Goal: Task Accomplishment & Management: Manage account settings

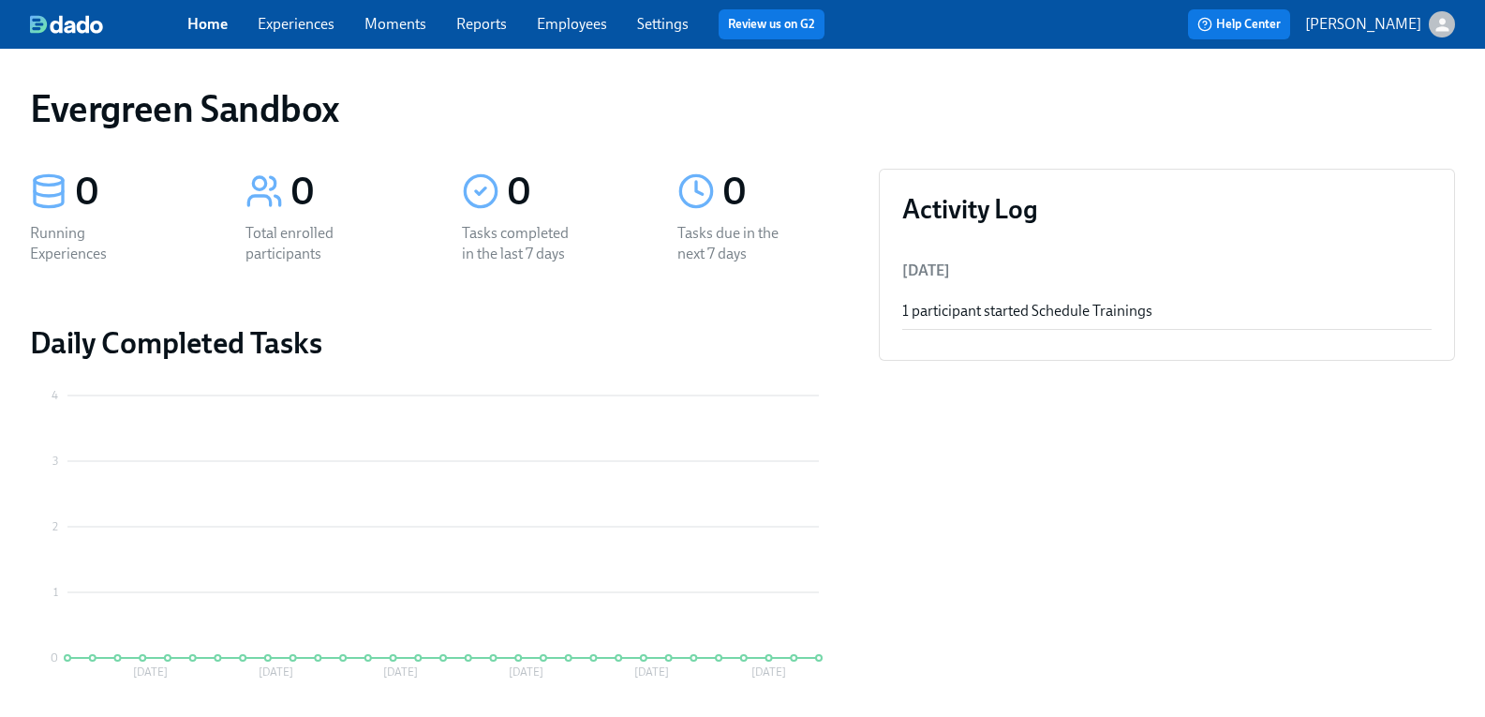
click at [1437, 20] on icon "button" at bounding box center [1443, 25] width 20 height 20
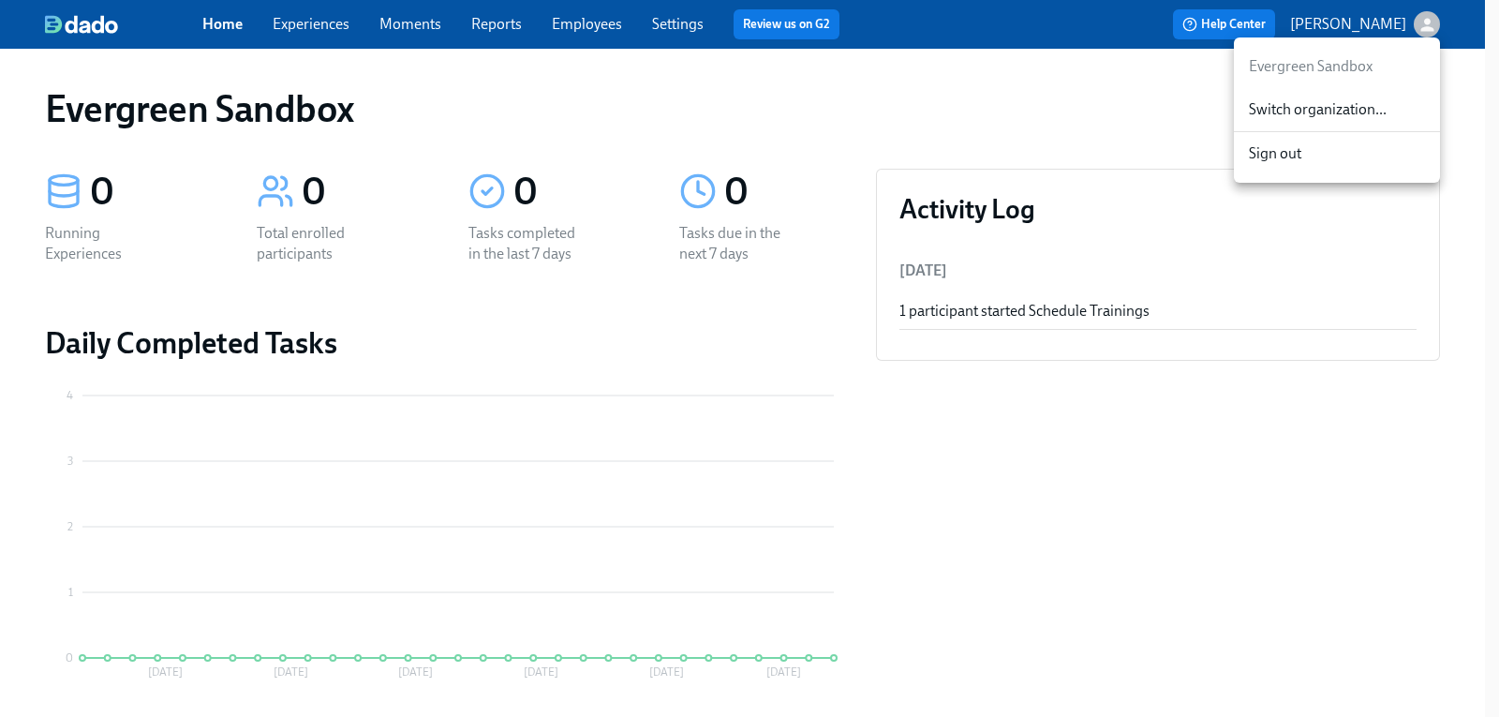
click at [1350, 103] on span "Switch organization..." at bounding box center [1337, 109] width 176 height 21
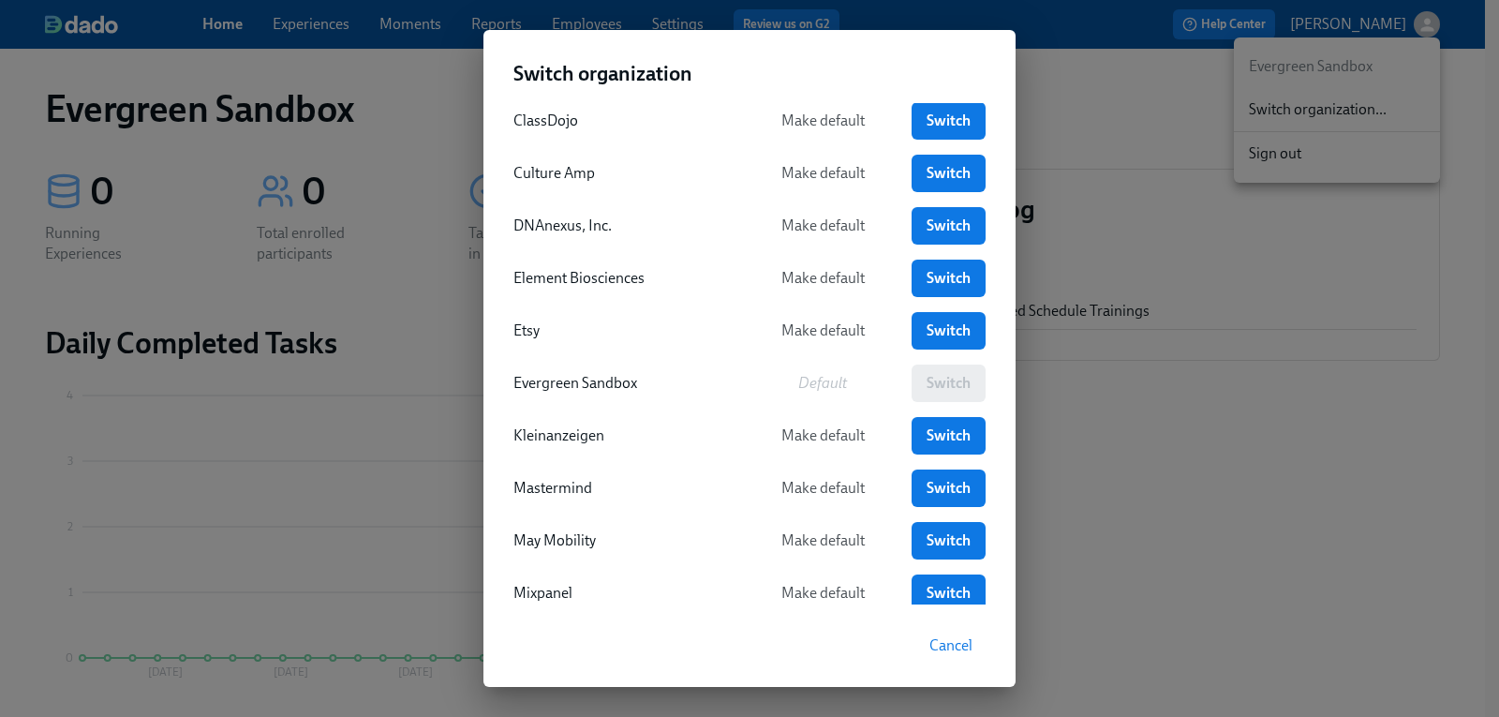
scroll to position [281, 0]
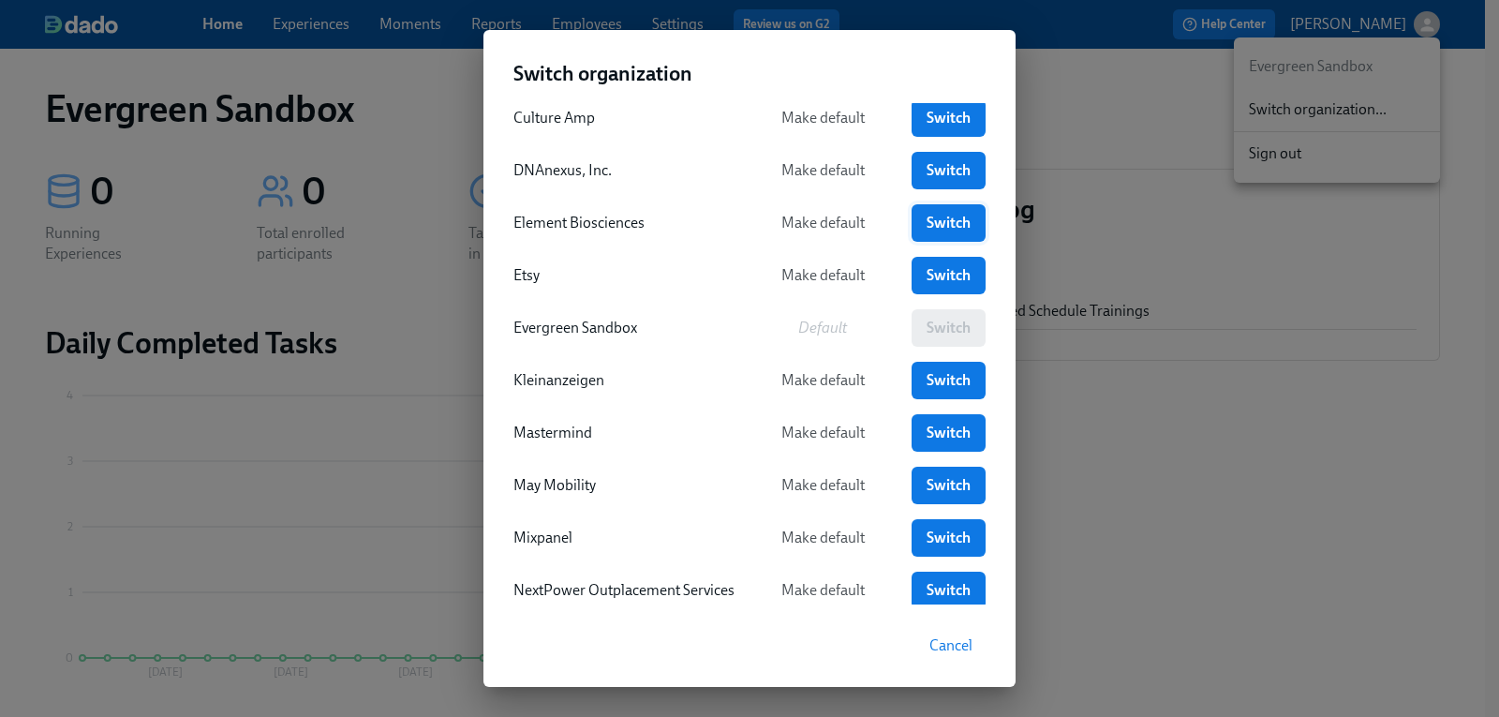
click at [931, 230] on span "Switch" at bounding box center [949, 223] width 48 height 19
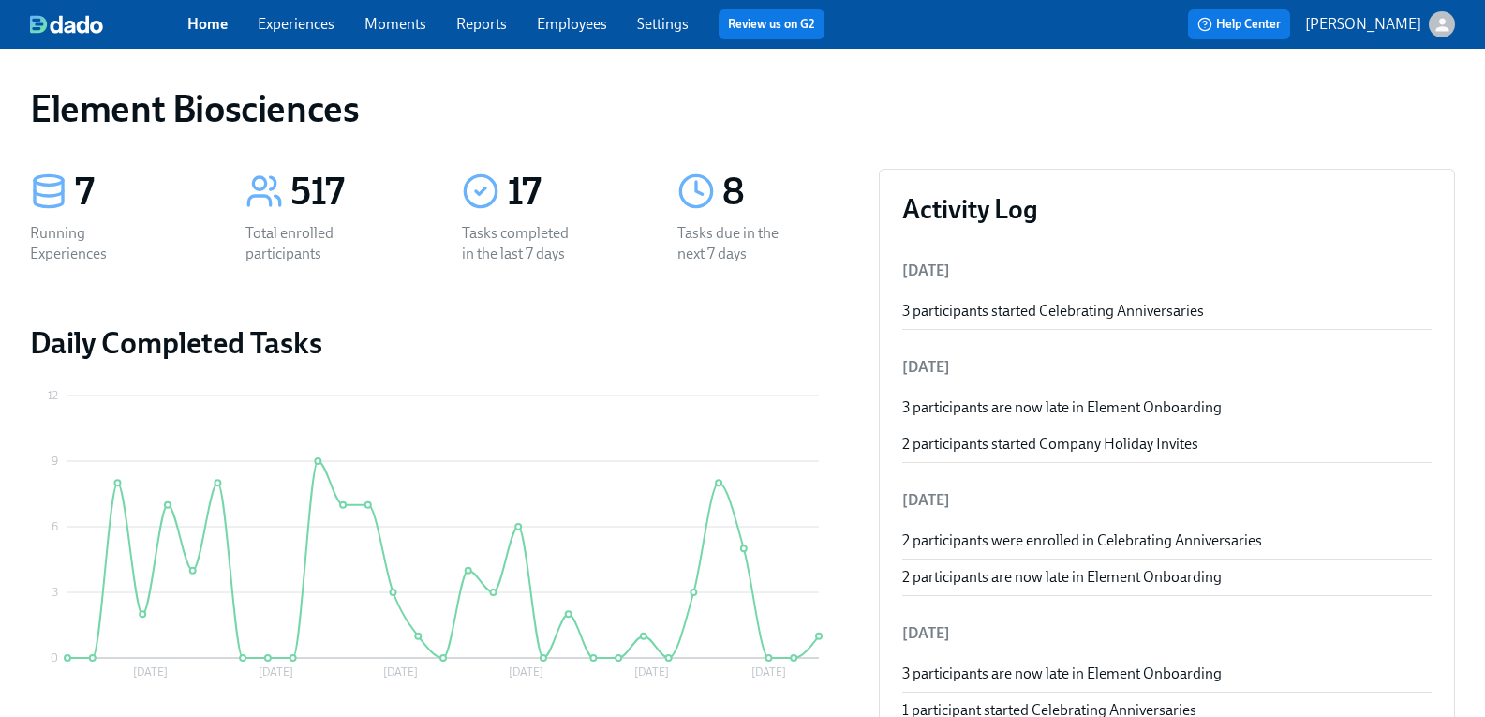
click at [285, 37] on div "Home Experiences Moments Reports Employees Settings Review us on G2" at bounding box center [513, 24] width 652 height 30
click at [318, 24] on link "Experiences" at bounding box center [296, 24] width 77 height 18
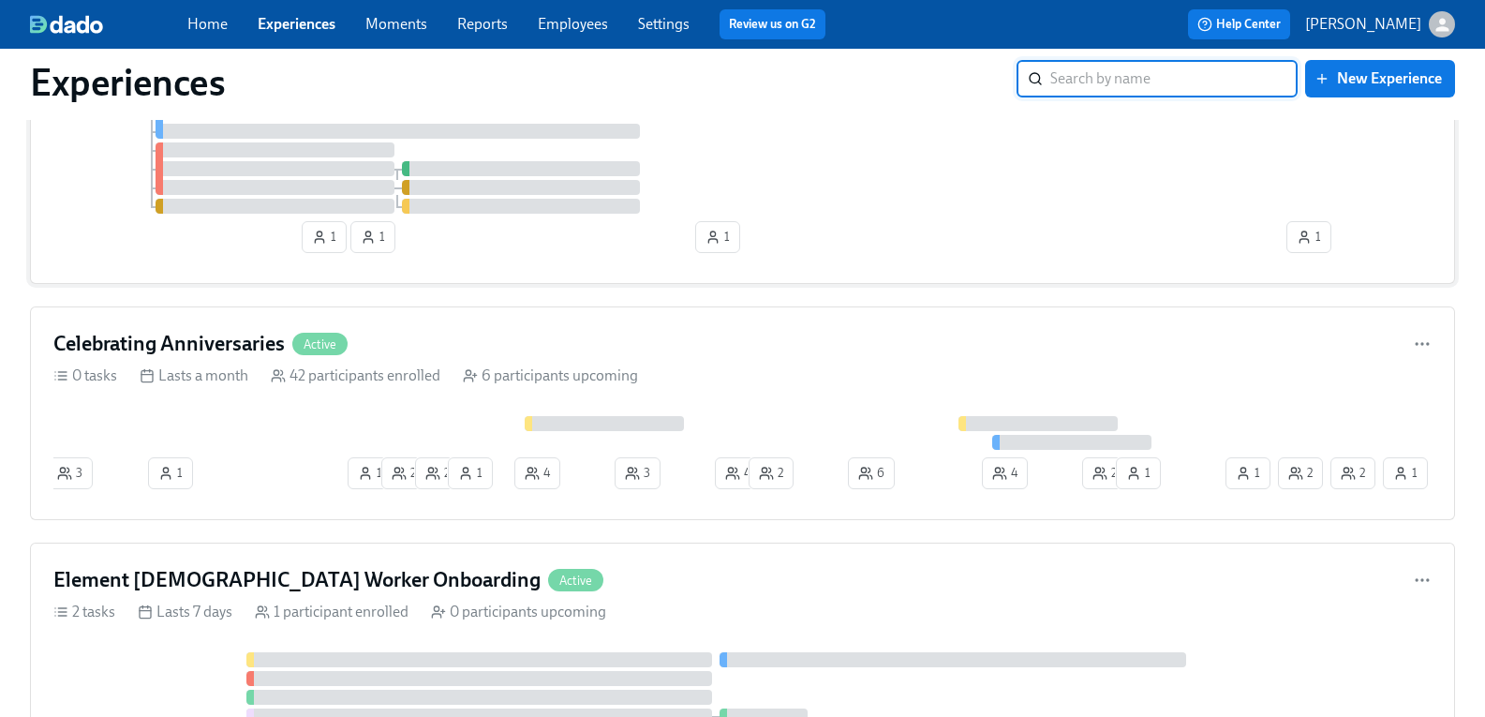
scroll to position [1499, 0]
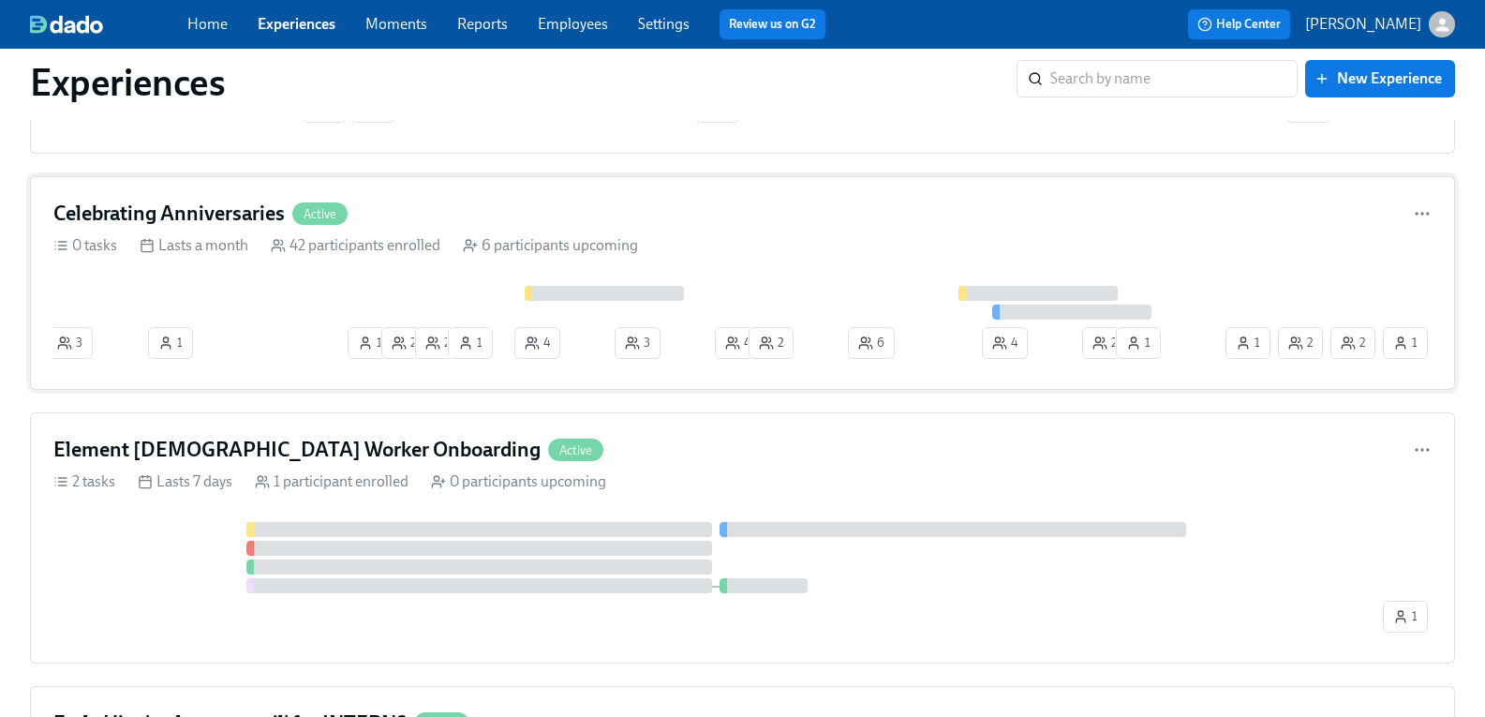
click at [253, 216] on h4 "Celebrating Anniversaries" at bounding box center [168, 214] width 231 height 28
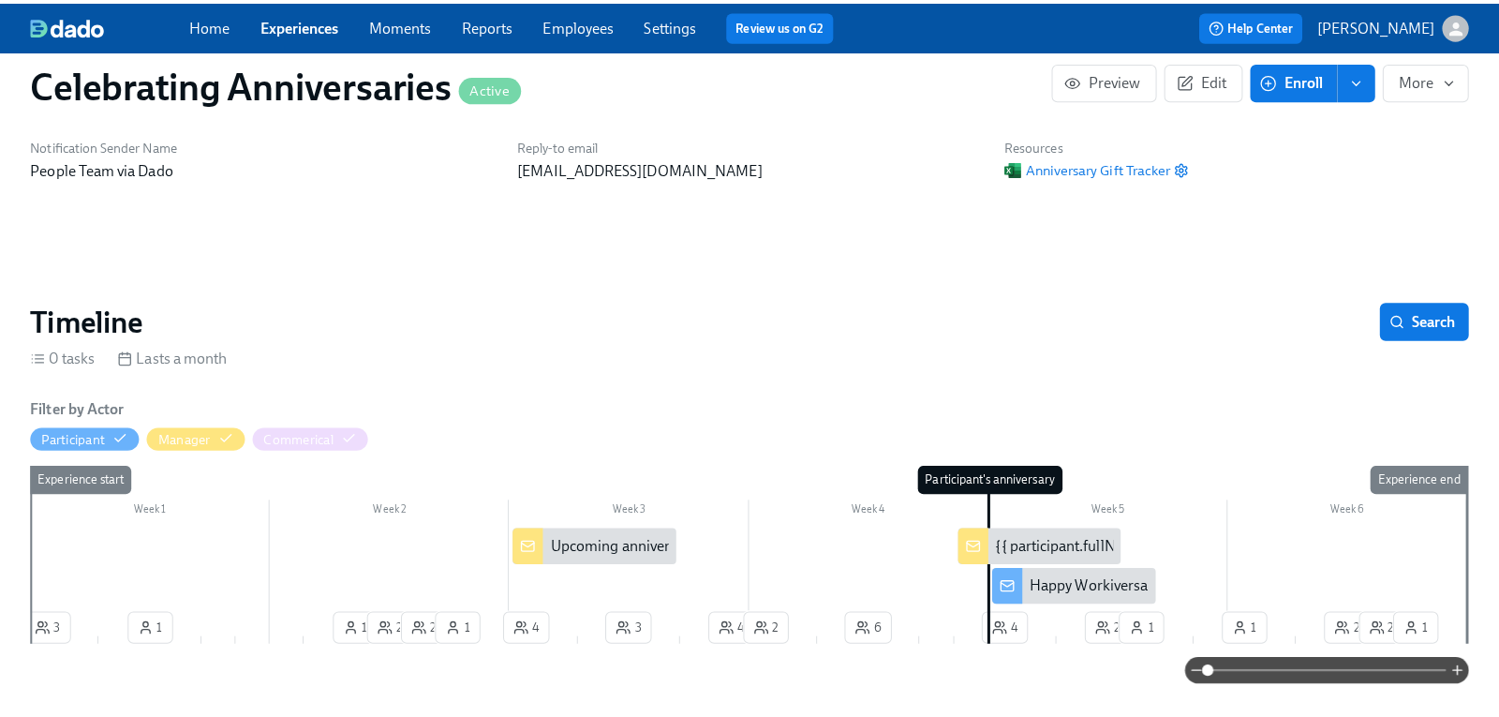
scroll to position [0, 5323]
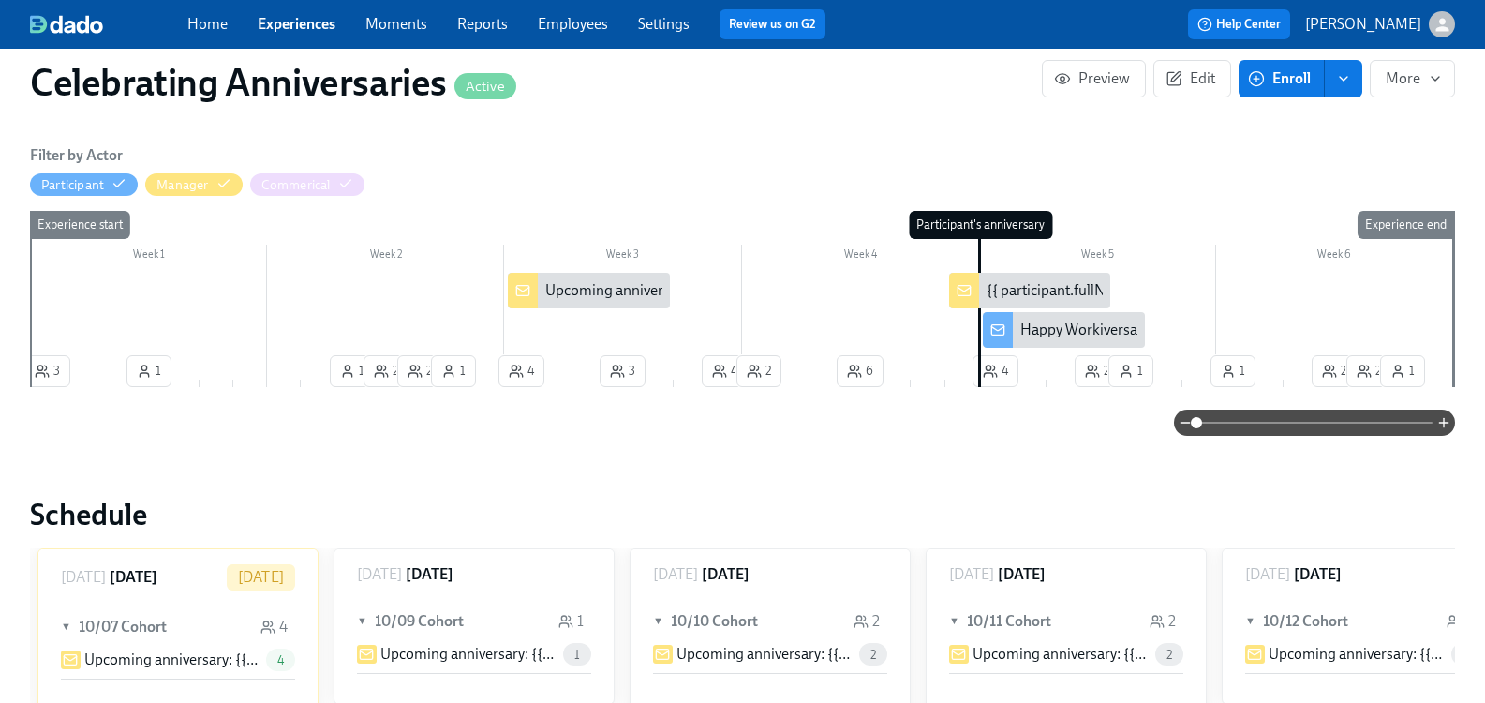
click at [1069, 330] on div "Happy Workiversary {{ participant.firstName }}!!" at bounding box center [1174, 330] width 307 height 21
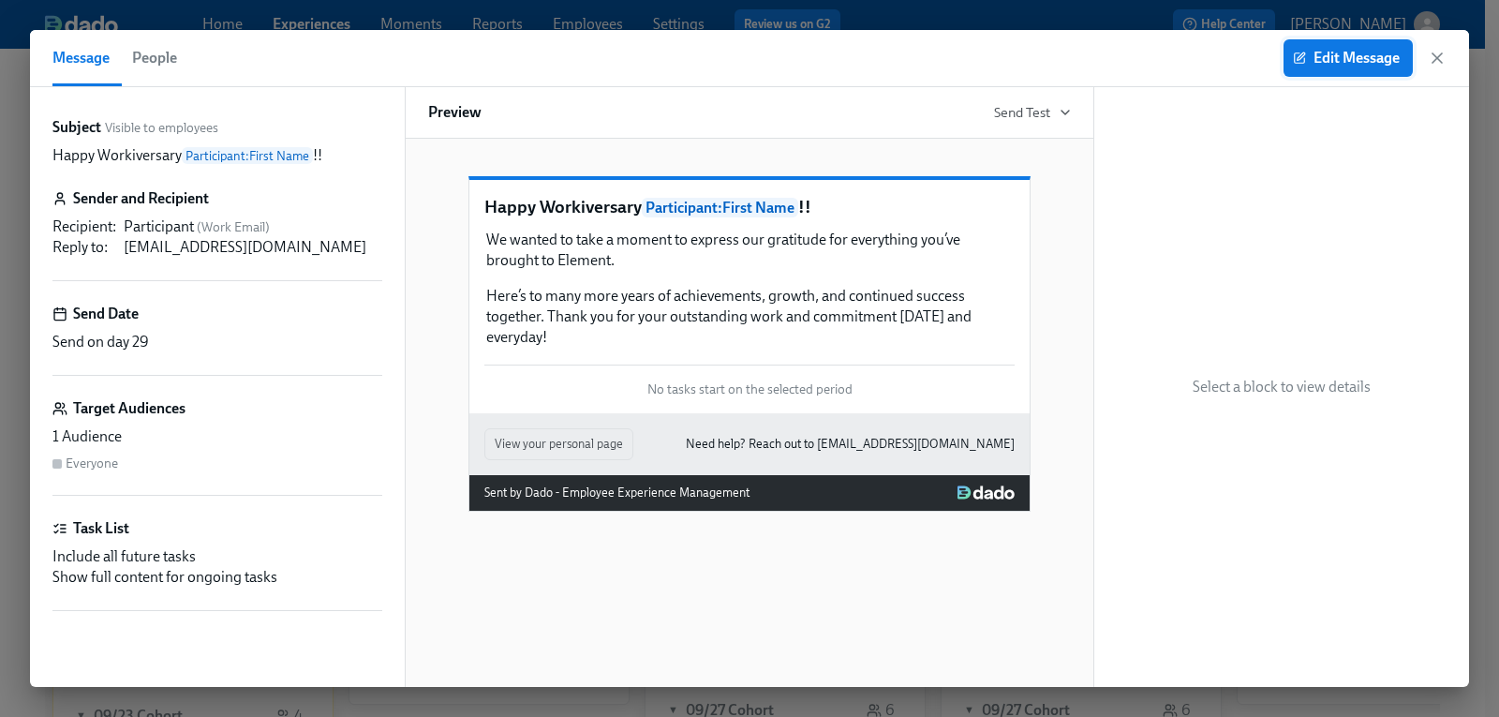
click at [1333, 72] on button "Edit Message" at bounding box center [1348, 57] width 129 height 37
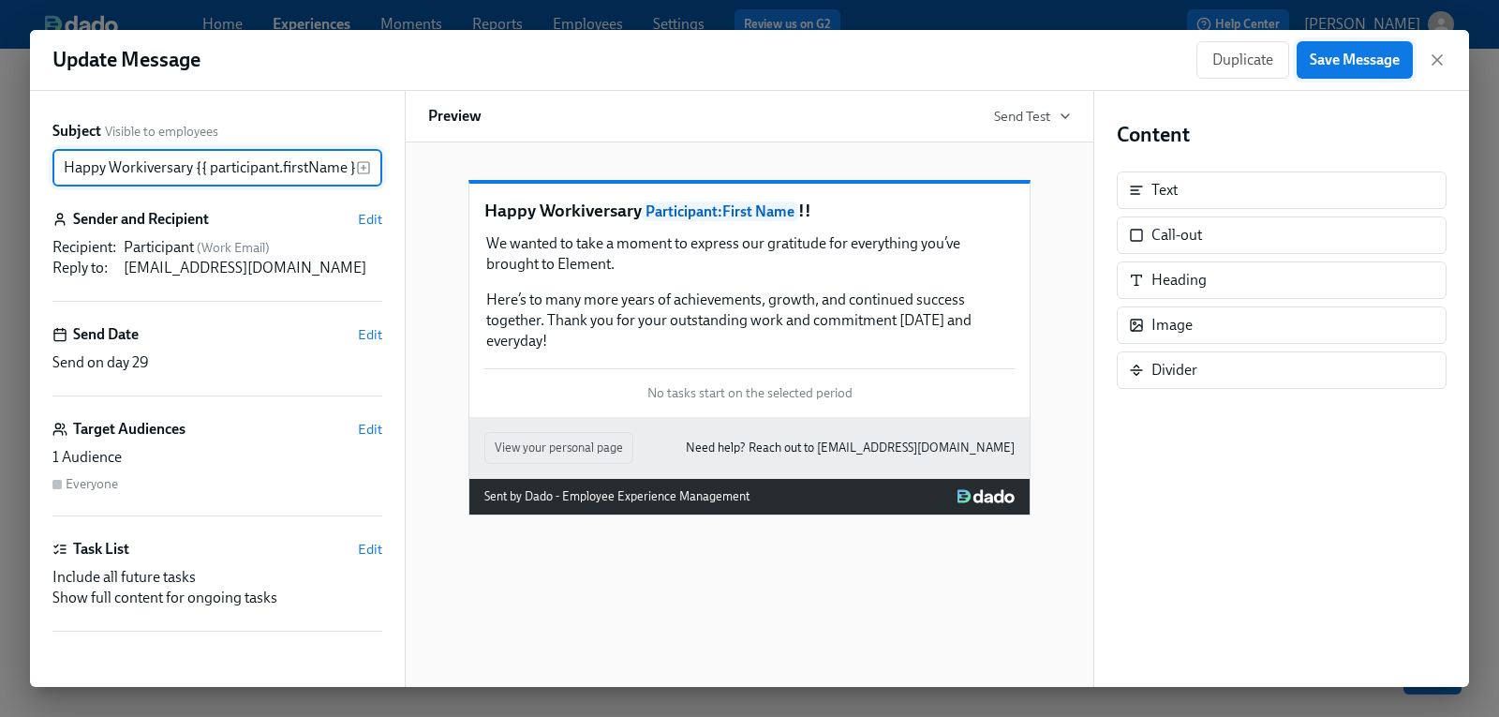
scroll to position [0, 29]
click at [768, 221] on span "Participant : First Name" at bounding box center [720, 211] width 156 height 20
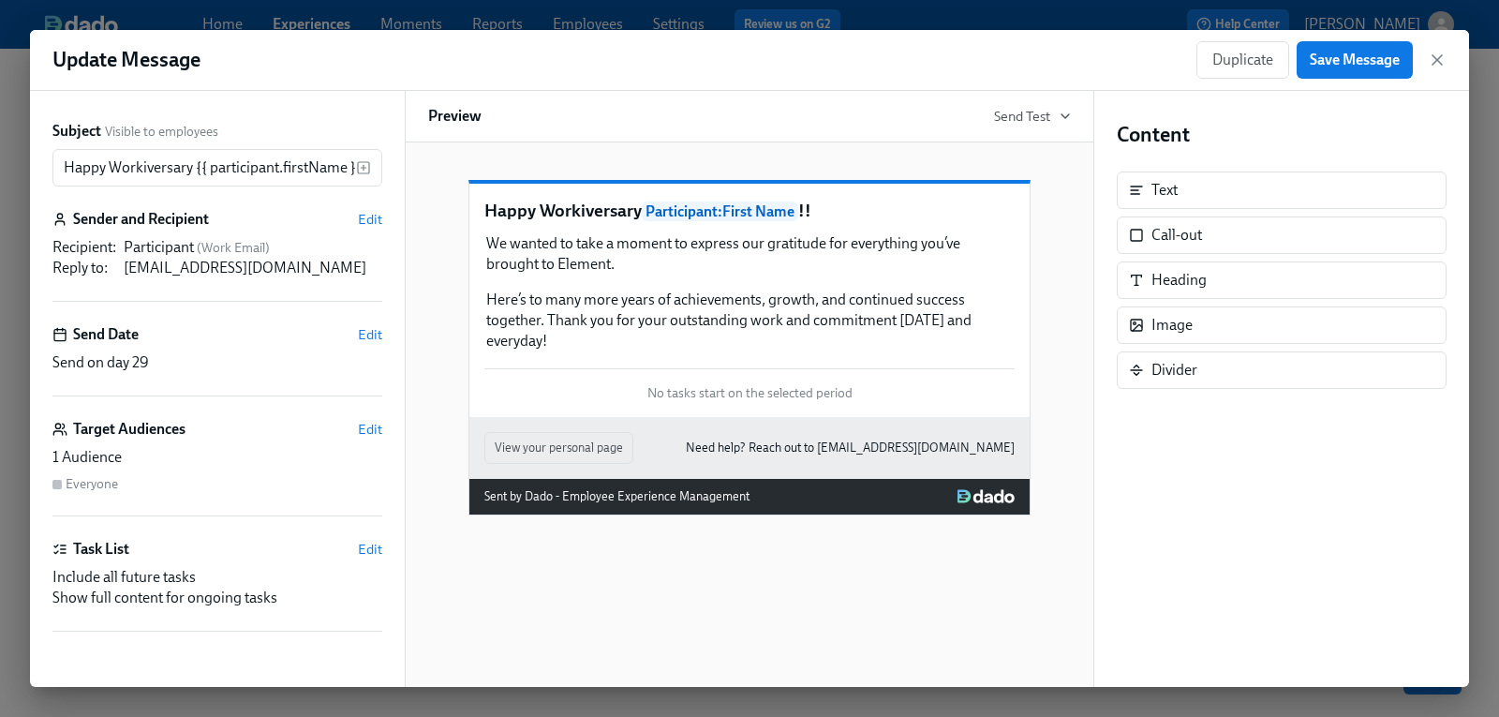
click at [770, 221] on span "Participant : First Name" at bounding box center [720, 211] width 156 height 20
click at [755, 221] on span "Participant : First Name" at bounding box center [720, 211] width 156 height 20
click at [306, 166] on input "Happy Workiversary {{ participant.firstName }}!!" at bounding box center [204, 167] width 304 height 37
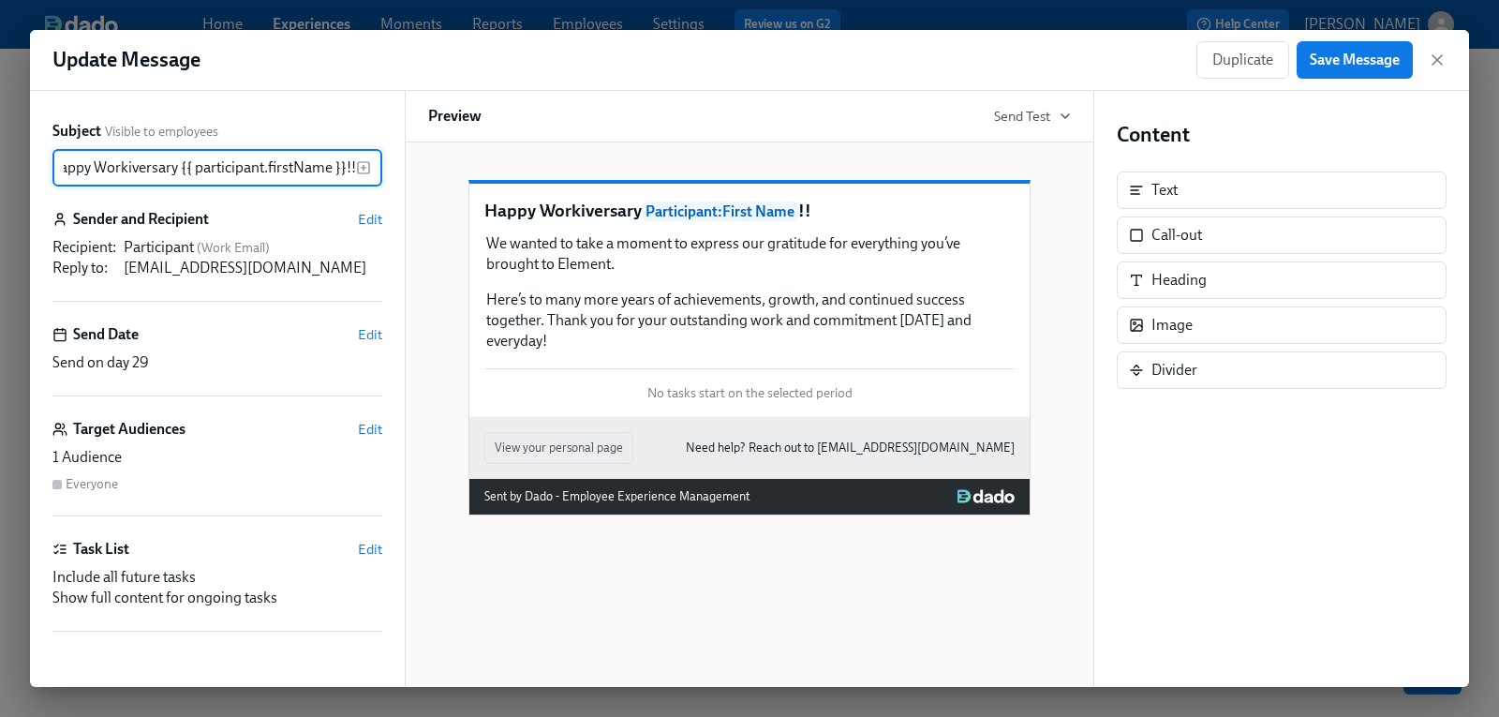
scroll to position [0, 29]
click at [1433, 61] on icon "button" at bounding box center [1437, 60] width 19 height 19
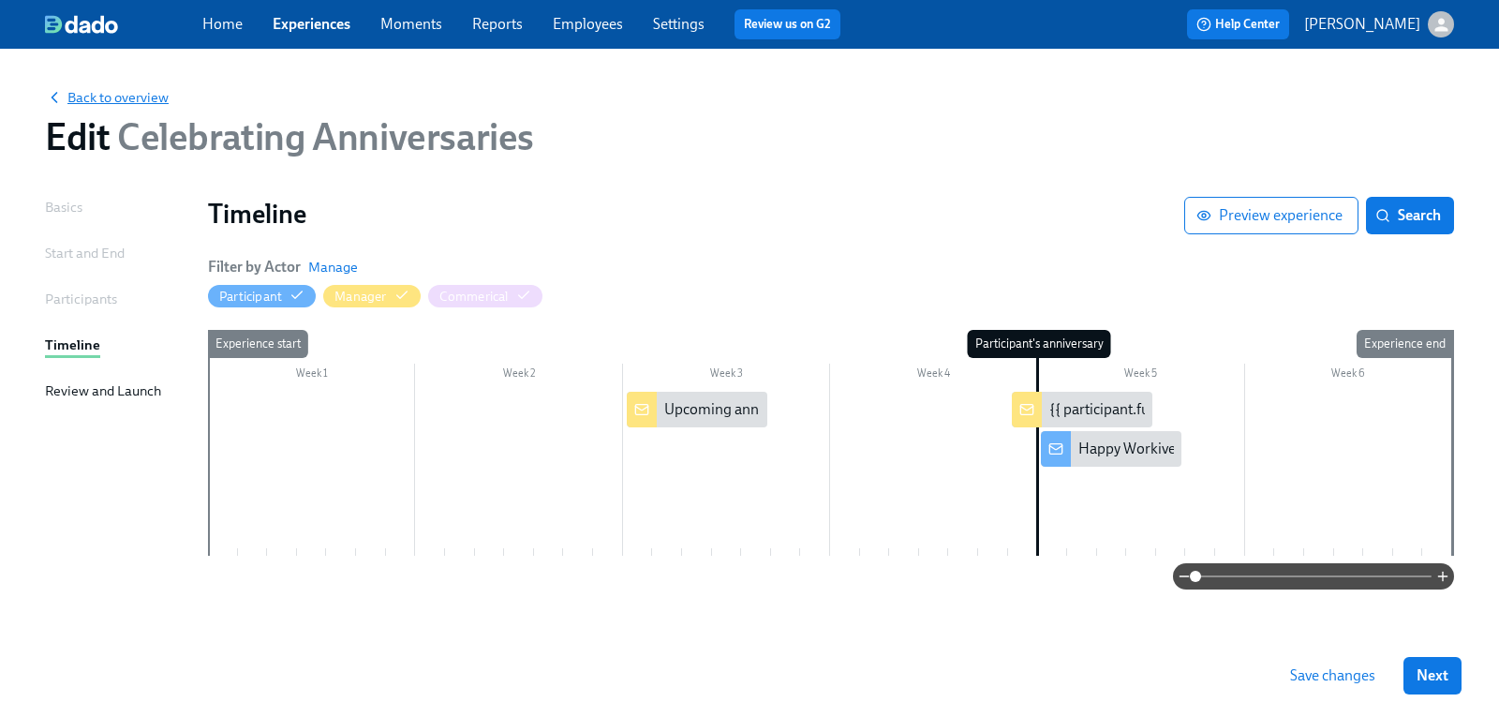
click at [145, 93] on span "Back to overview" at bounding box center [107, 97] width 124 height 19
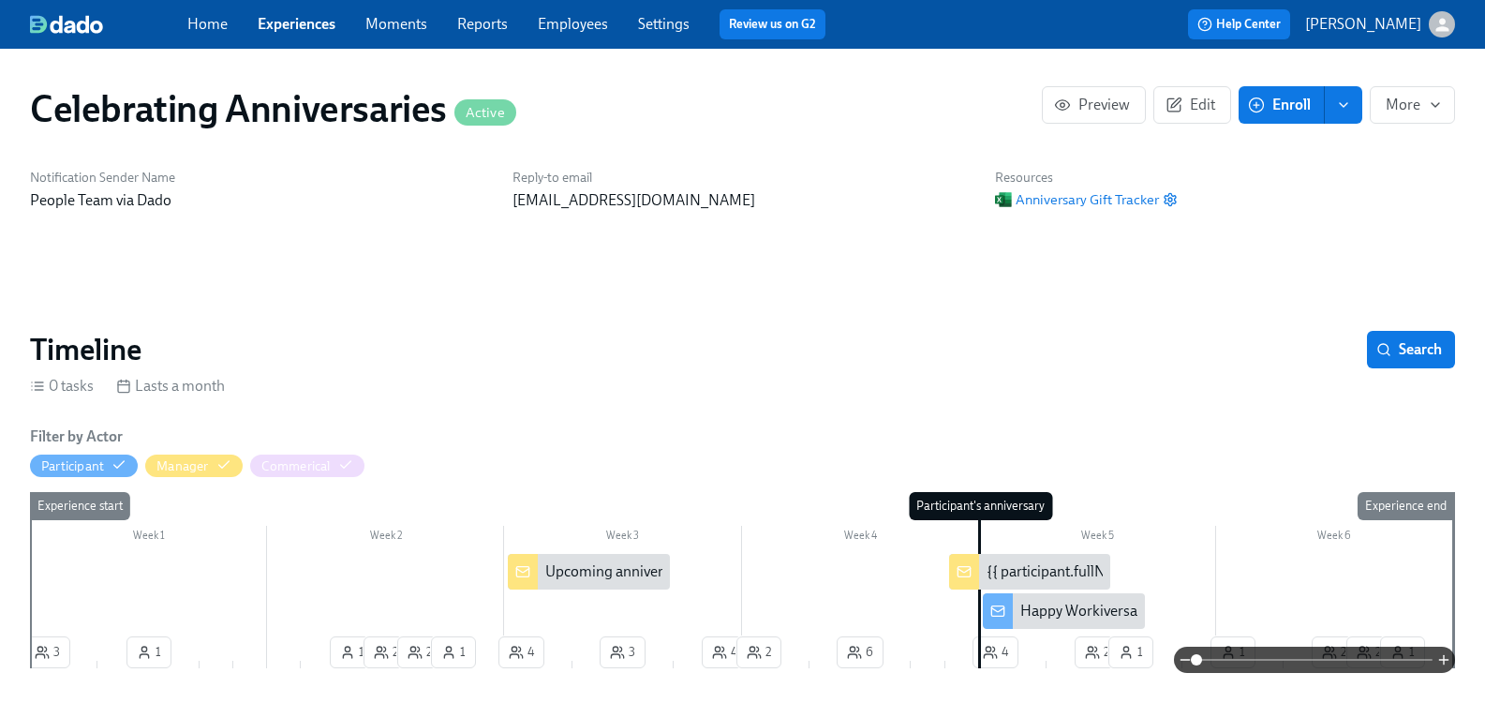
click at [1095, 608] on div "Happy Workiversary {{ participant.firstName }}!!" at bounding box center [1174, 611] width 307 height 21
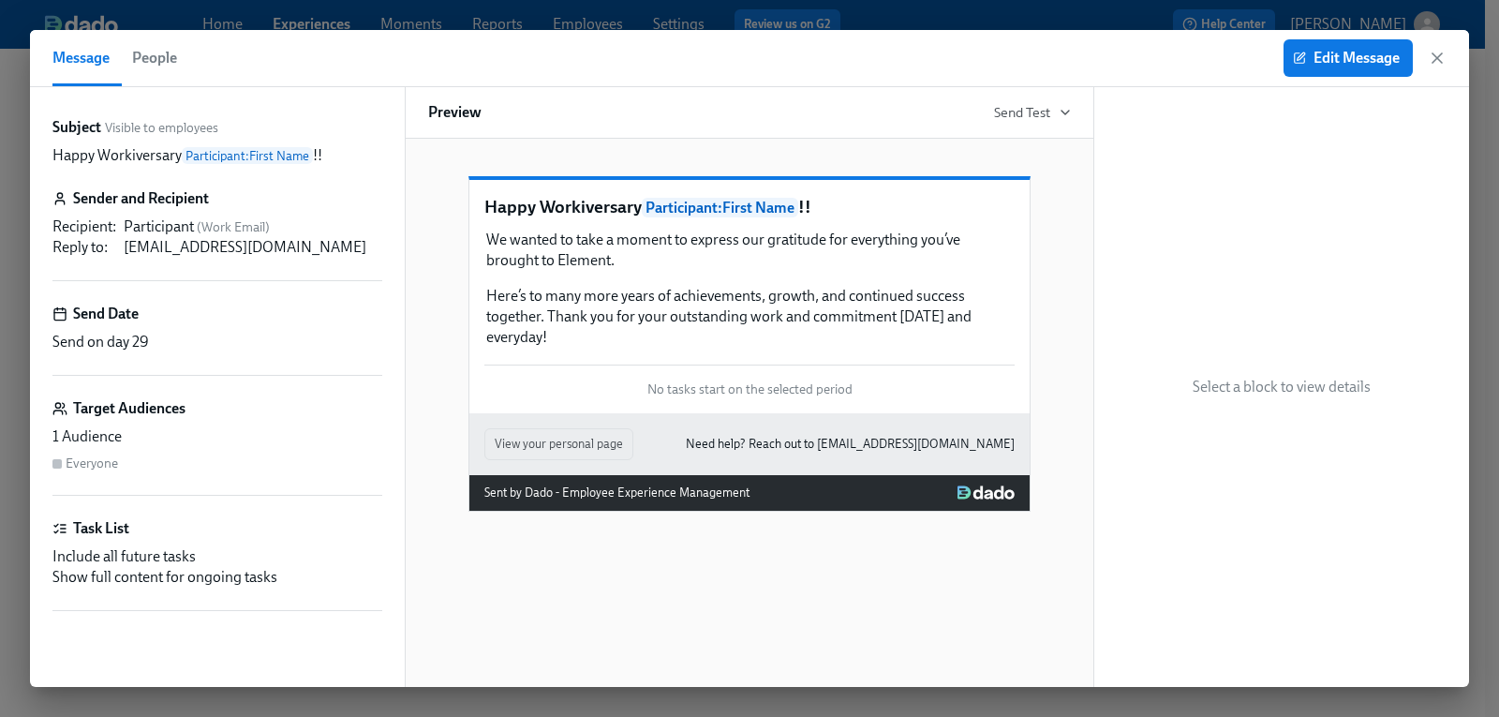
scroll to position [0, 5323]
click at [146, 56] on span "People" at bounding box center [154, 58] width 45 height 26
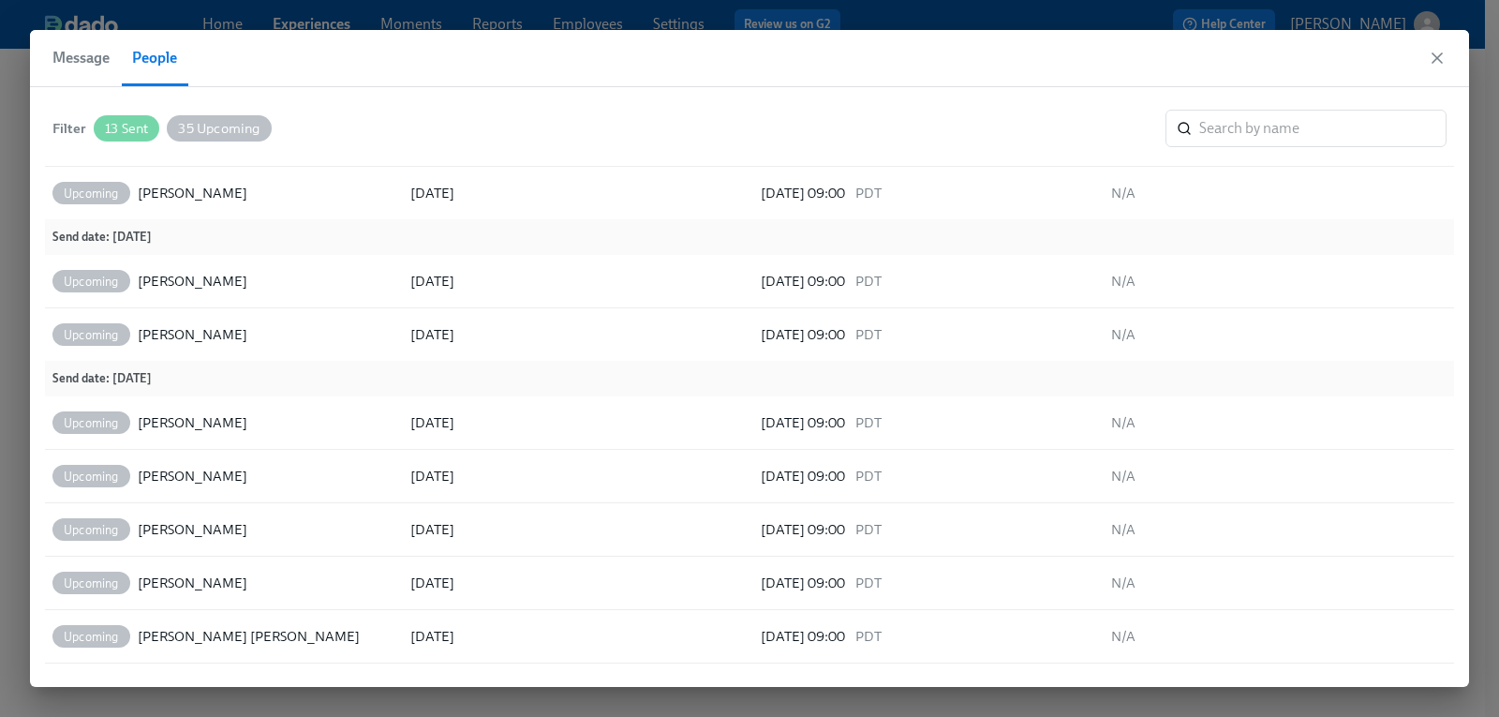
scroll to position [1544, 0]
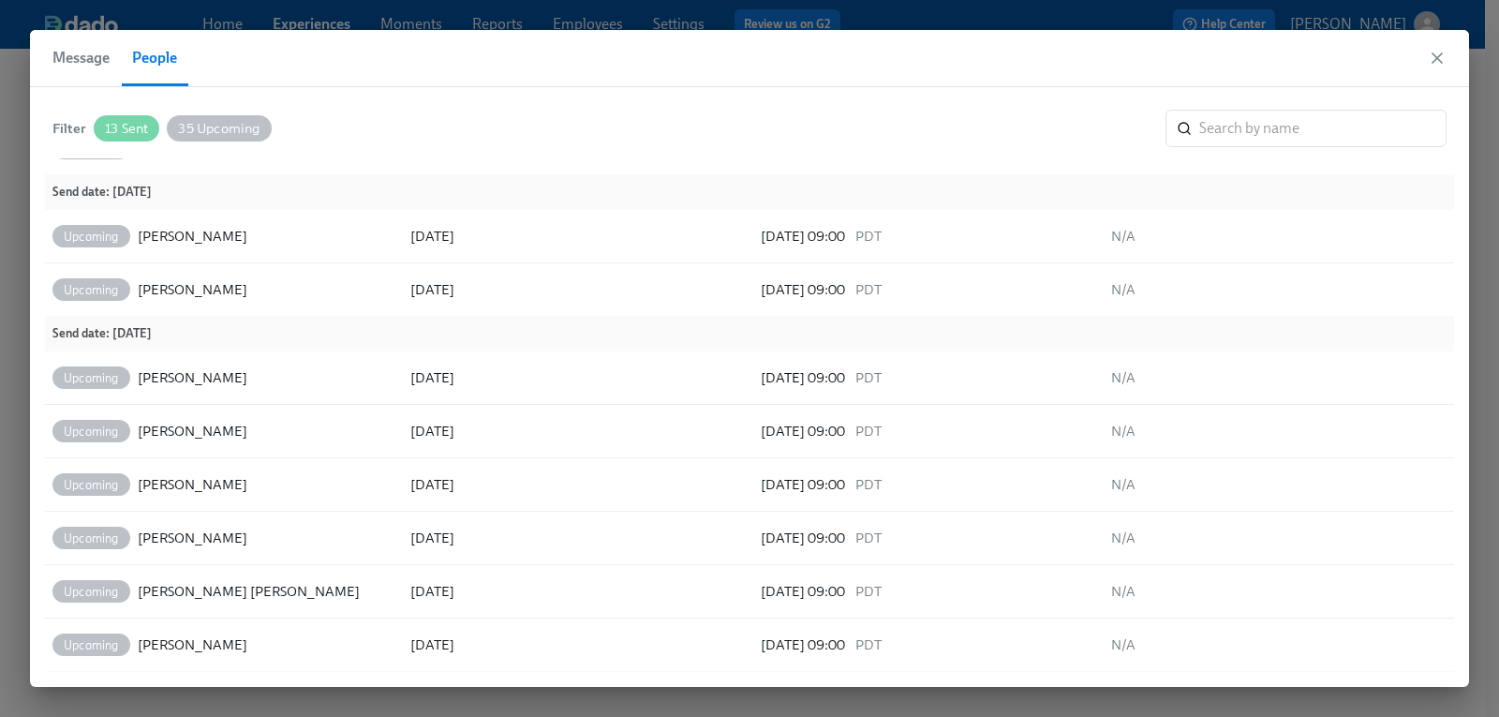
click at [246, 136] on div "35 Upcoming" at bounding box center [219, 128] width 104 height 26
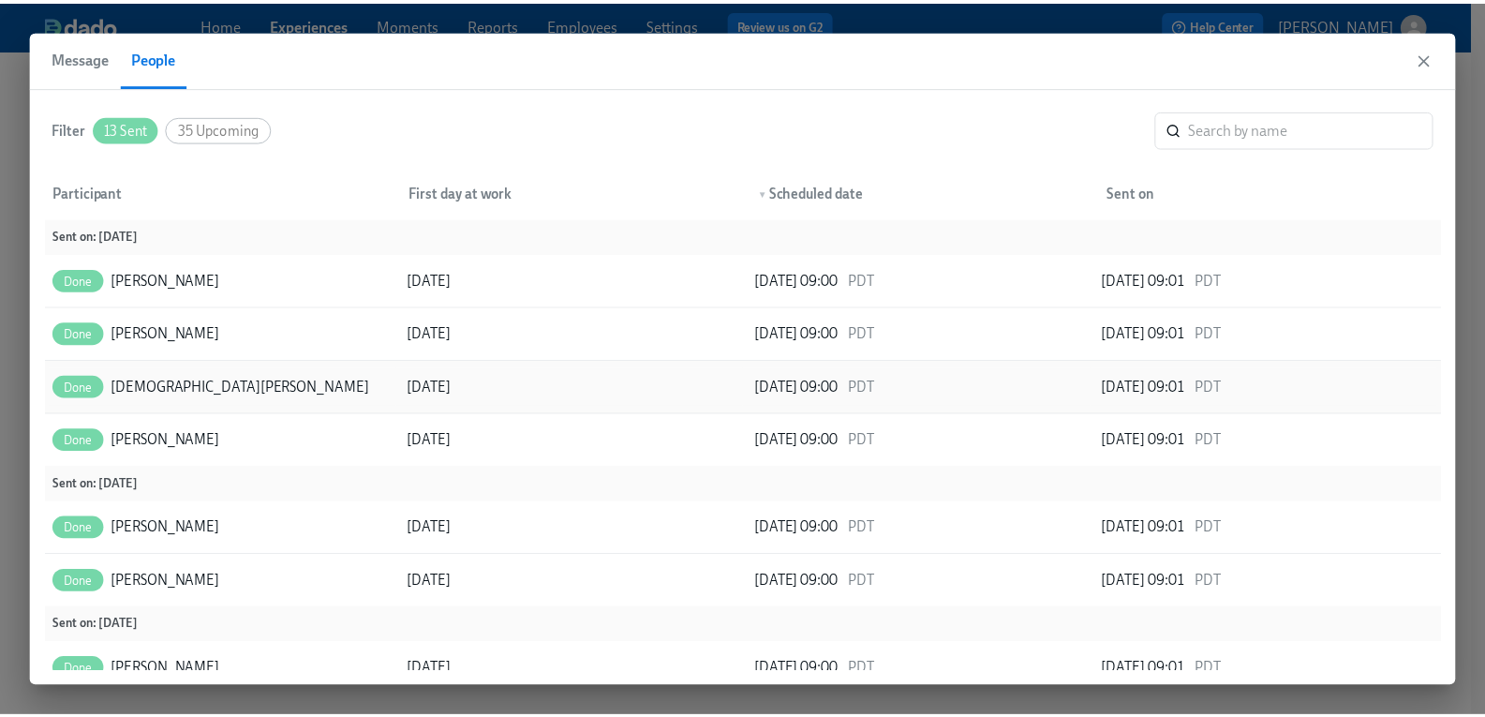
scroll to position [56, 0]
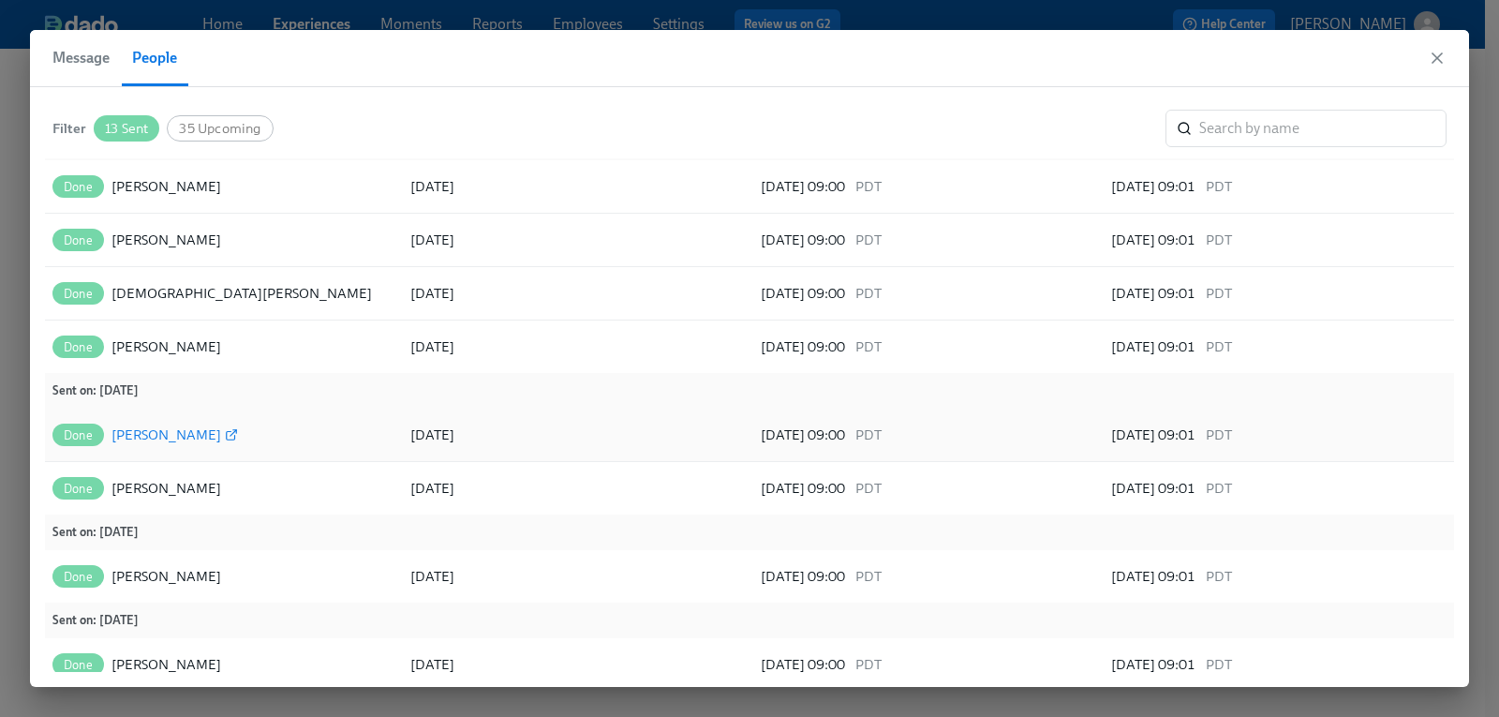
click at [225, 439] on icon at bounding box center [231, 434] width 13 height 13
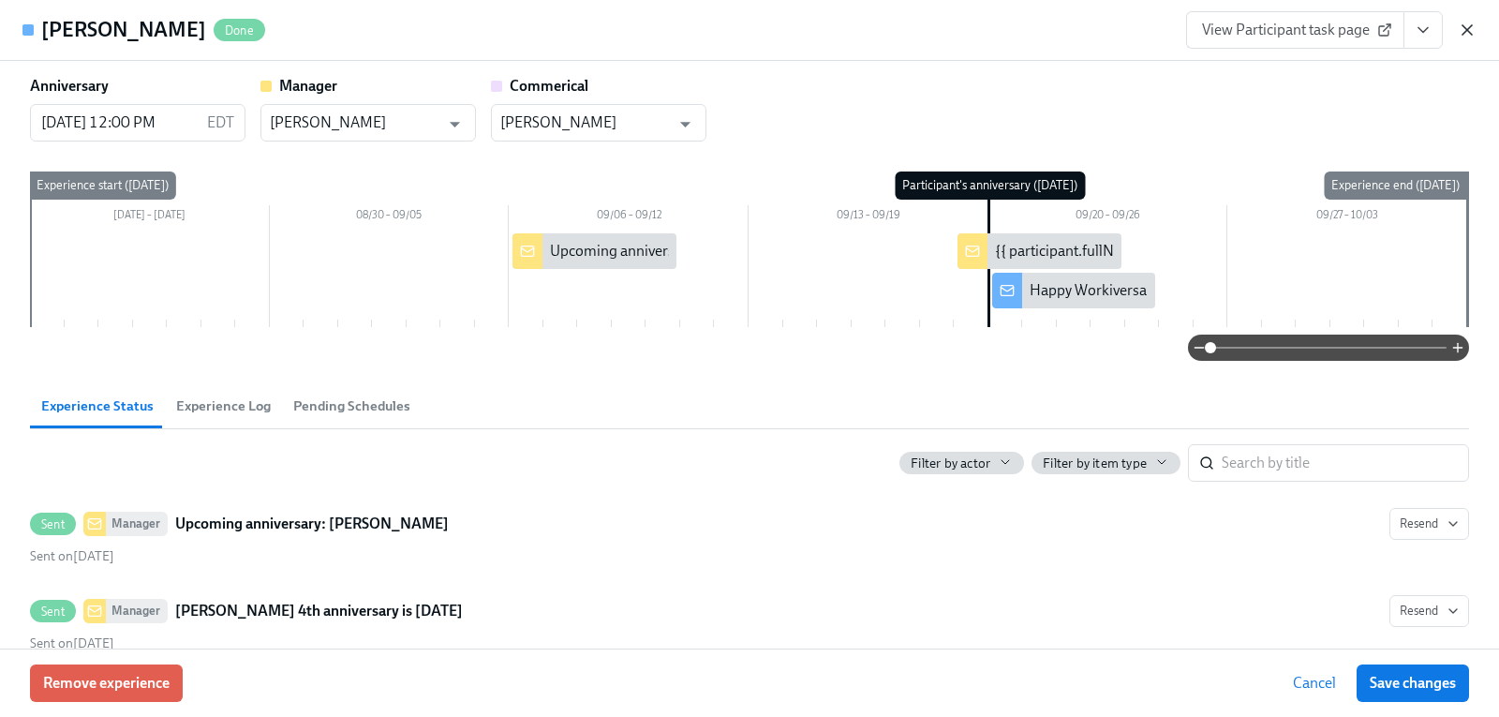
click at [1462, 34] on icon "button" at bounding box center [1467, 30] width 19 height 19
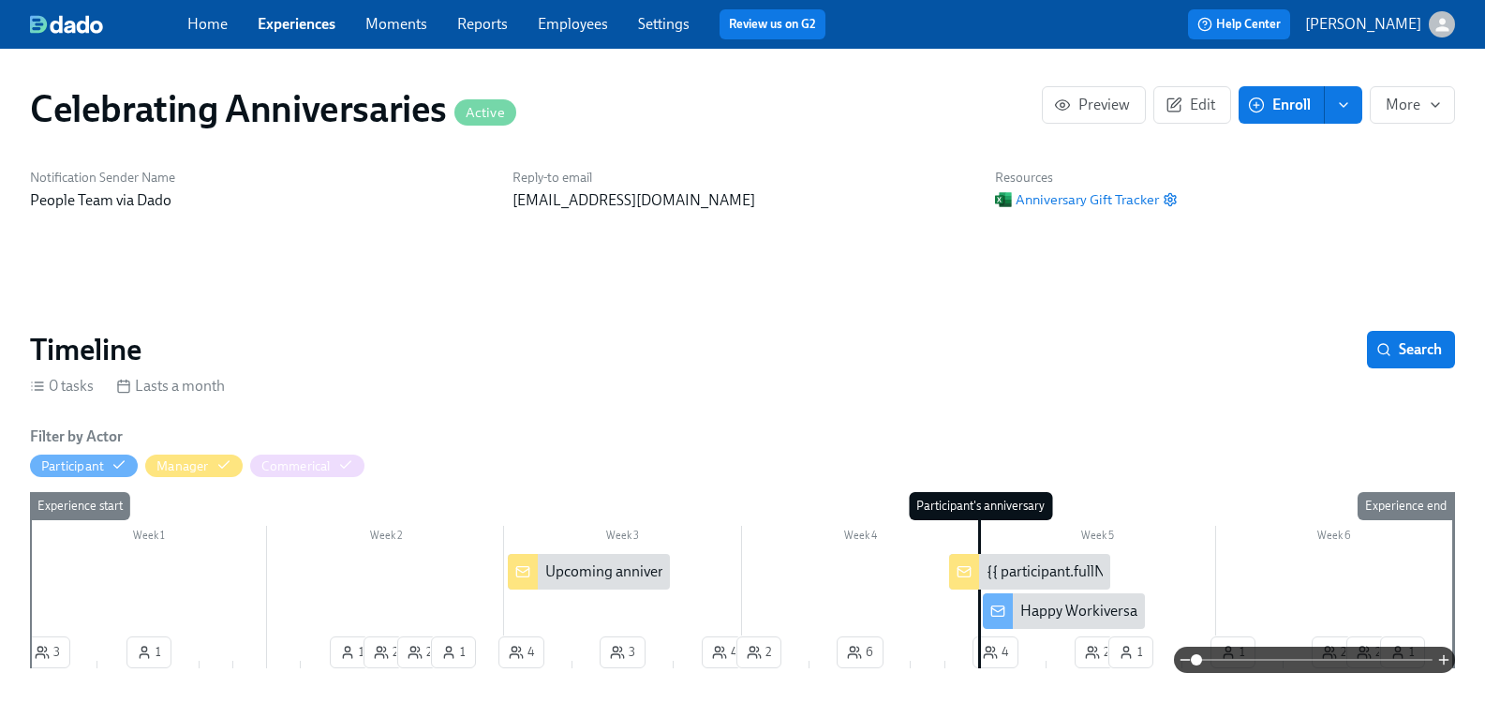
drag, startPoint x: 578, startPoint y: 22, endPoint x: 609, endPoint y: 22, distance: 30.9
click at [578, 22] on link "Employees" at bounding box center [573, 24] width 70 height 18
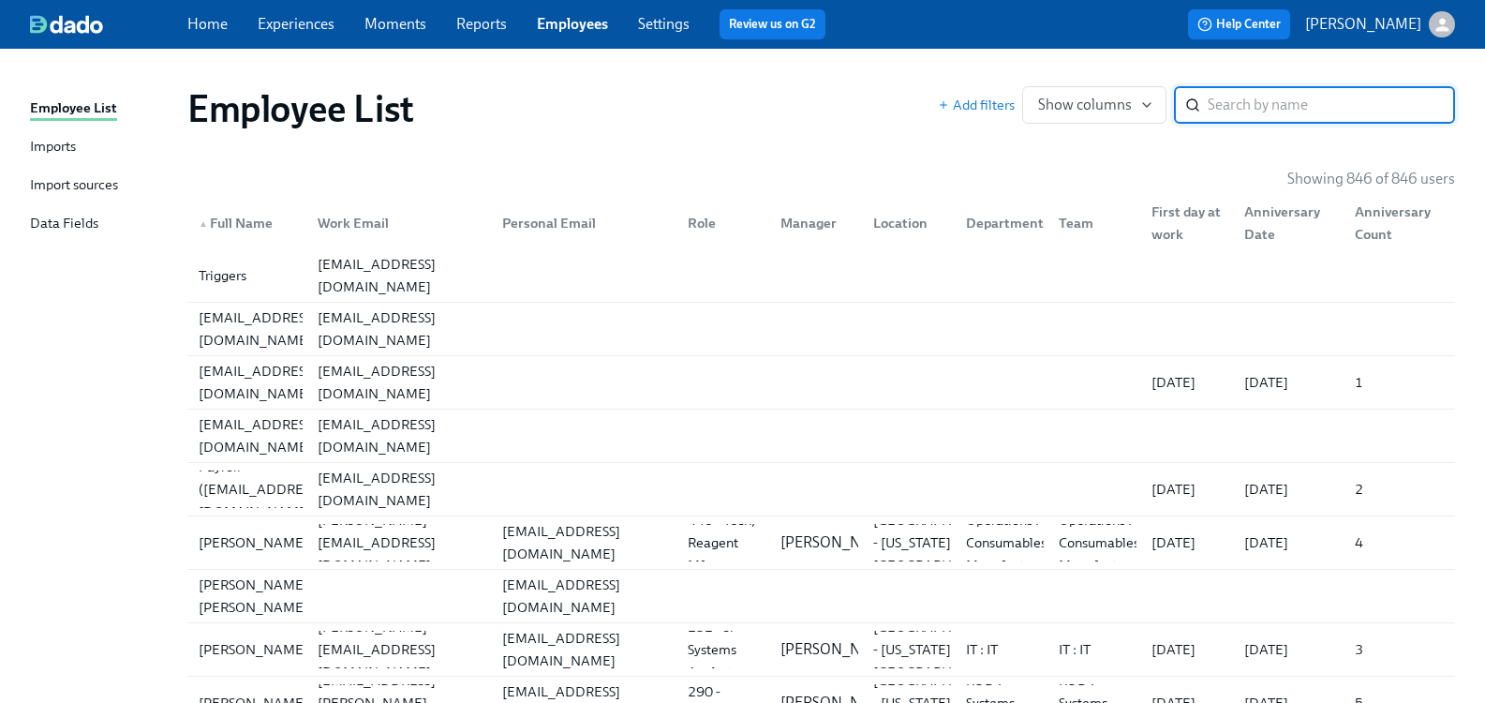
click at [1254, 105] on input "search" at bounding box center [1331, 104] width 247 height 37
type input "m"
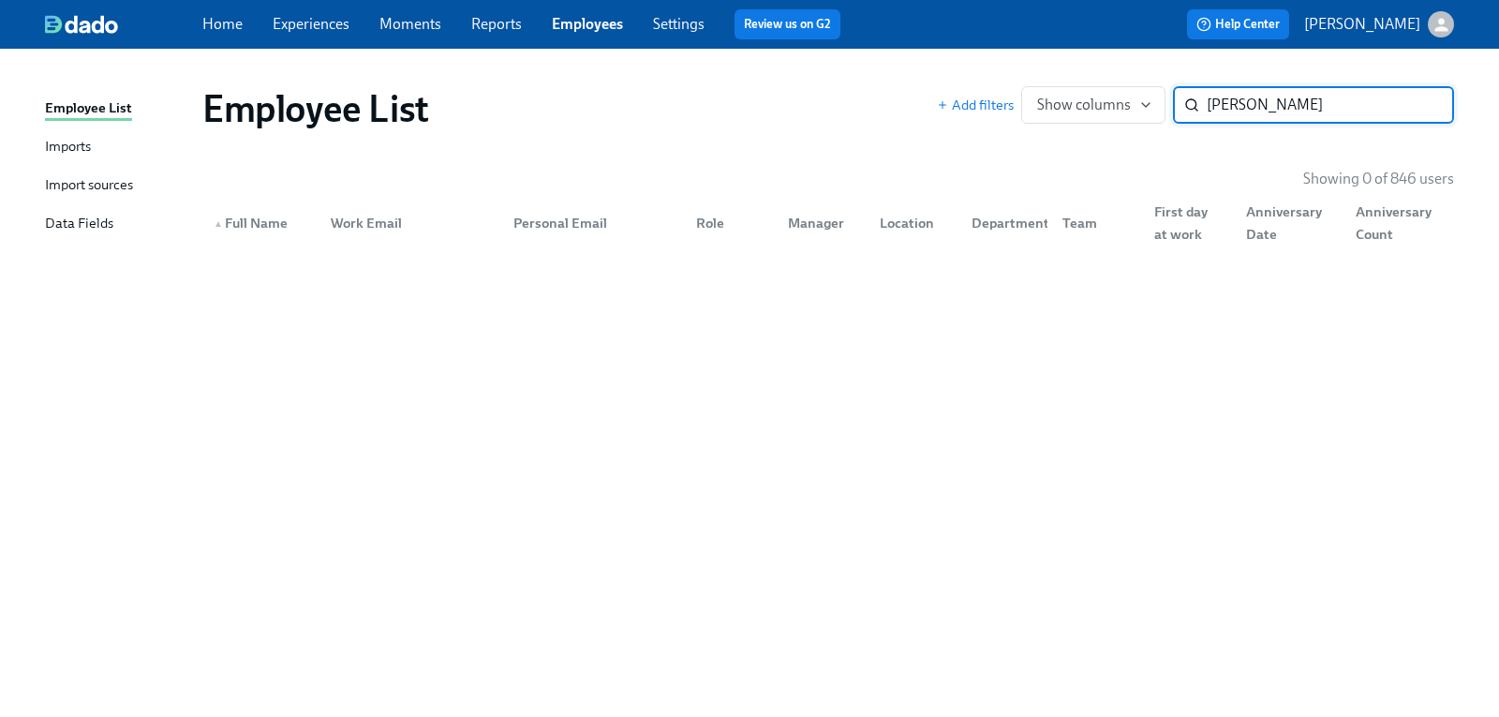
click at [1271, 106] on input "[PERSON_NAME]" at bounding box center [1330, 104] width 247 height 37
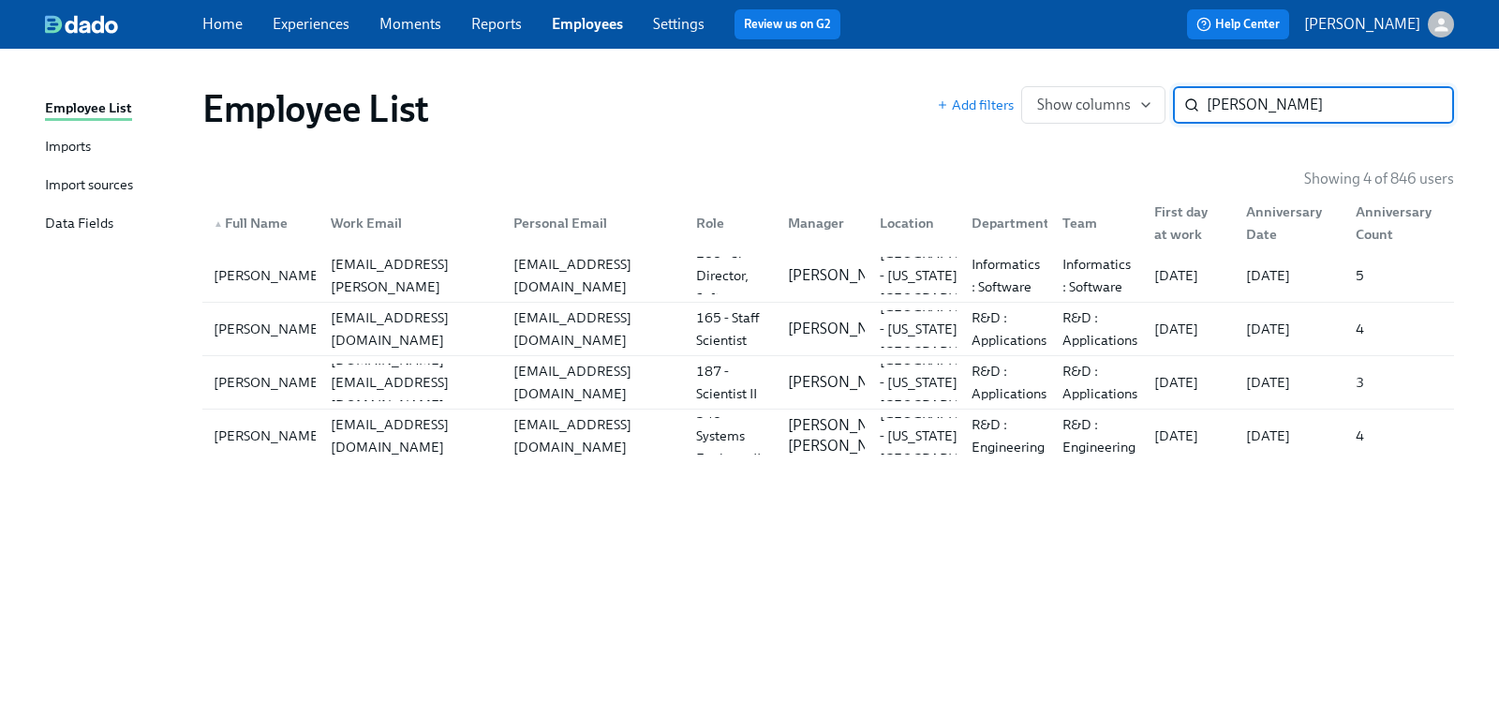
click at [1254, 97] on input "[PERSON_NAME]" at bounding box center [1330, 104] width 247 height 37
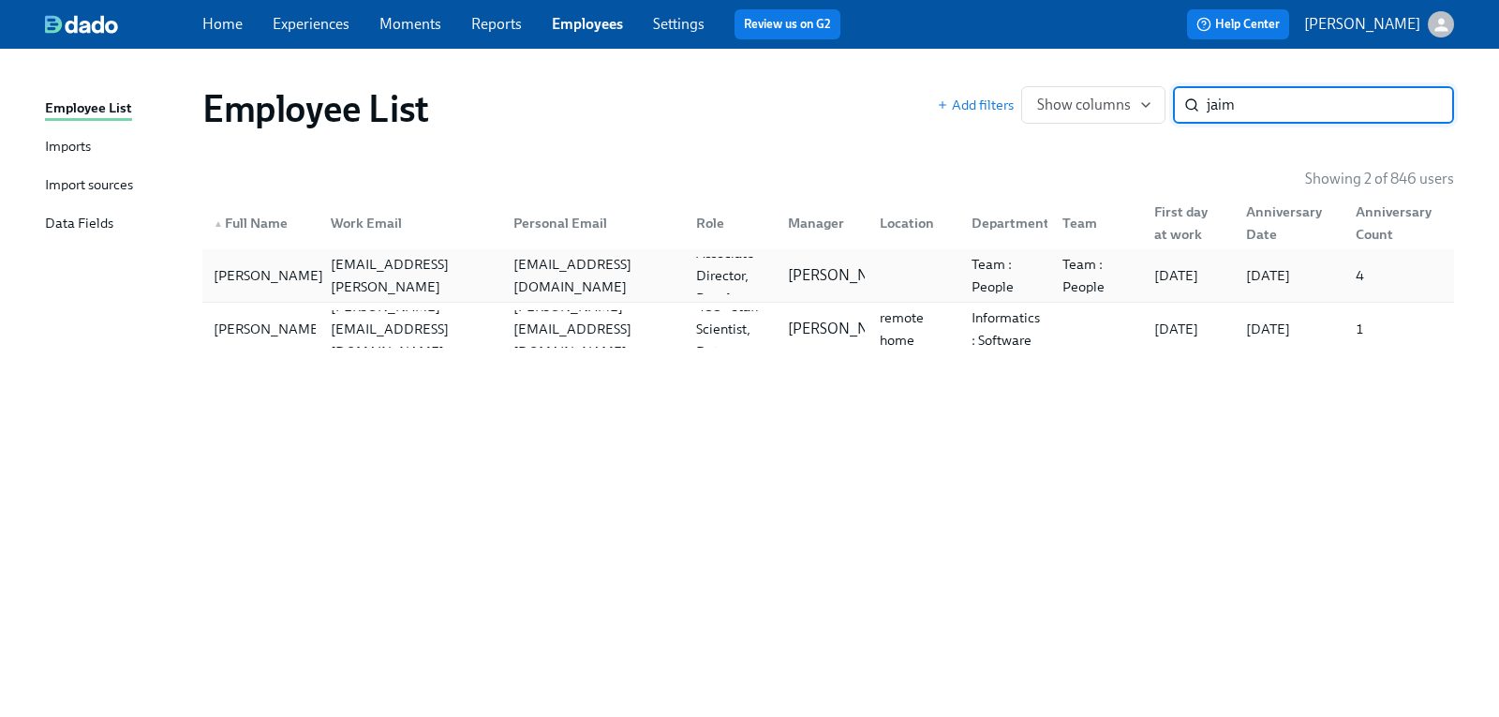
type input "jaim"
click at [245, 270] on div "[PERSON_NAME]" at bounding box center [268, 275] width 125 height 22
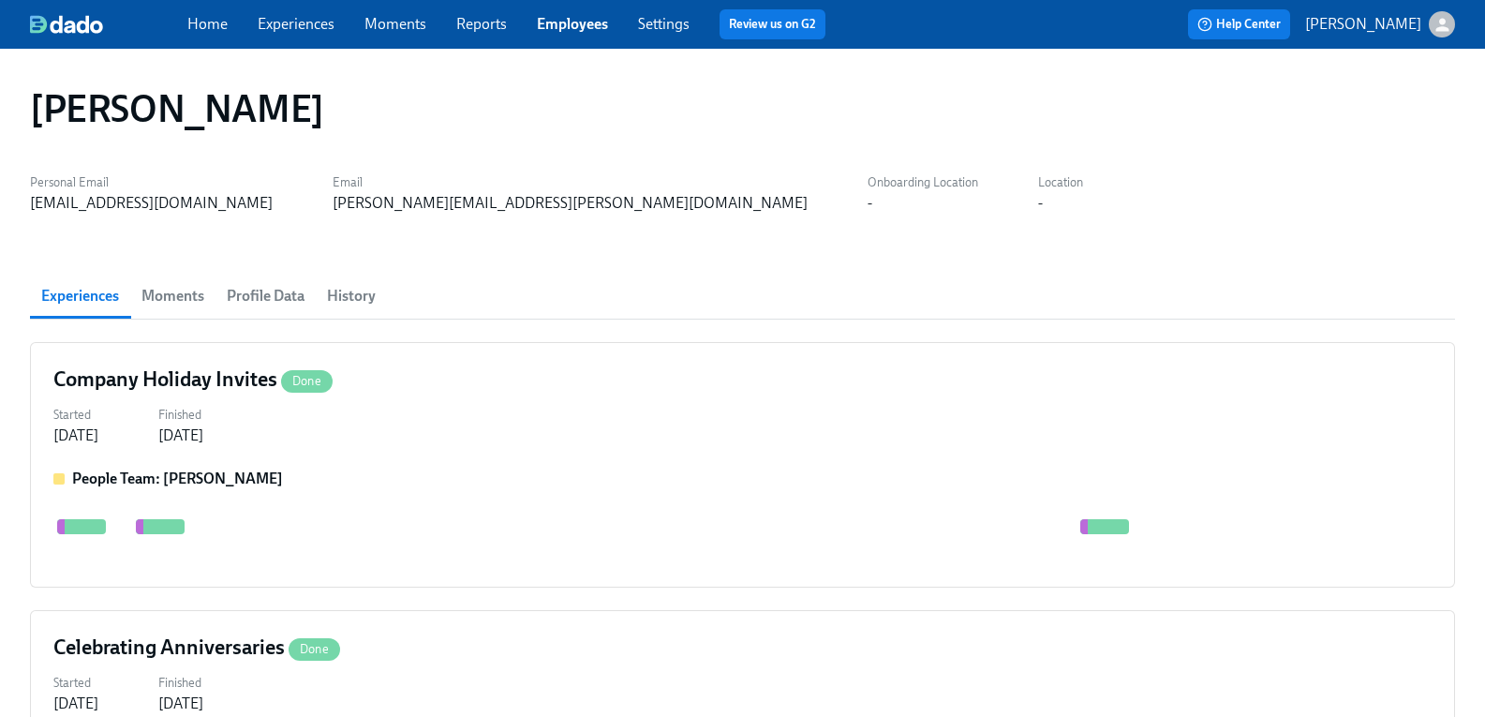
scroll to position [0, 42]
click at [276, 289] on span "Profile Data" at bounding box center [266, 296] width 78 height 26
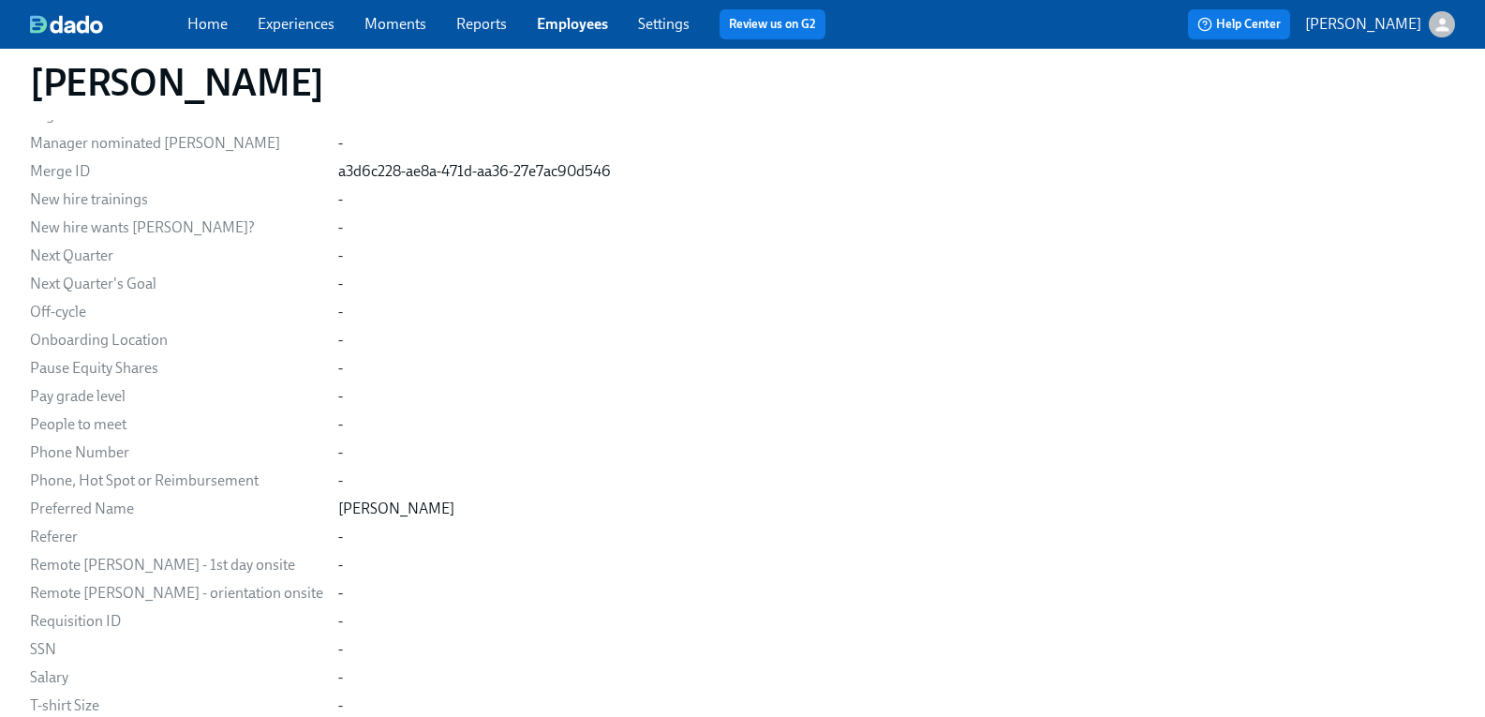
scroll to position [1687, 0]
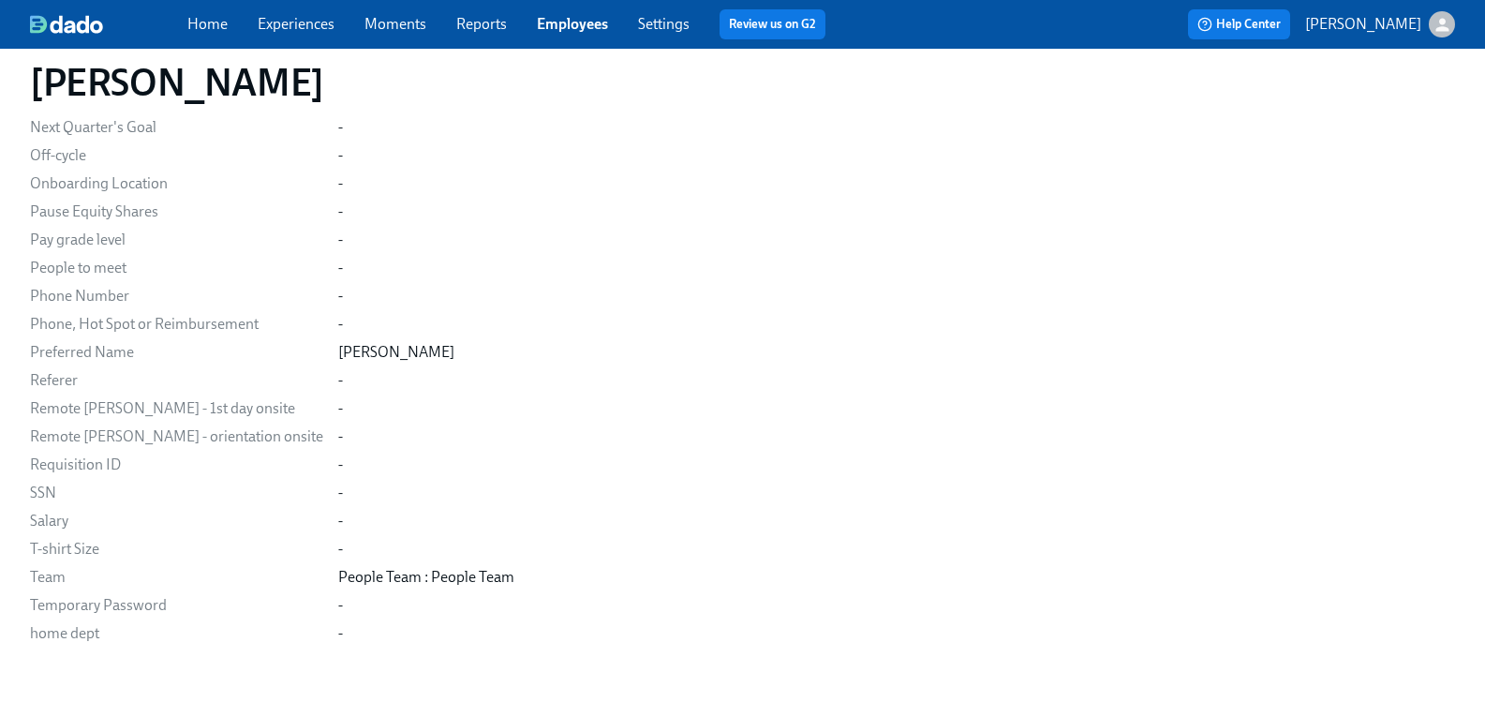
click at [120, 351] on div "Preferred Name" at bounding box center [176, 352] width 293 height 21
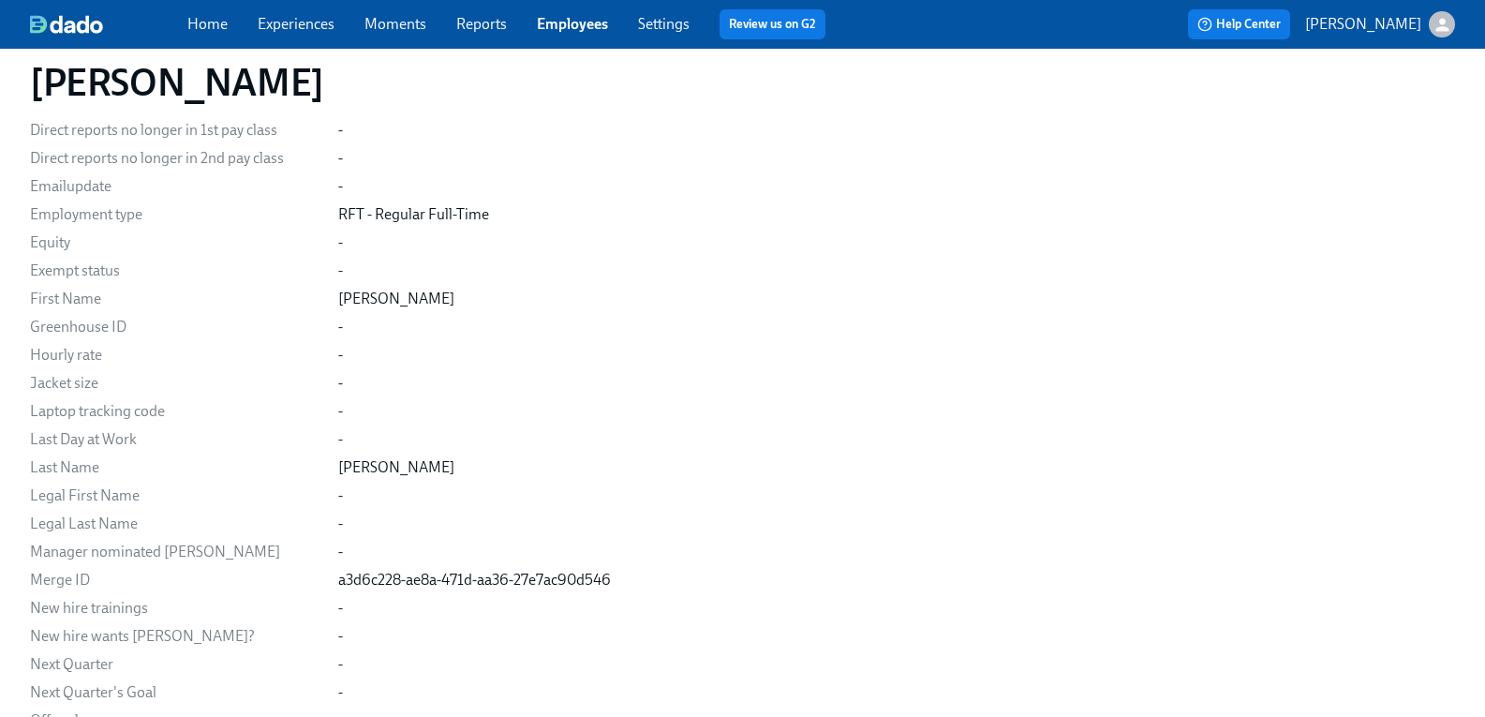
scroll to position [937, 0]
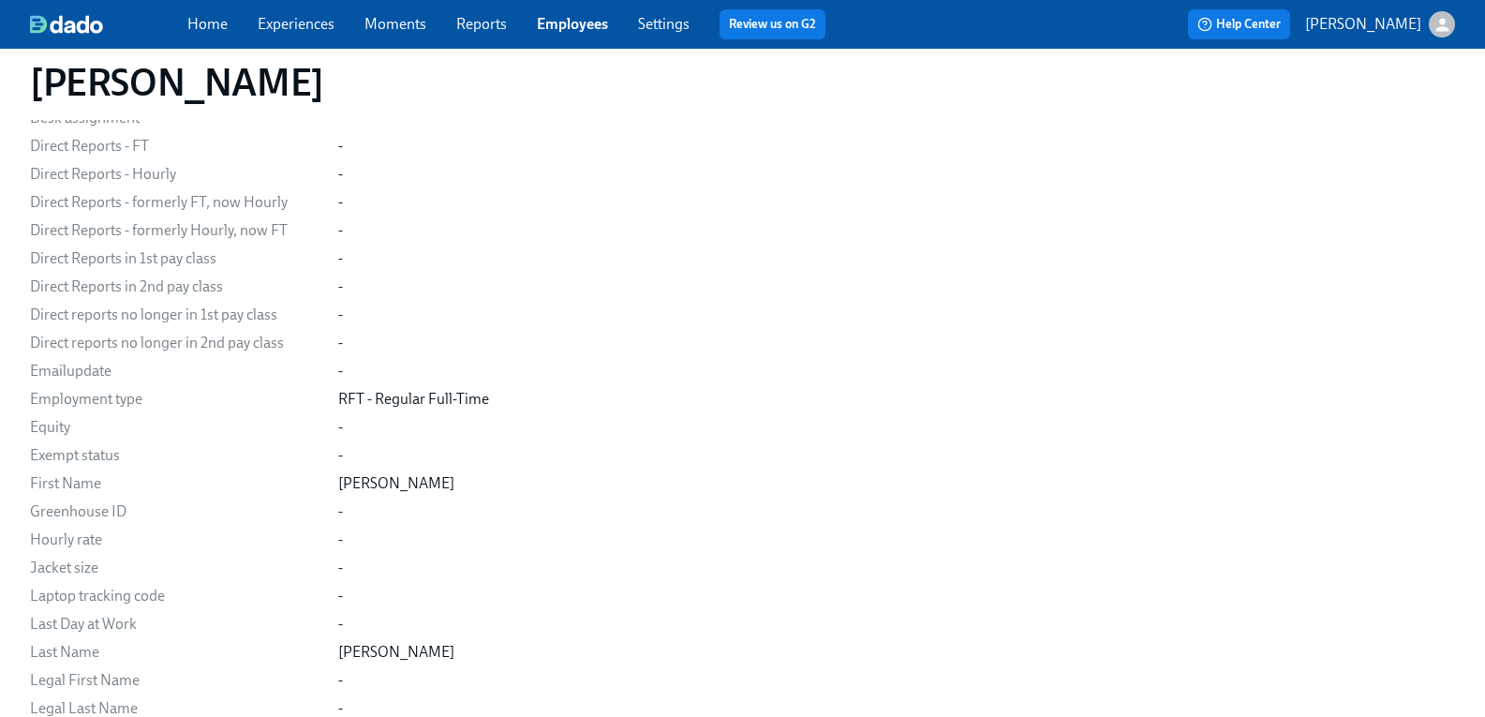
click at [313, 26] on link "Experiences" at bounding box center [296, 24] width 77 height 18
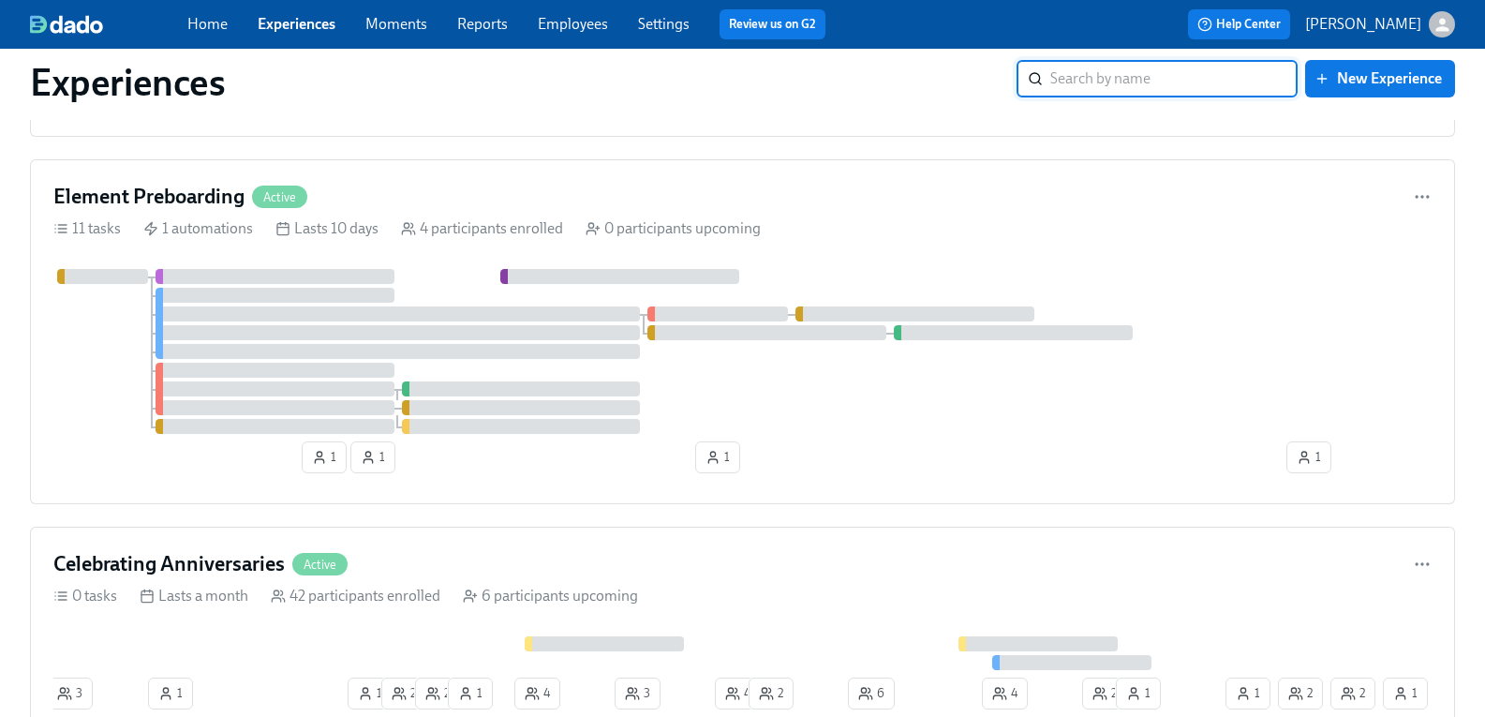
scroll to position [1406, 0]
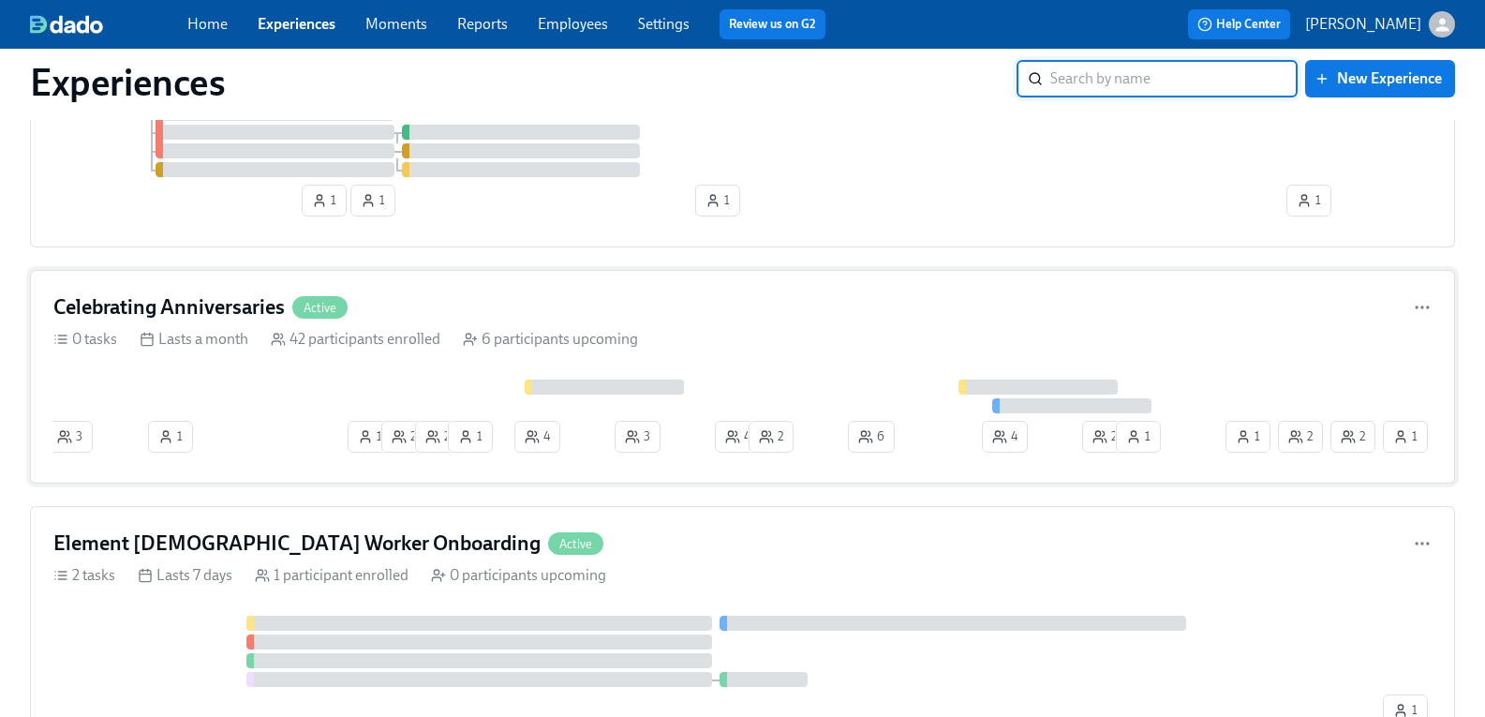
click at [219, 310] on h4 "Celebrating Anniversaries" at bounding box center [168, 307] width 231 height 28
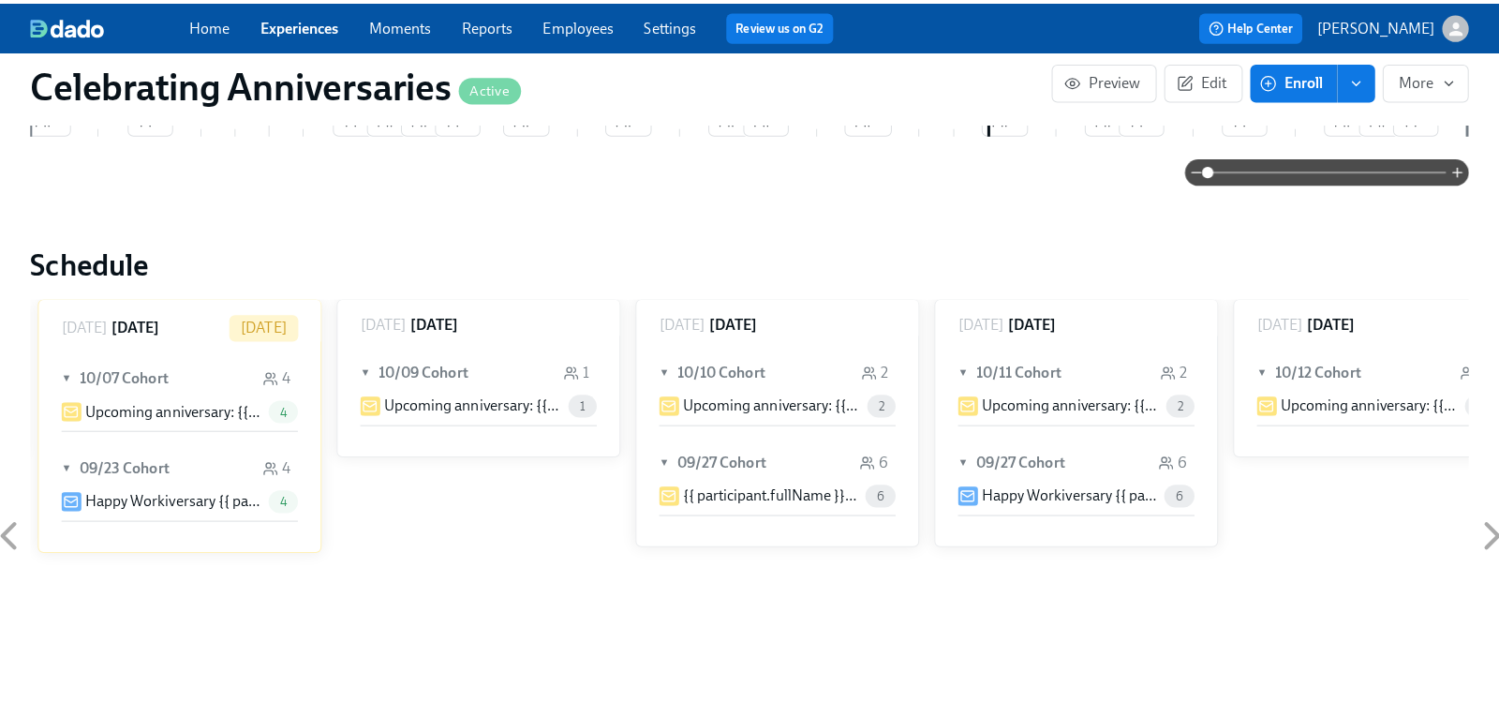
scroll to position [375, 0]
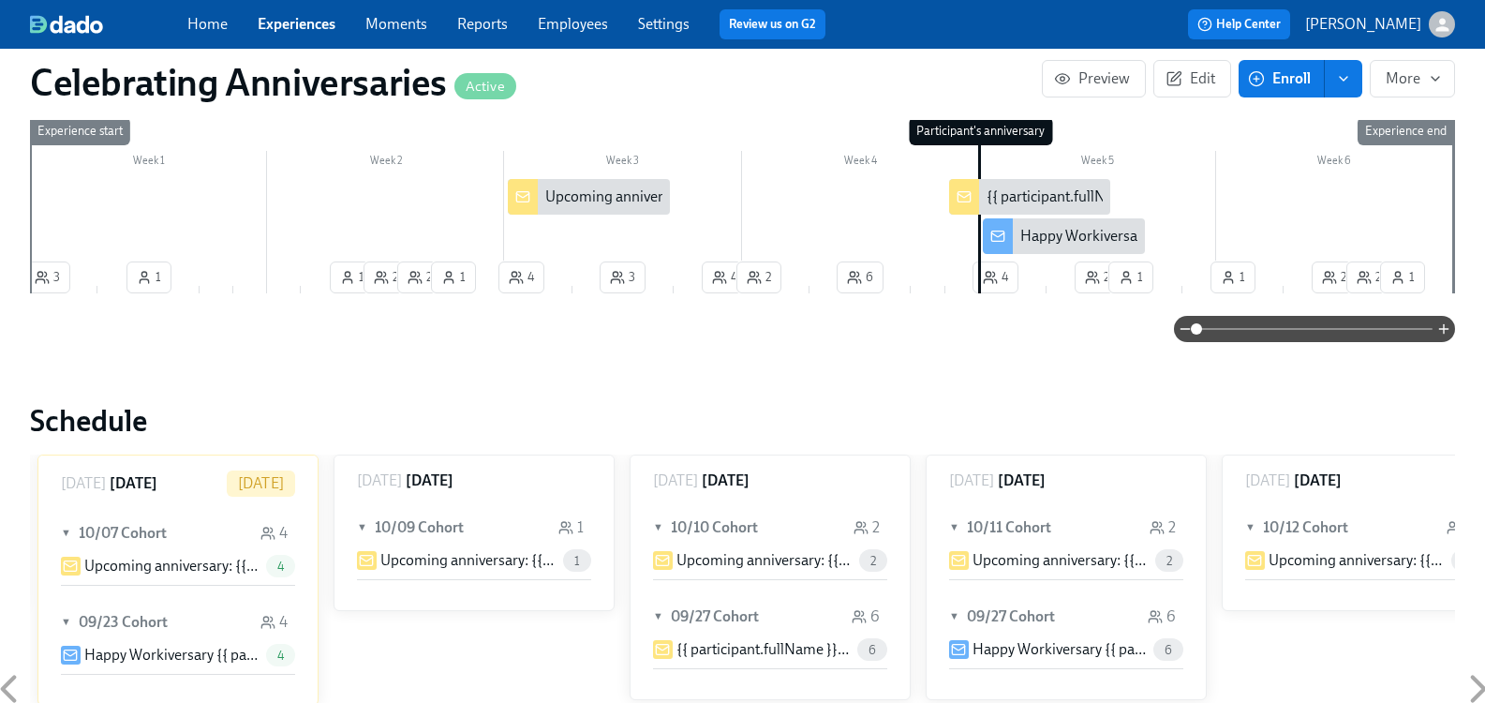
click at [1072, 231] on div "Happy Workiversary {{ participant.firstName }}!!" at bounding box center [1174, 236] width 307 height 21
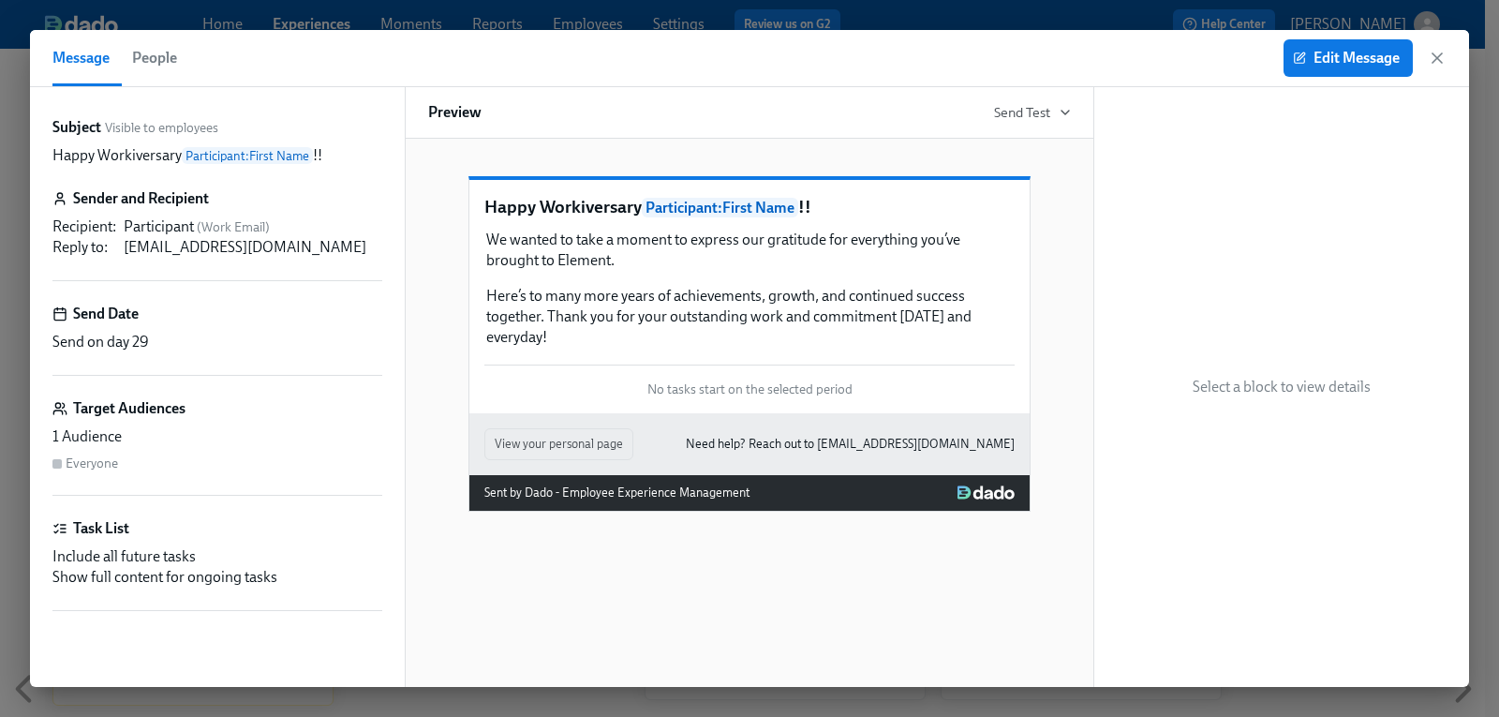
click at [286, 156] on span "Participant : First Name" at bounding box center [247, 155] width 131 height 17
click at [1371, 52] on span "Edit Message" at bounding box center [1348, 58] width 103 height 19
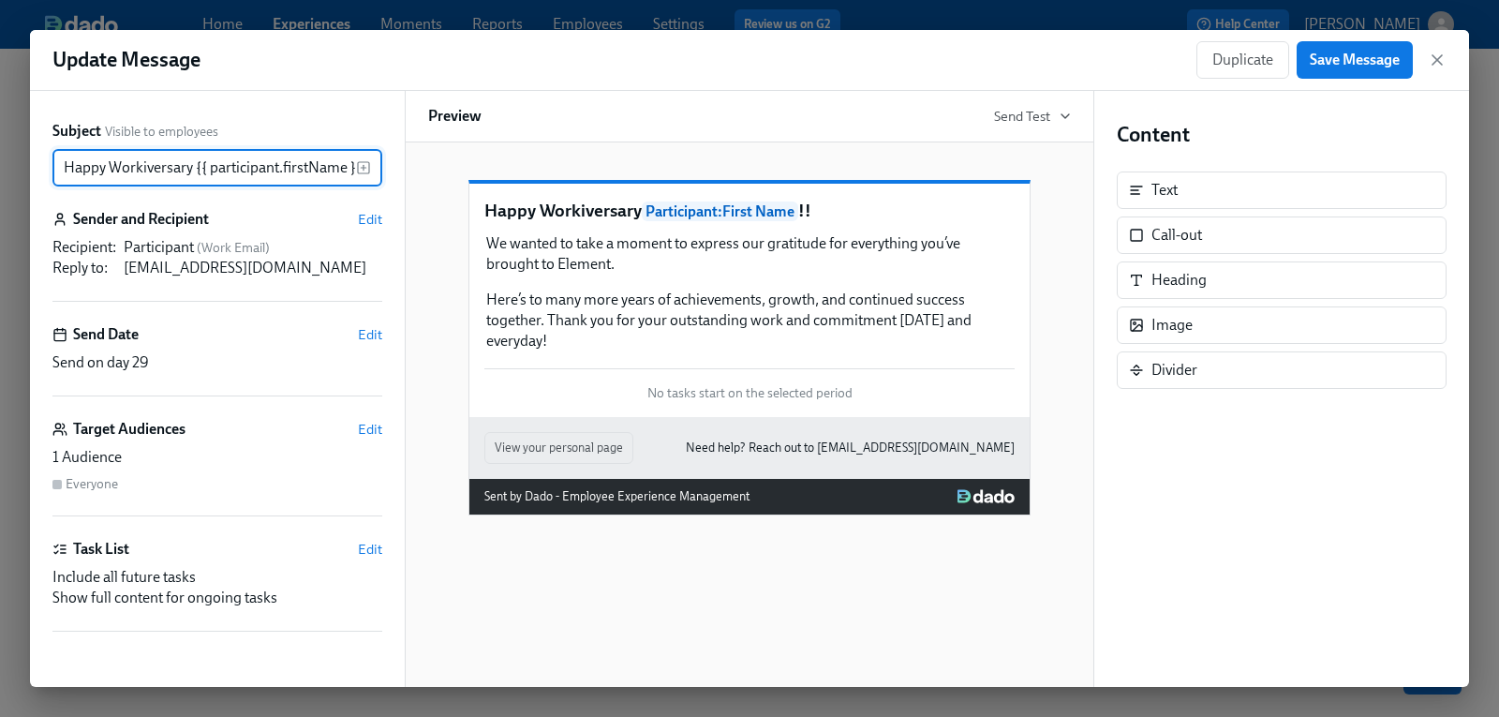
scroll to position [0, 29]
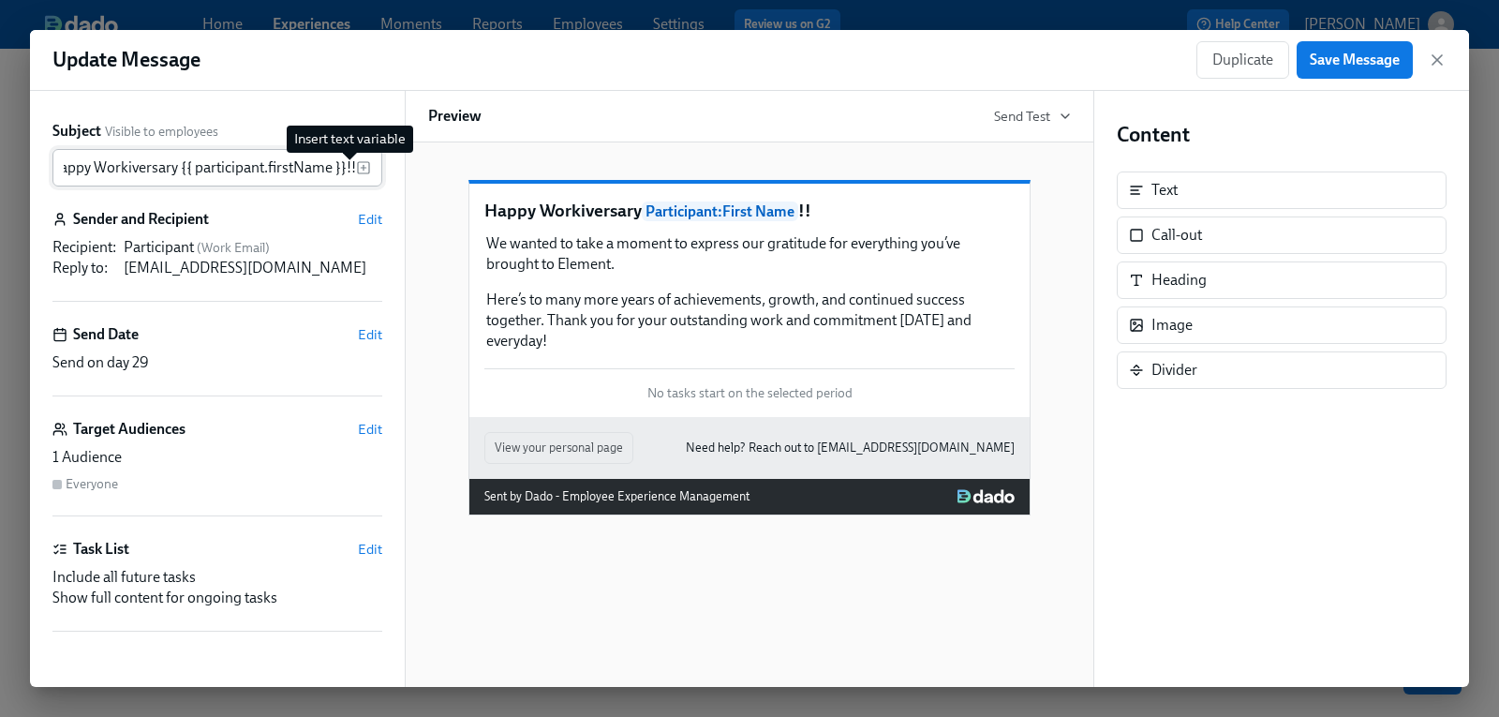
click at [356, 171] on icon "button" at bounding box center [363, 167] width 15 height 15
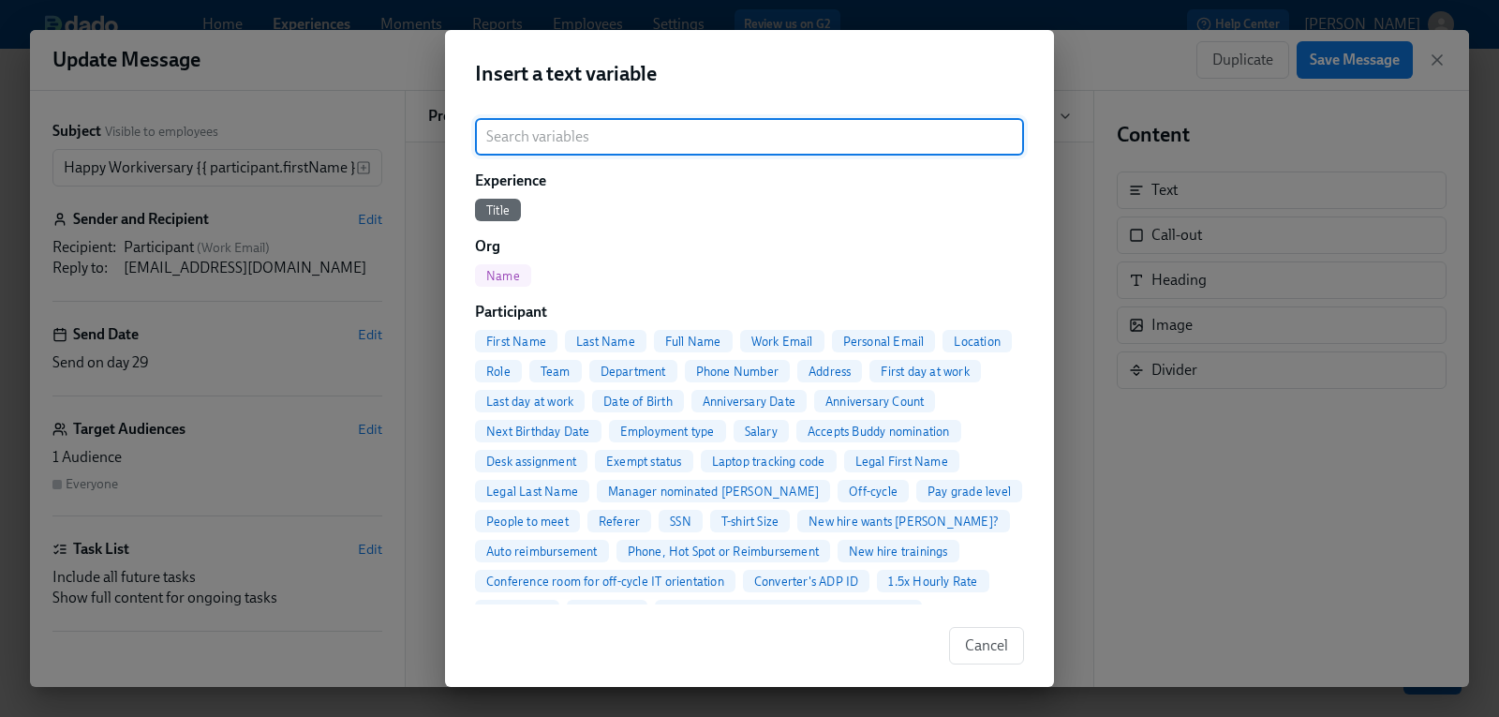
click at [642, 136] on input "search" at bounding box center [749, 136] width 549 height 37
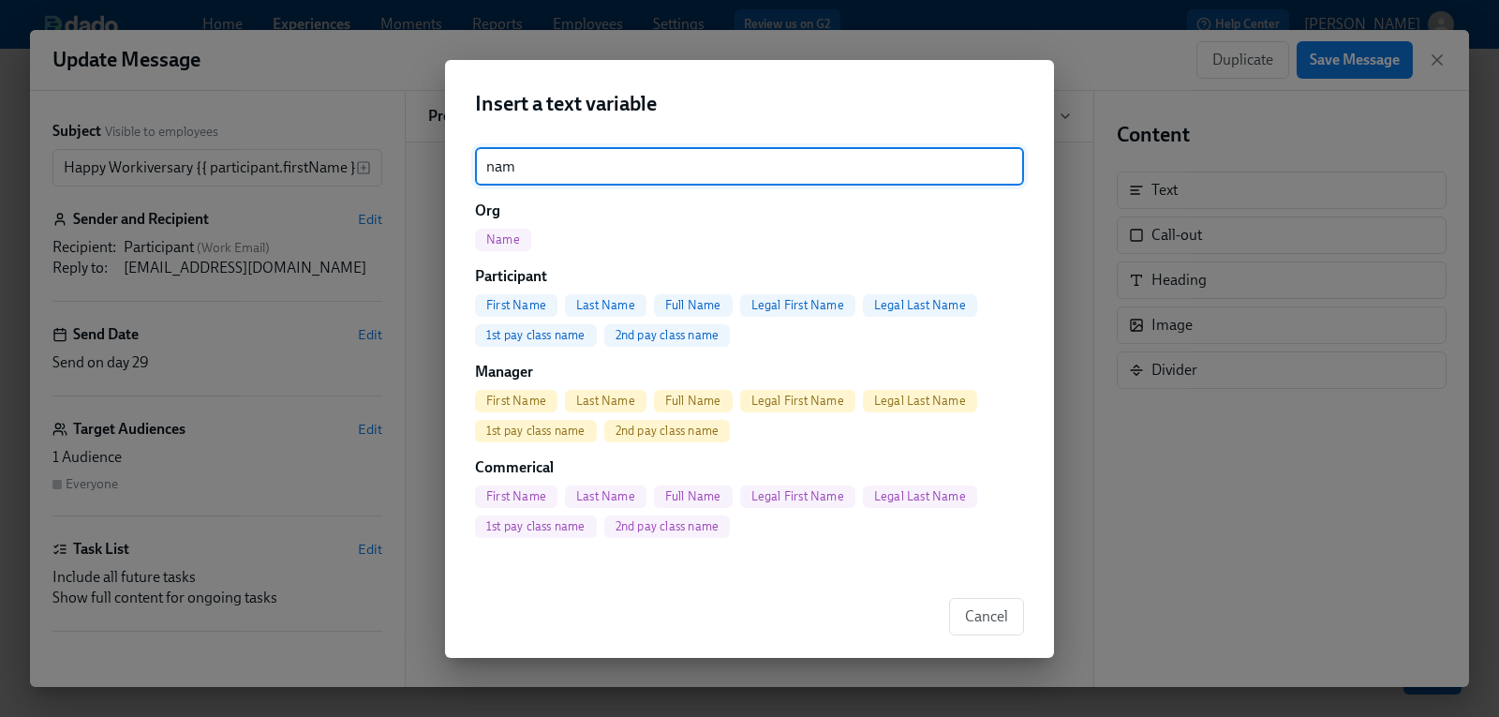
type input "name"
click at [995, 169] on input "name" at bounding box center [749, 166] width 549 height 37
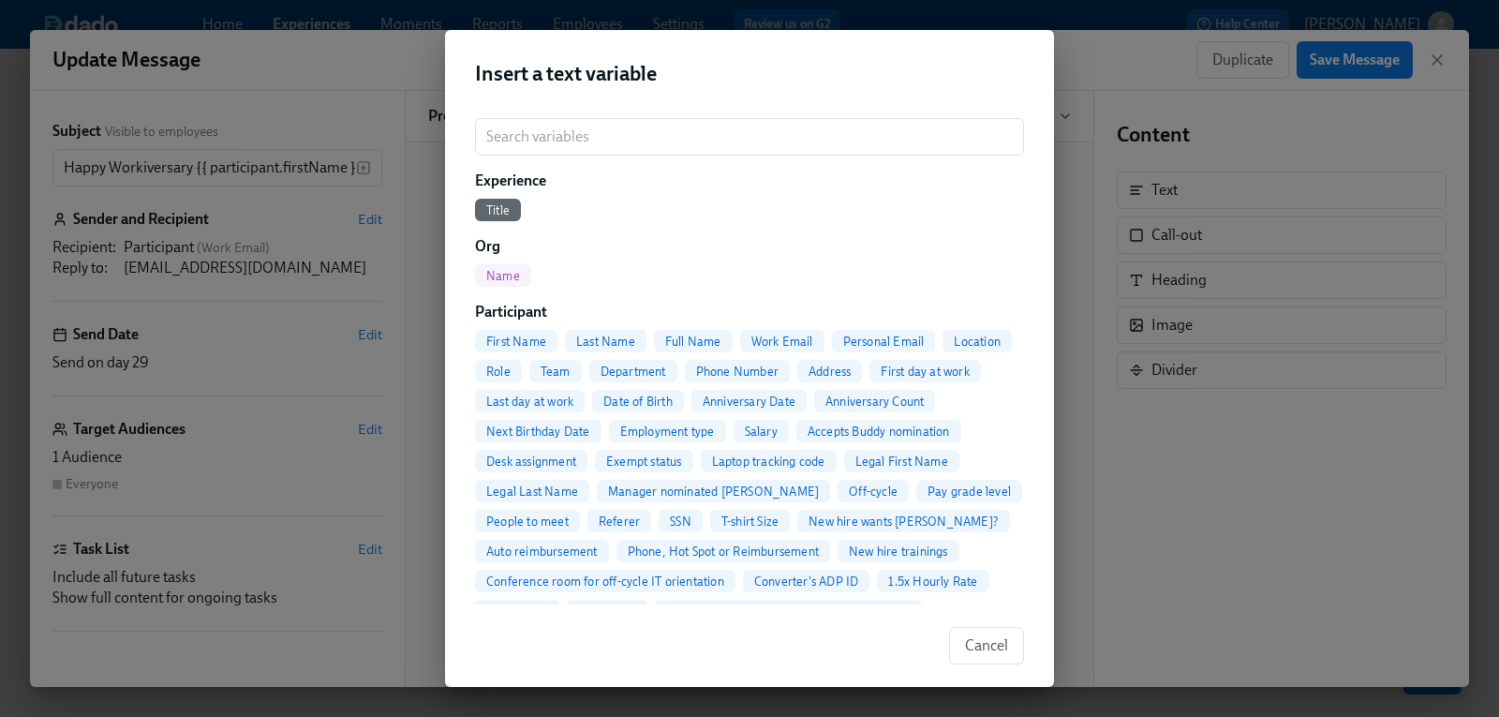
click at [356, 52] on div "Insert a text variable ​ Experience Title Org Name Participant First Name Last …" at bounding box center [749, 358] width 1499 height 717
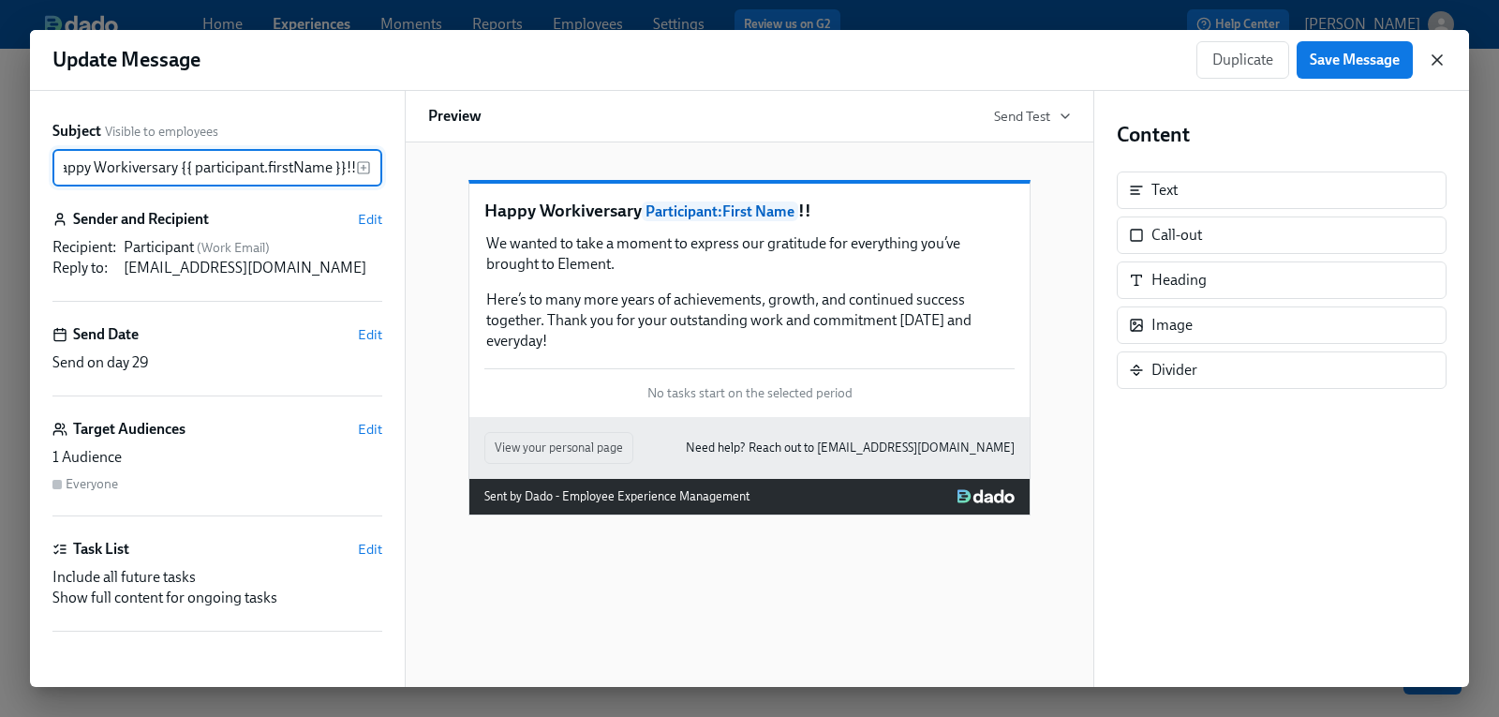
click at [1440, 57] on icon "button" at bounding box center [1437, 59] width 9 height 9
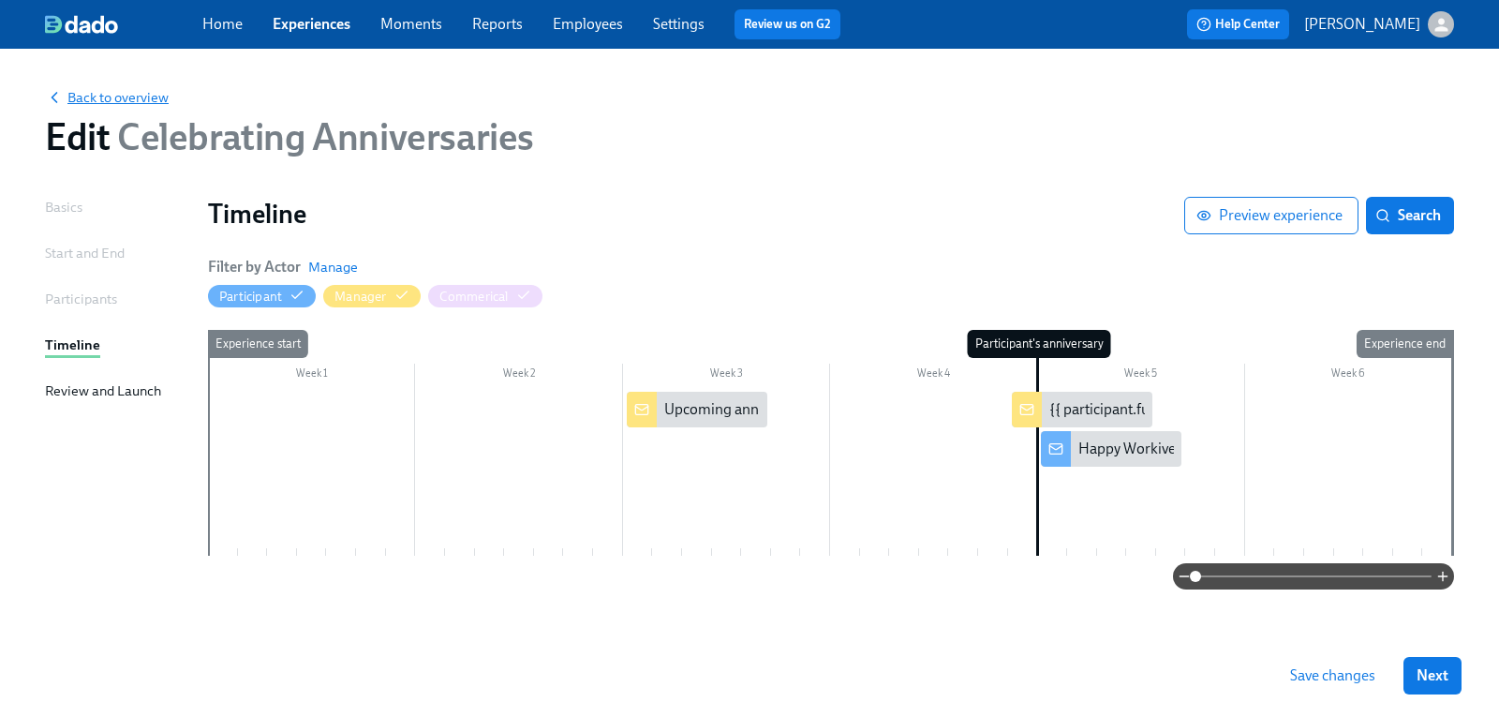
click at [107, 105] on span "Back to overview" at bounding box center [107, 97] width 124 height 19
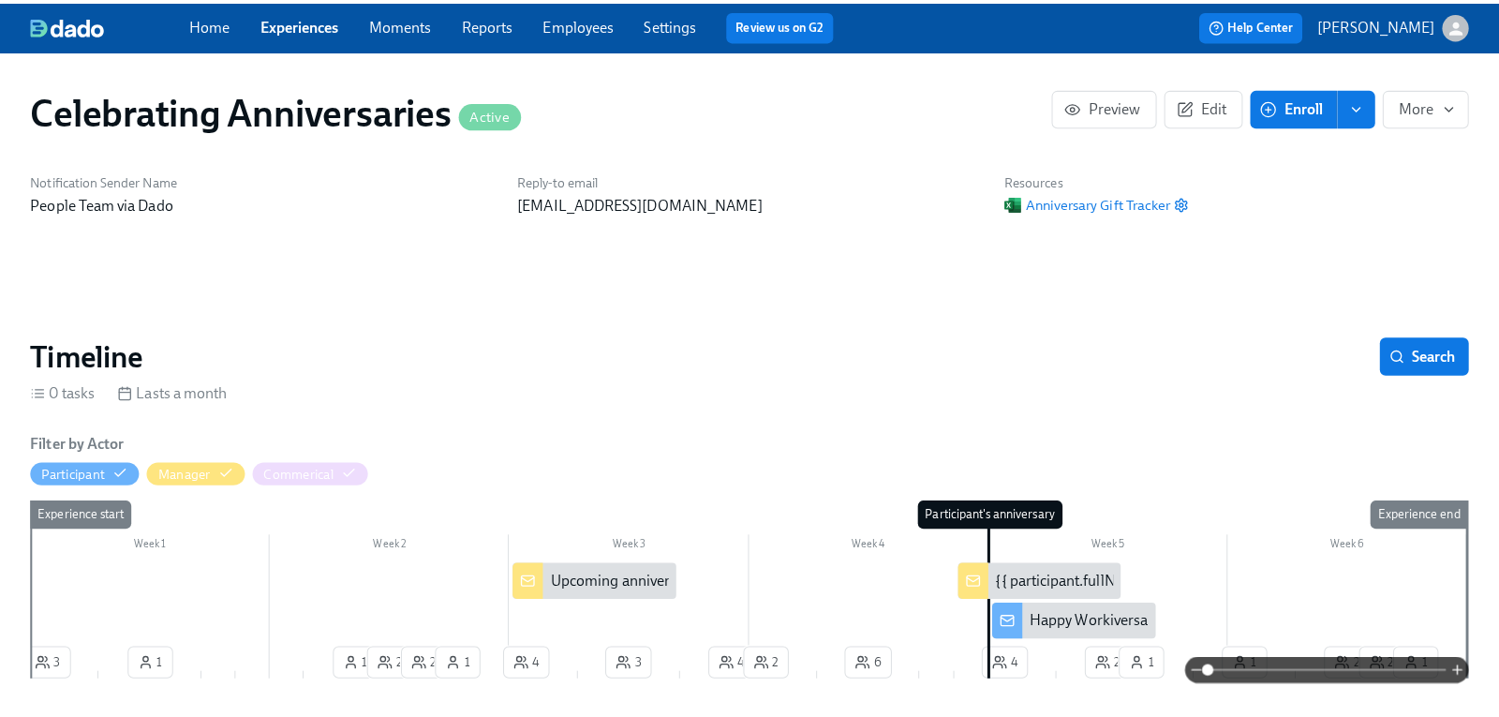
scroll to position [0, 5323]
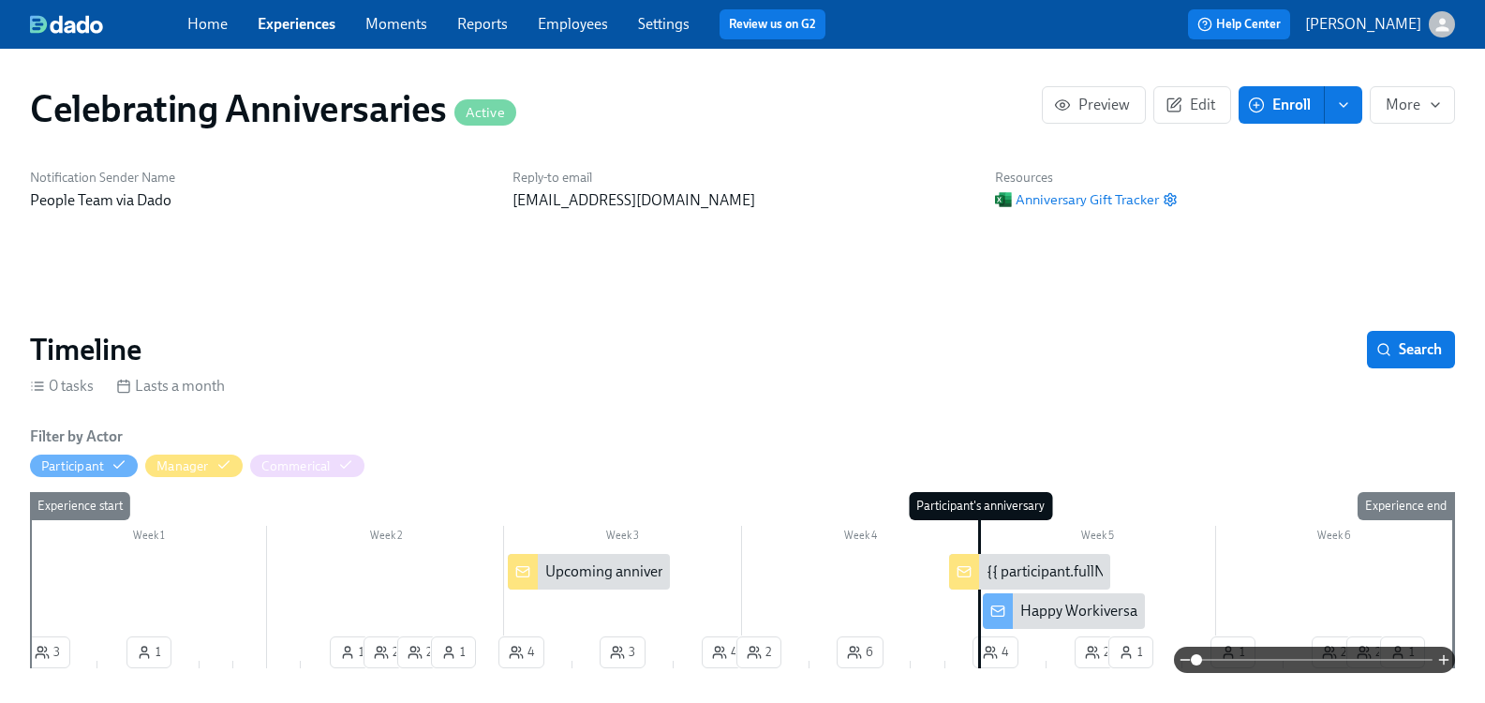
click at [1047, 606] on div "Happy Workiversary {{ participant.firstName }}!!" at bounding box center [1174, 611] width 307 height 21
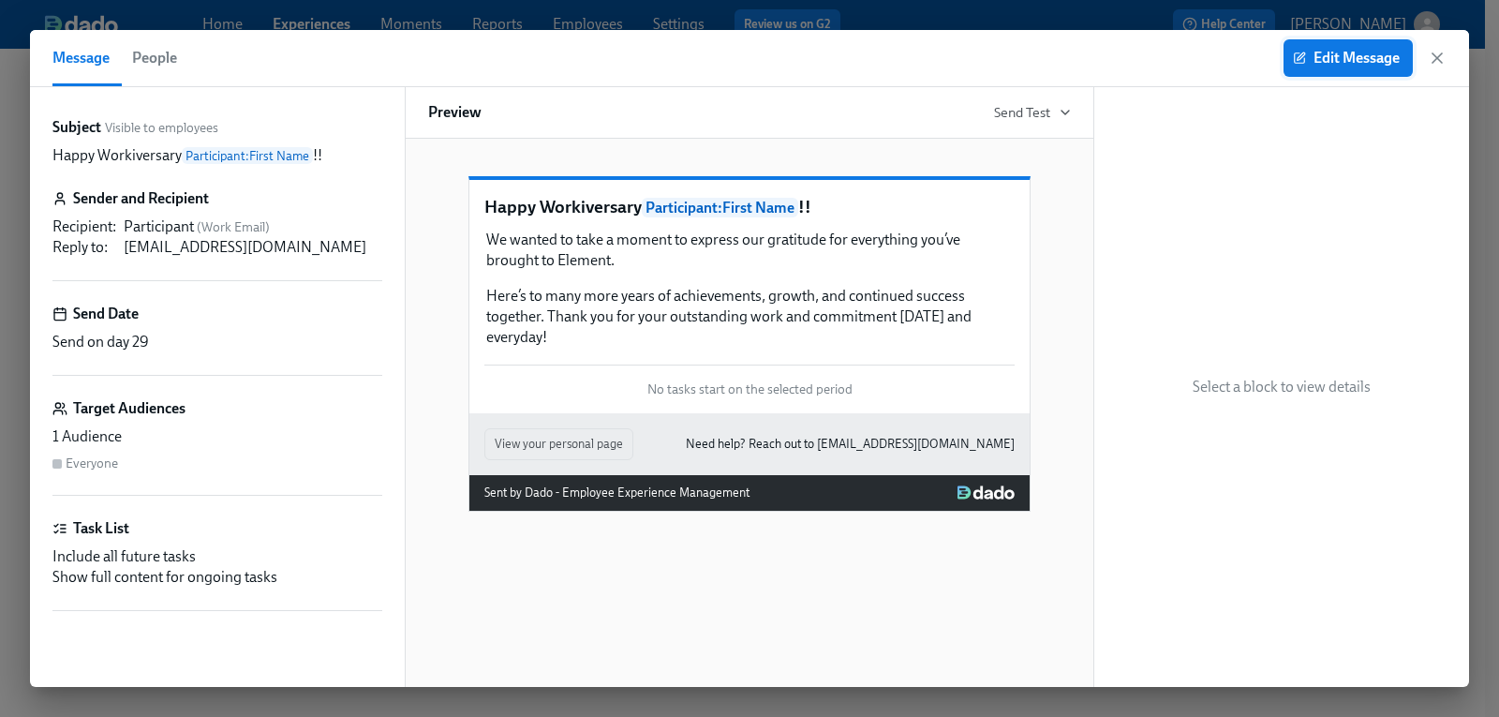
click at [1334, 58] on span "Edit Message" at bounding box center [1348, 58] width 103 height 19
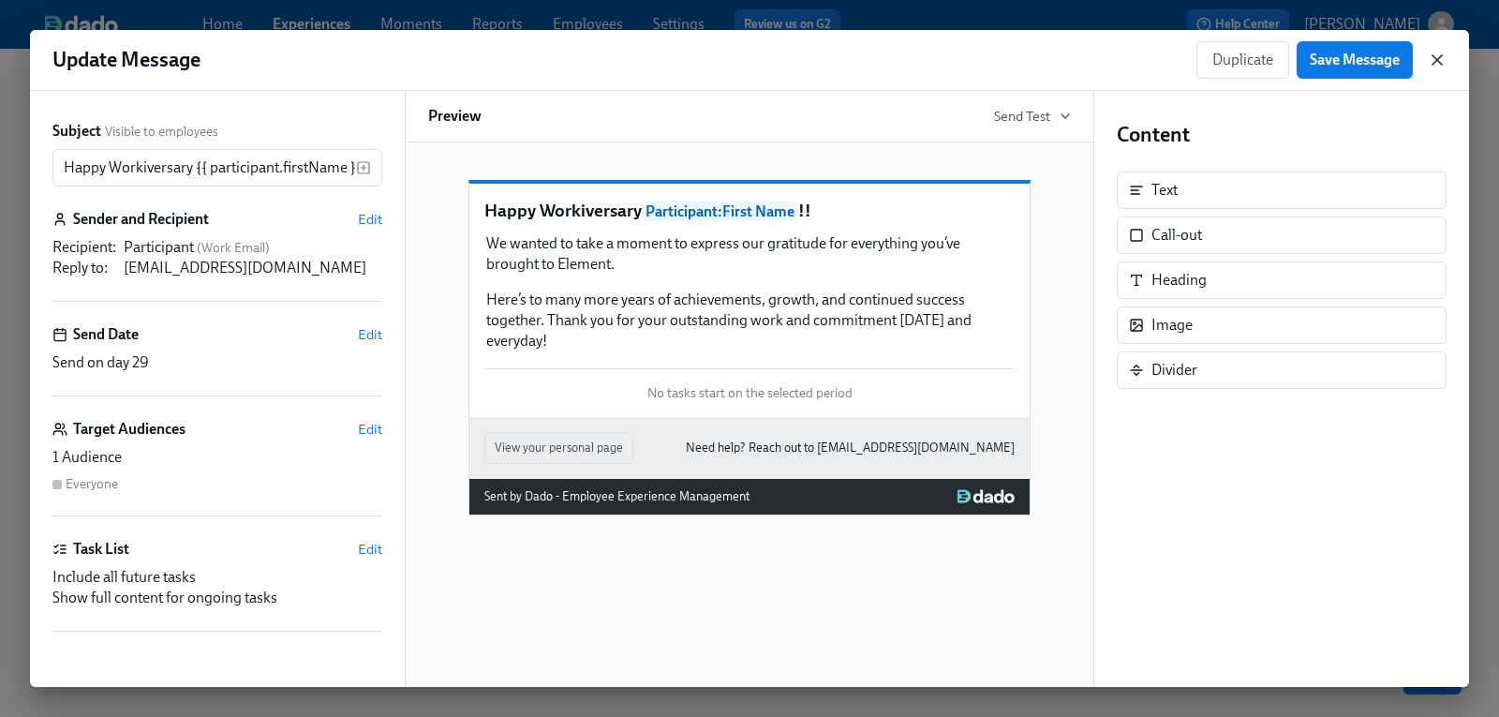
click at [1438, 58] on icon "button" at bounding box center [1437, 59] width 9 height 9
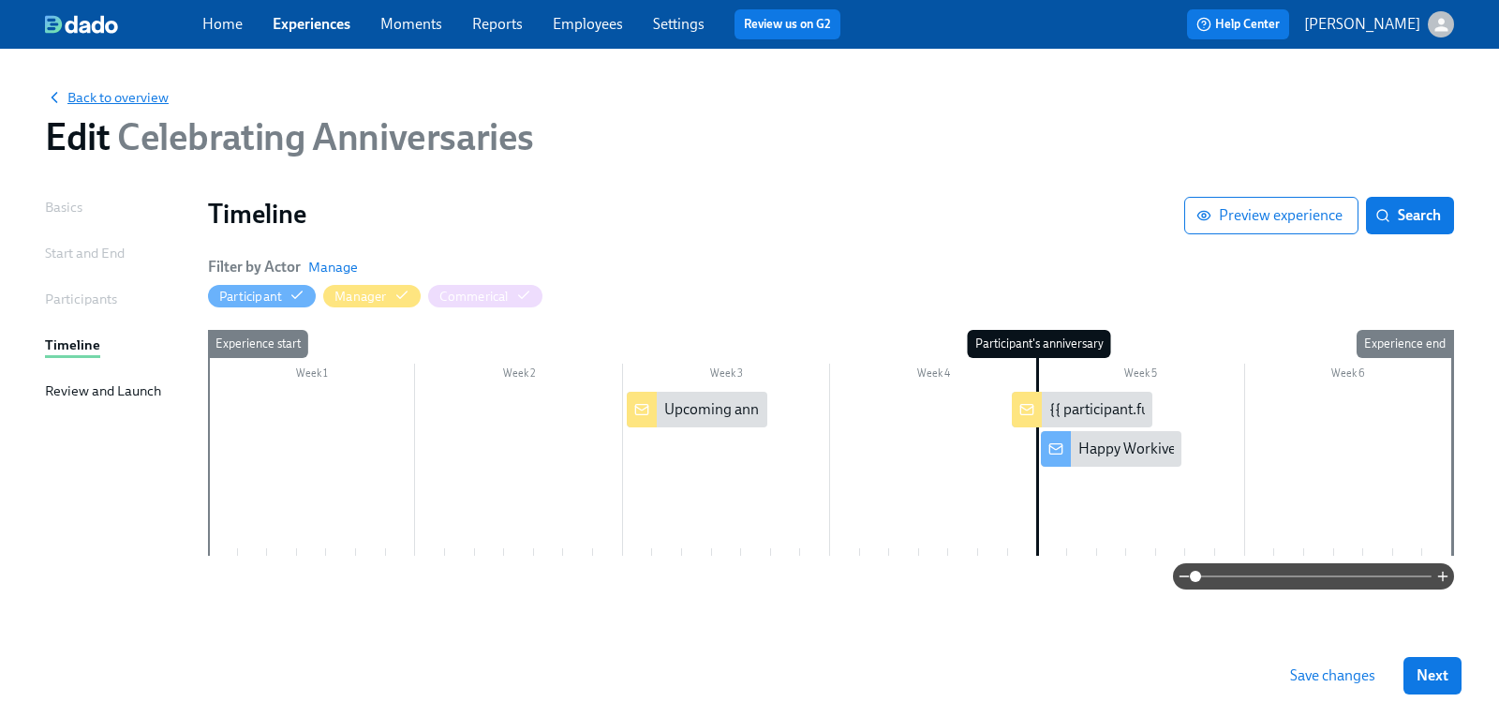
click at [127, 99] on span "Back to overview" at bounding box center [107, 97] width 124 height 19
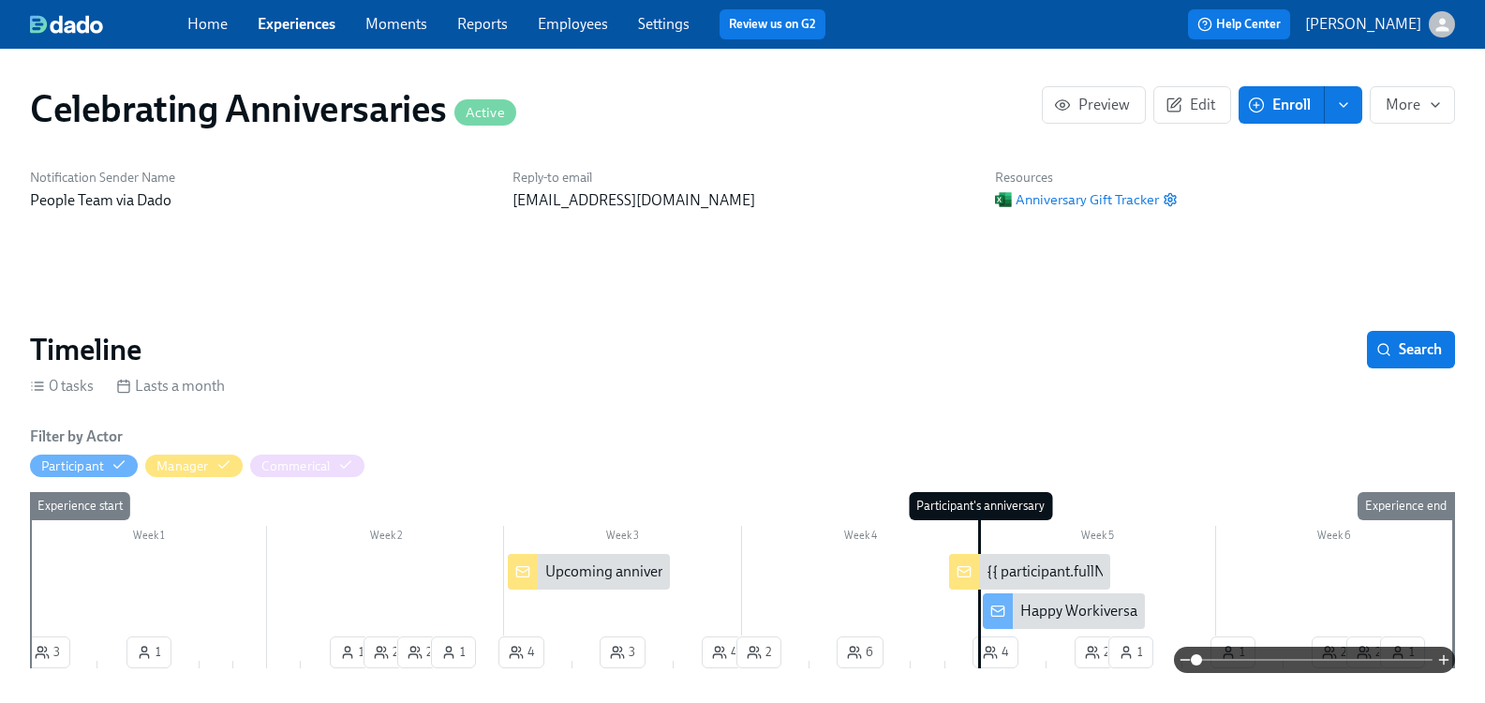
click at [1117, 614] on div "Happy Workiversary {{ participant.firstName }}!!" at bounding box center [1174, 611] width 307 height 21
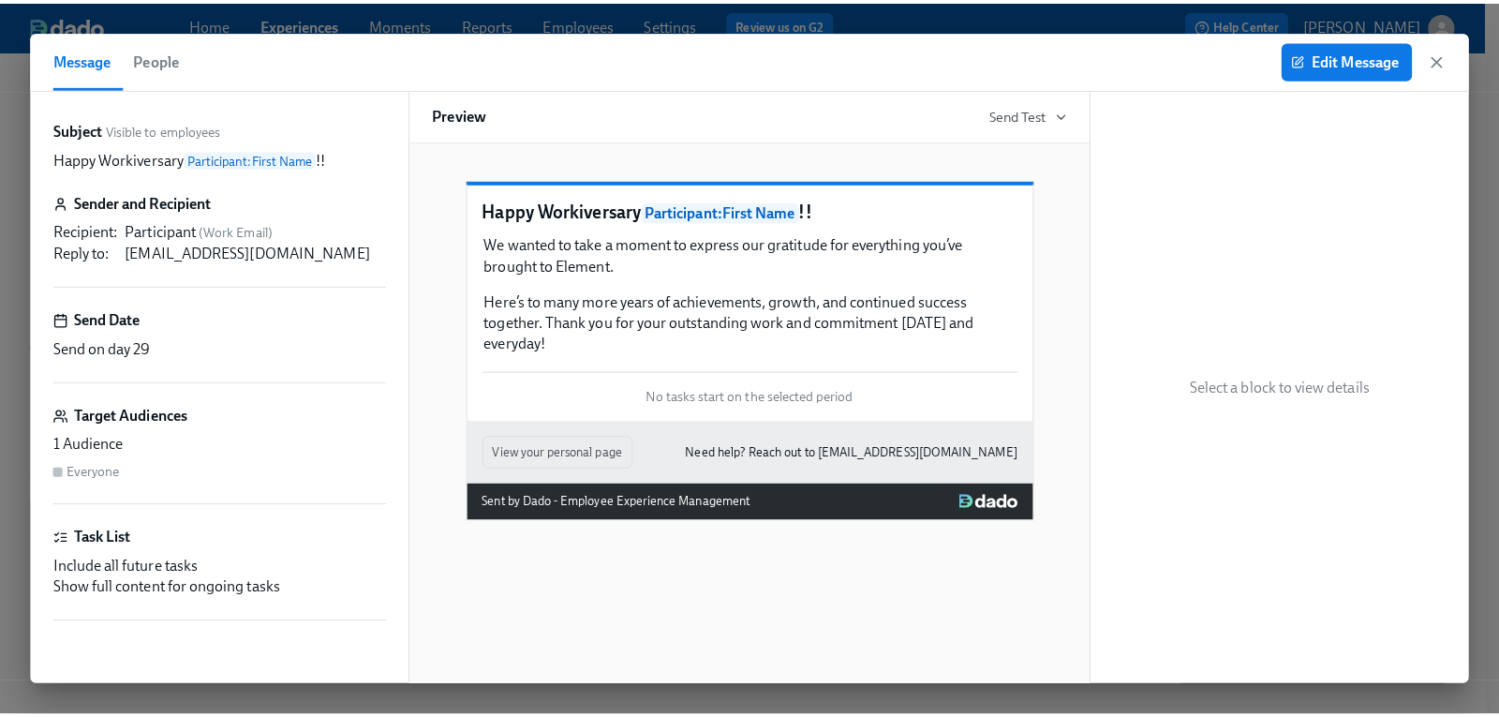
scroll to position [0, 5323]
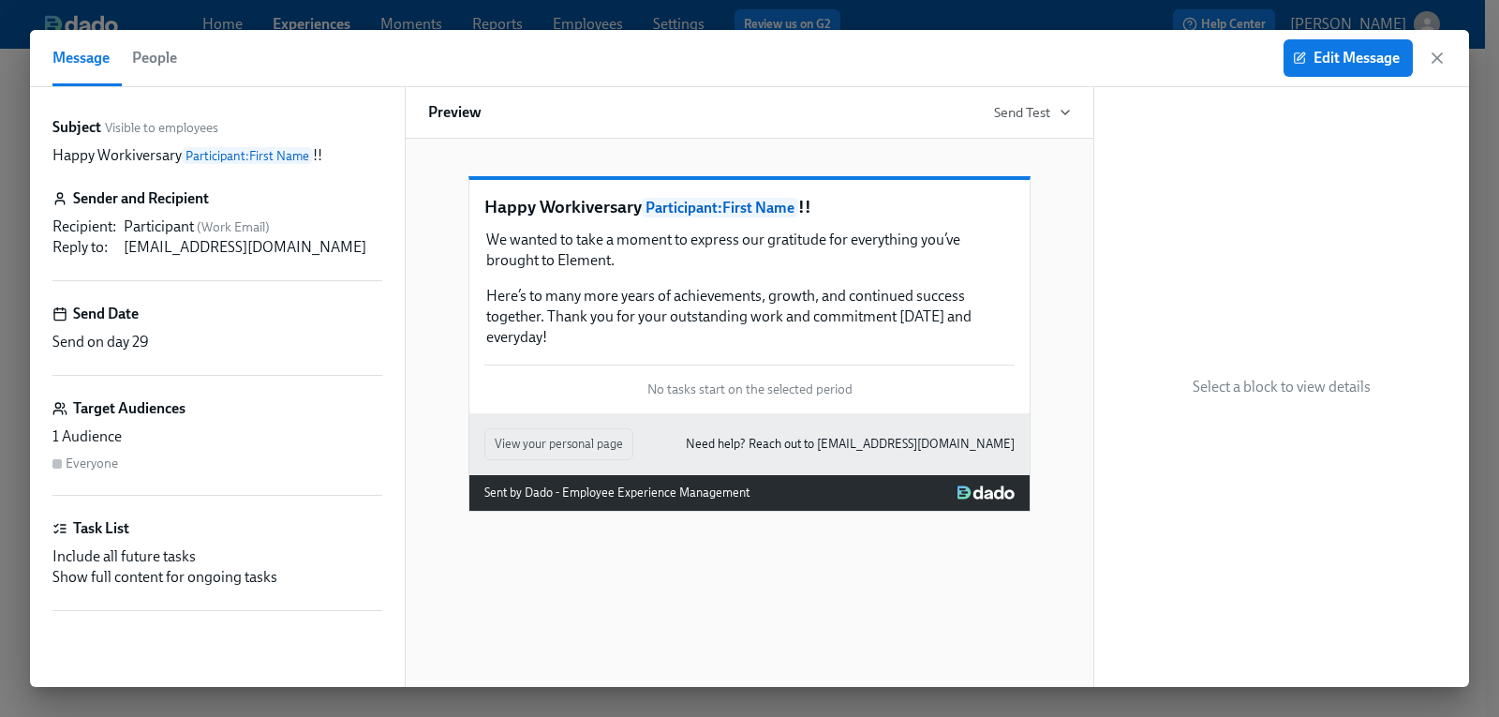
click at [138, 53] on span "People" at bounding box center [154, 58] width 45 height 26
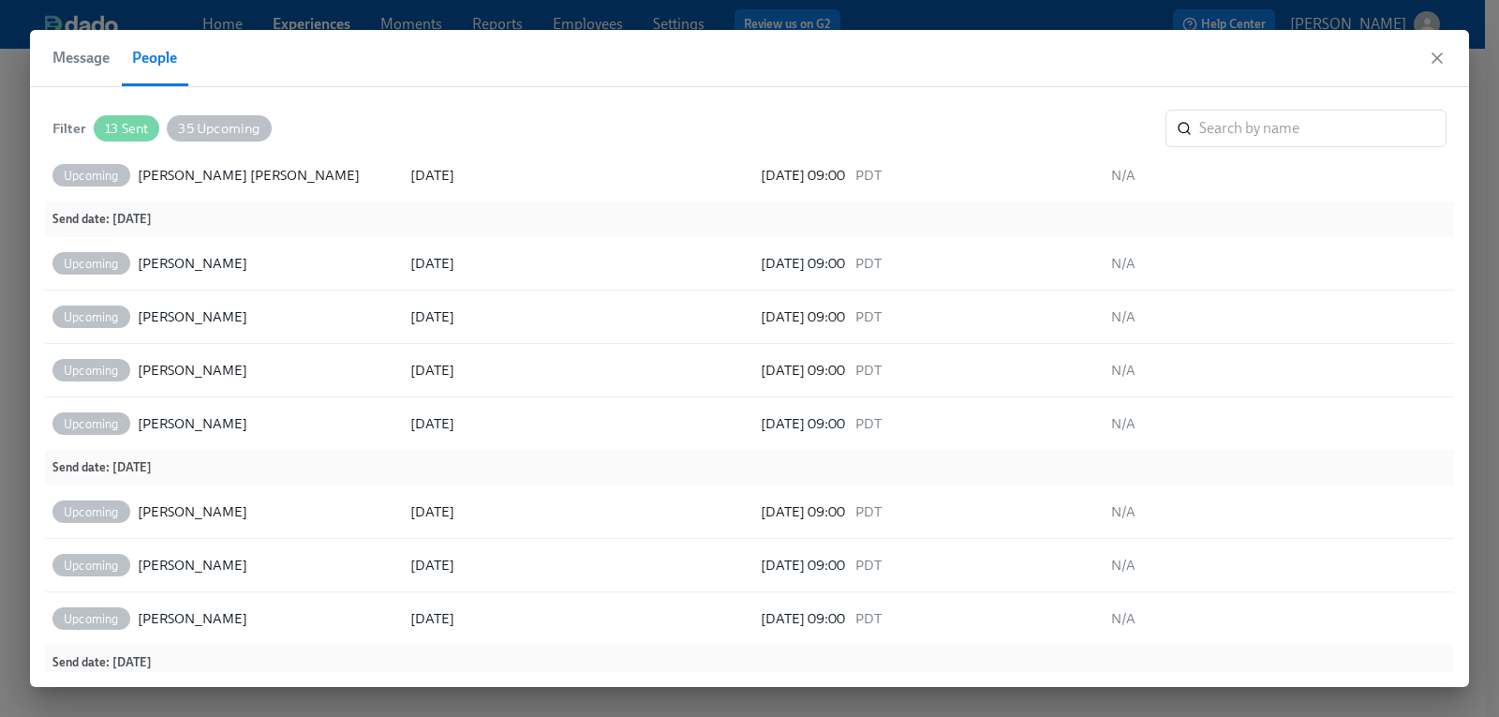
click at [229, 122] on span "35 Upcoming" at bounding box center [219, 129] width 104 height 14
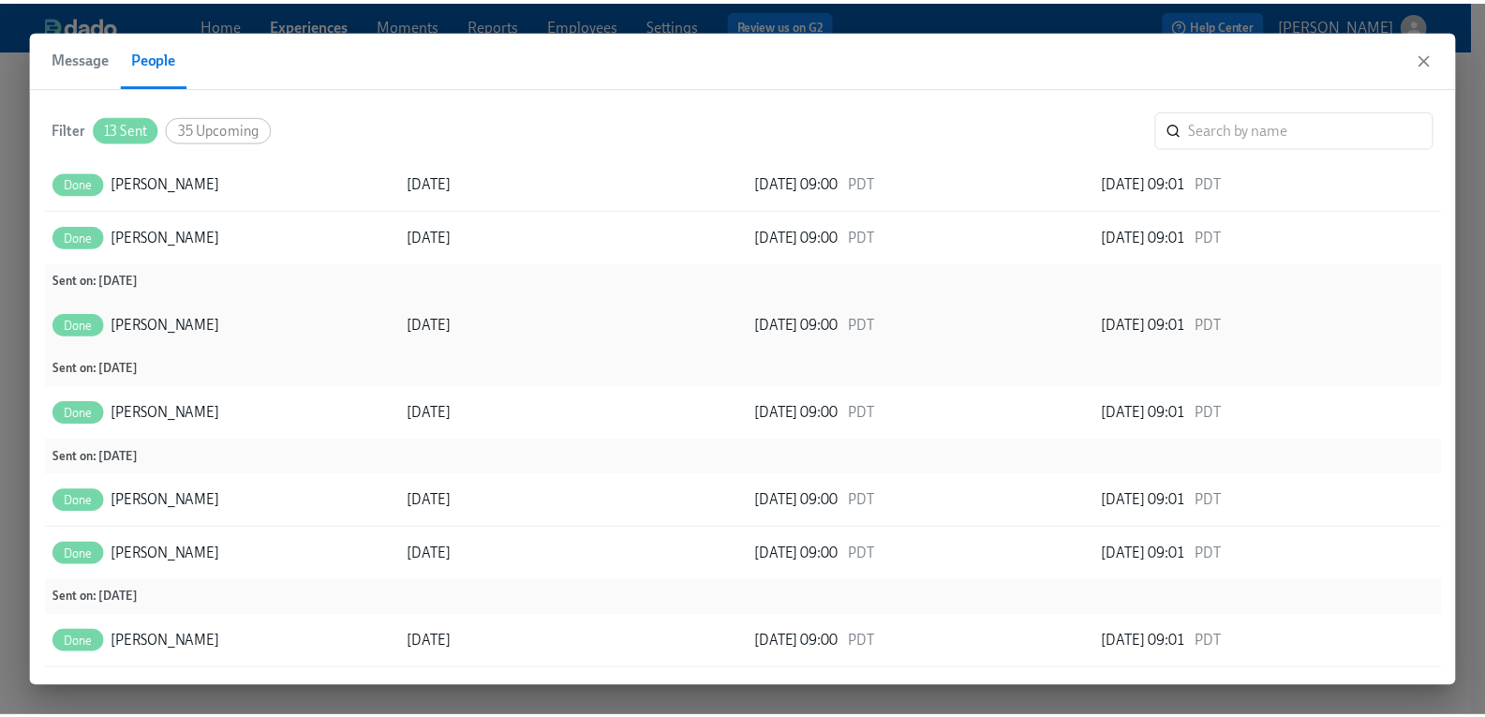
scroll to position [337, 0]
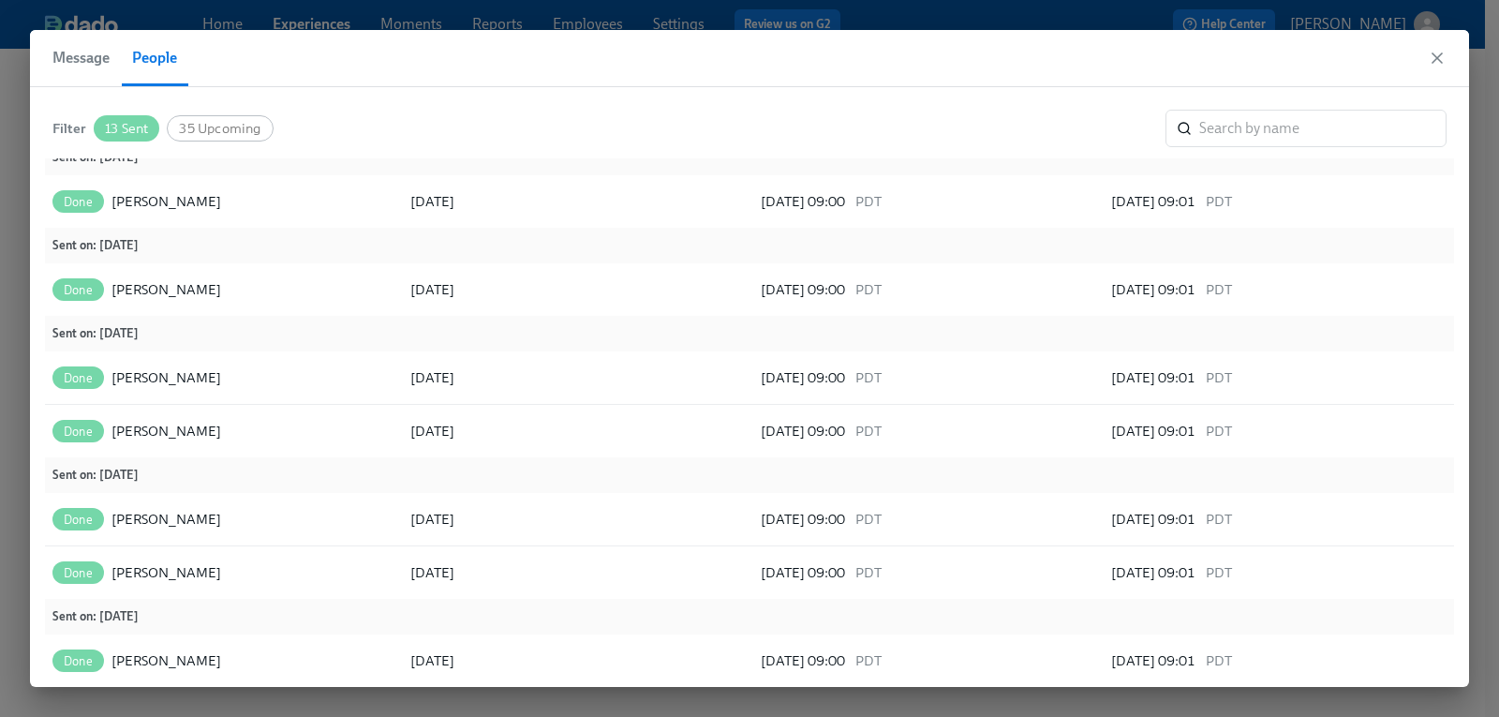
click at [1454, 60] on div "Message People" at bounding box center [749, 58] width 1439 height 57
click at [1438, 56] on icon "button" at bounding box center [1437, 58] width 19 height 19
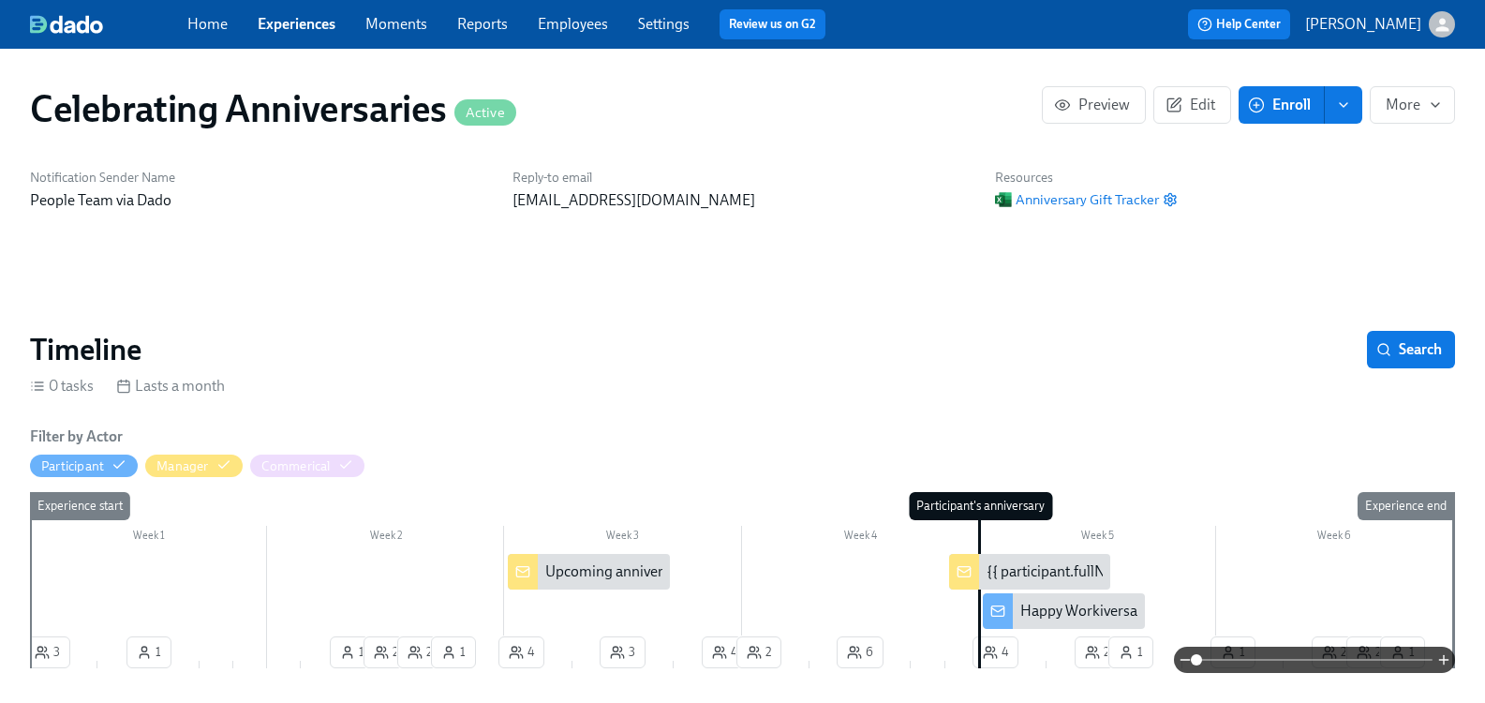
click at [584, 21] on link "Employees" at bounding box center [573, 24] width 70 height 18
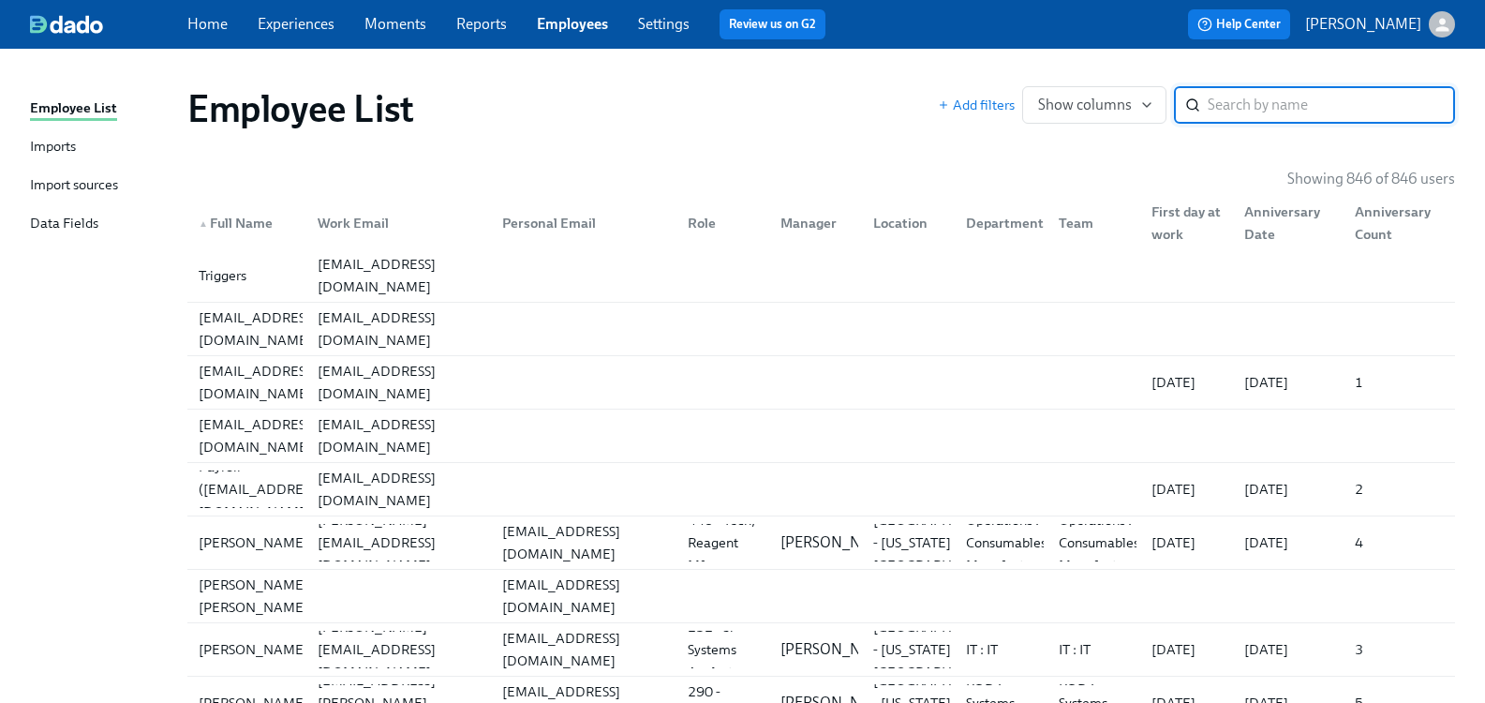
click at [1238, 118] on input "search" at bounding box center [1331, 104] width 247 height 37
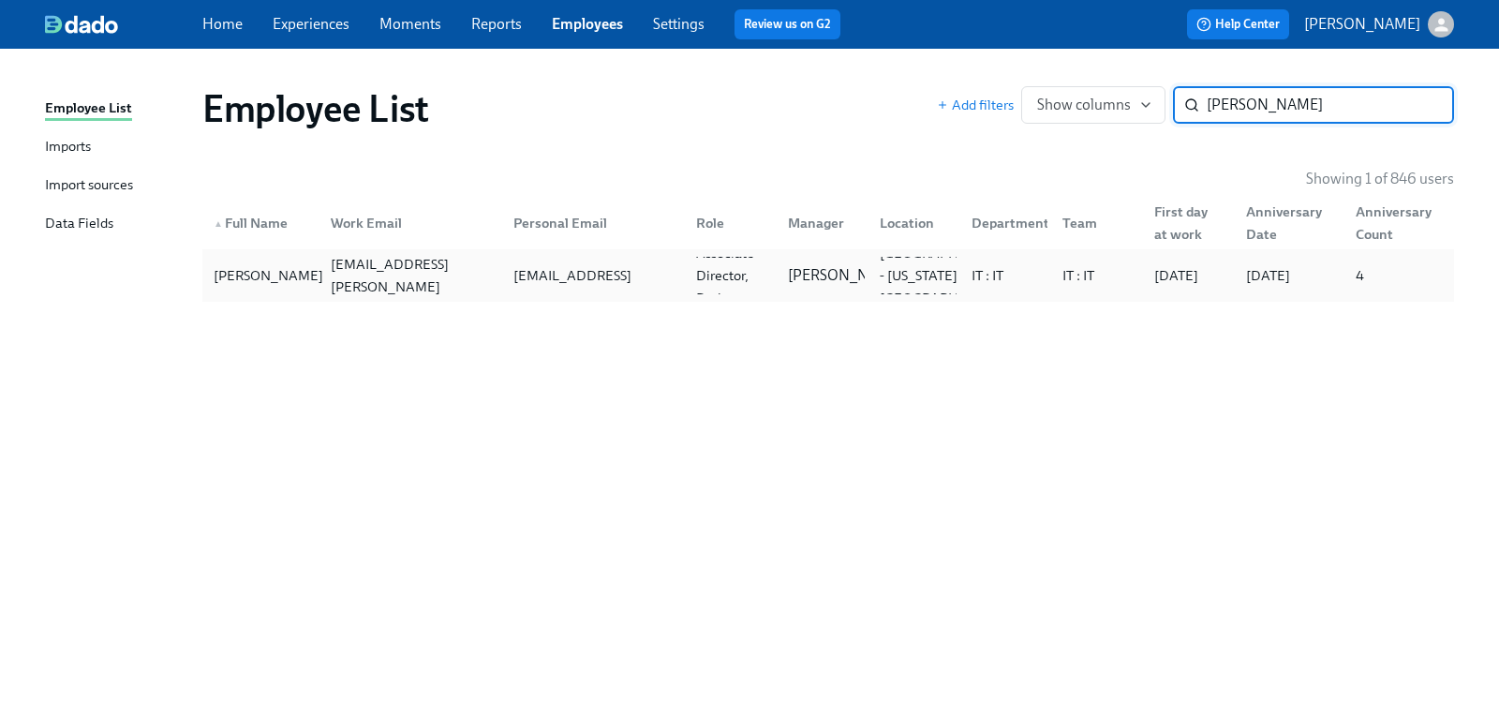
type input "[PERSON_NAME]"
click at [246, 276] on div "[PERSON_NAME]" at bounding box center [268, 275] width 125 height 22
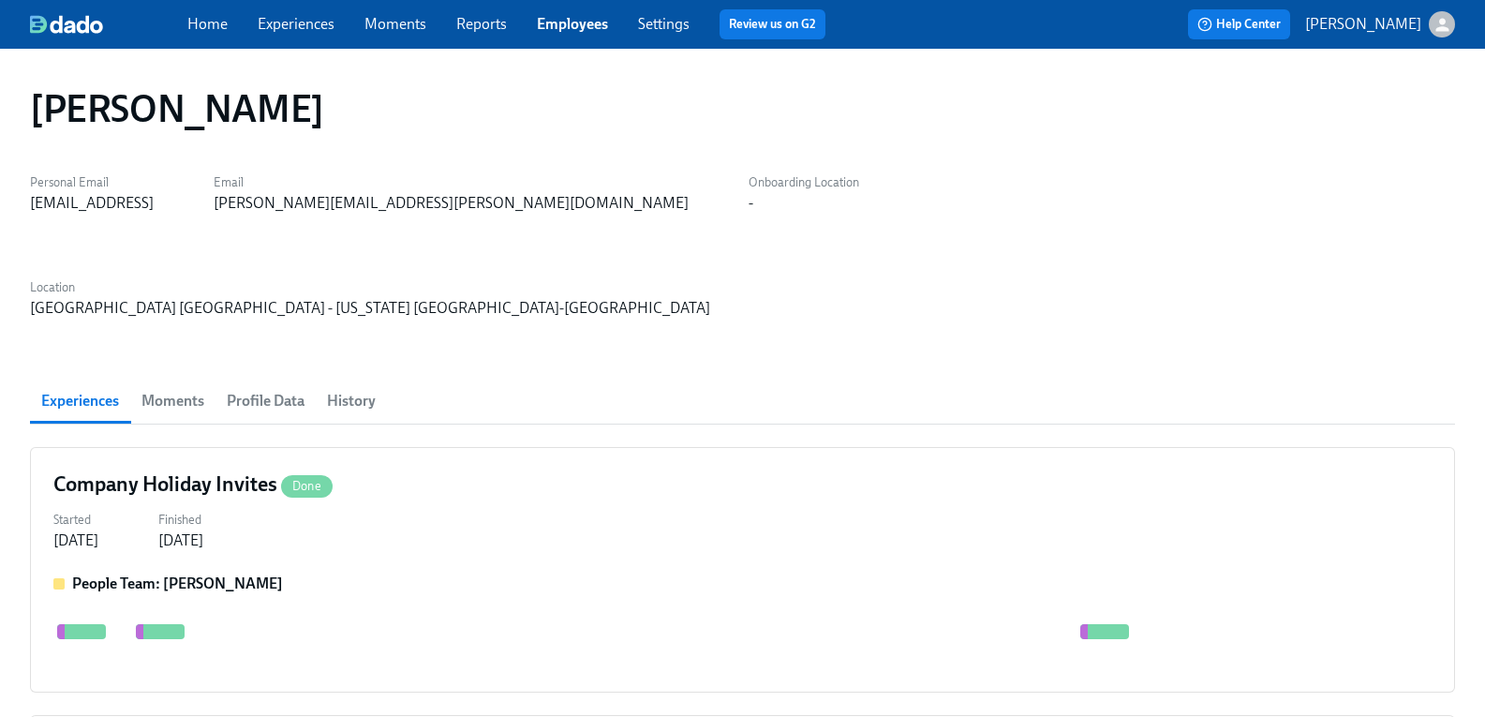
click at [295, 388] on span "Profile Data" at bounding box center [266, 401] width 78 height 26
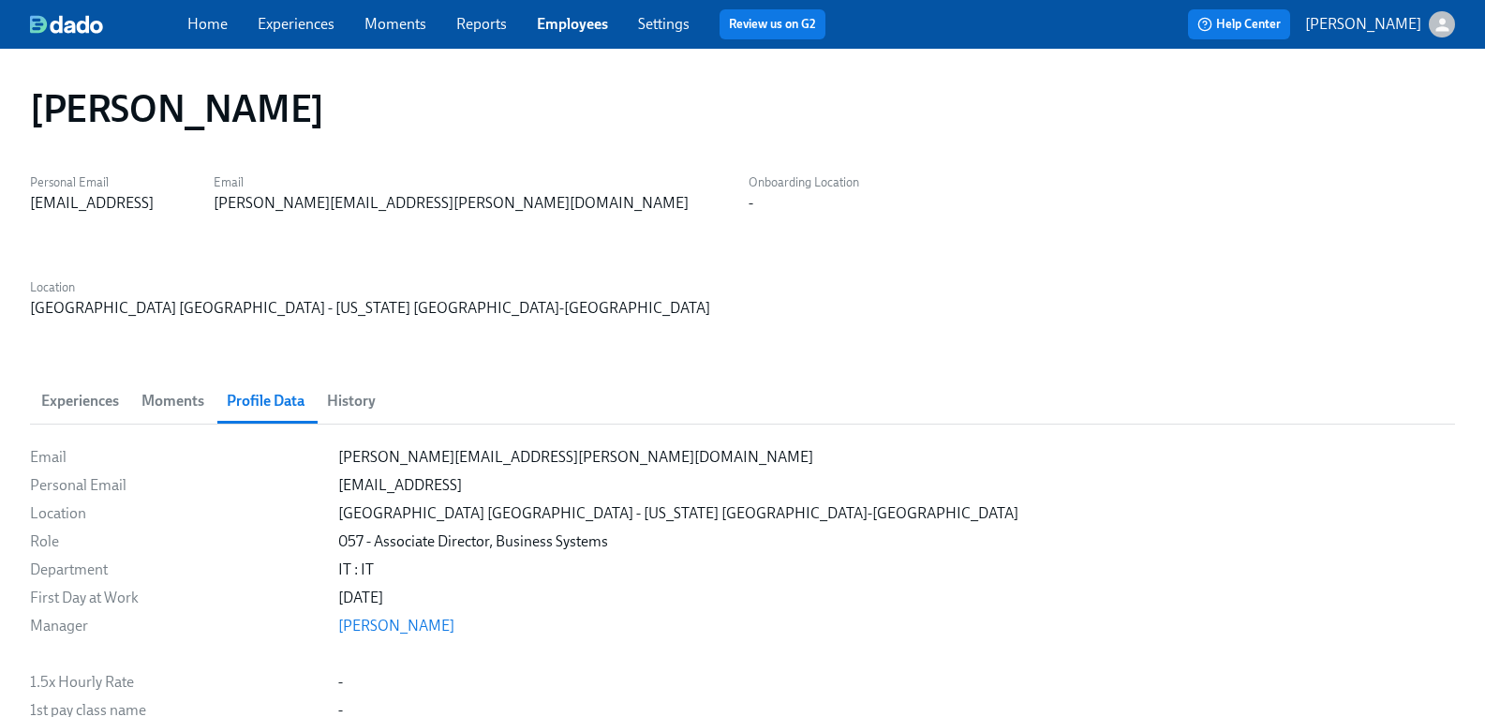
click at [91, 388] on span "Experiences" at bounding box center [80, 401] width 78 height 26
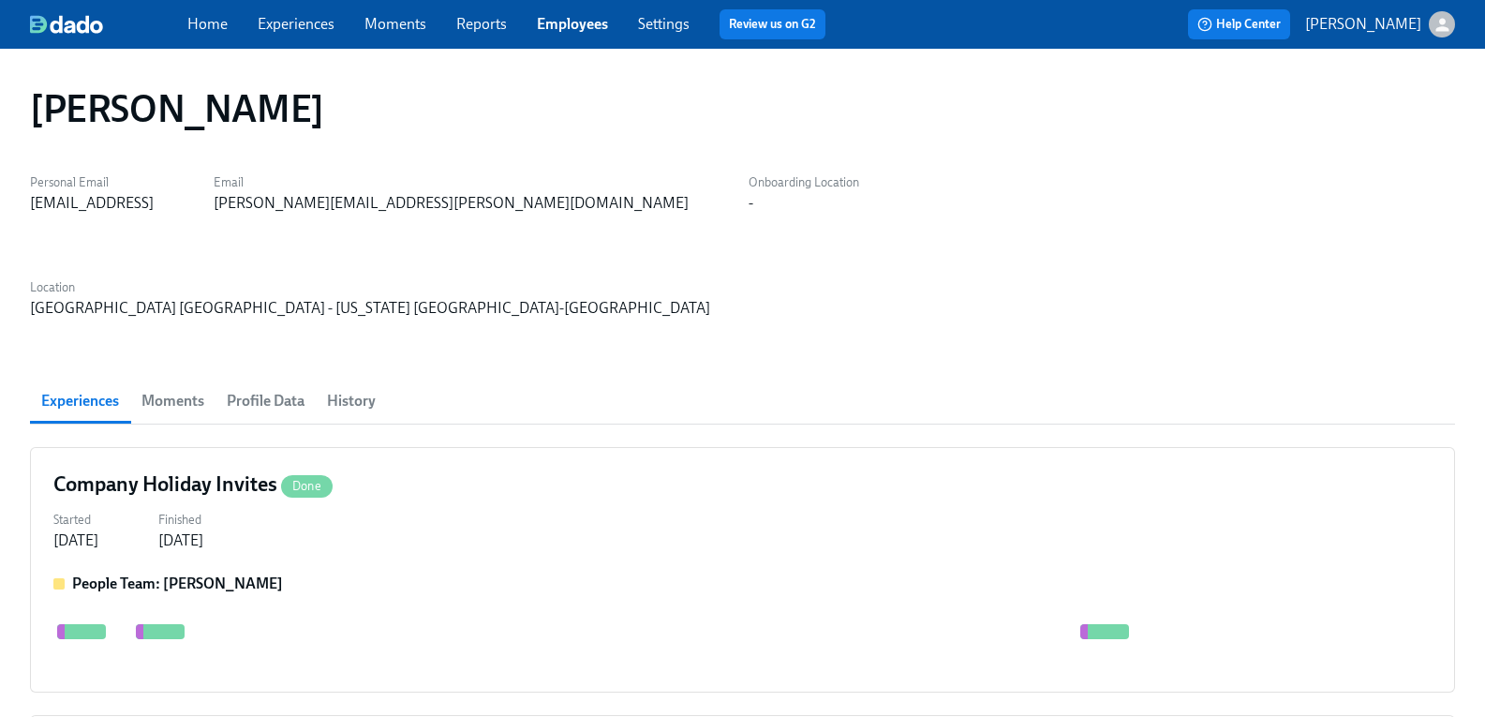
click at [376, 388] on span "History" at bounding box center [351, 401] width 49 height 26
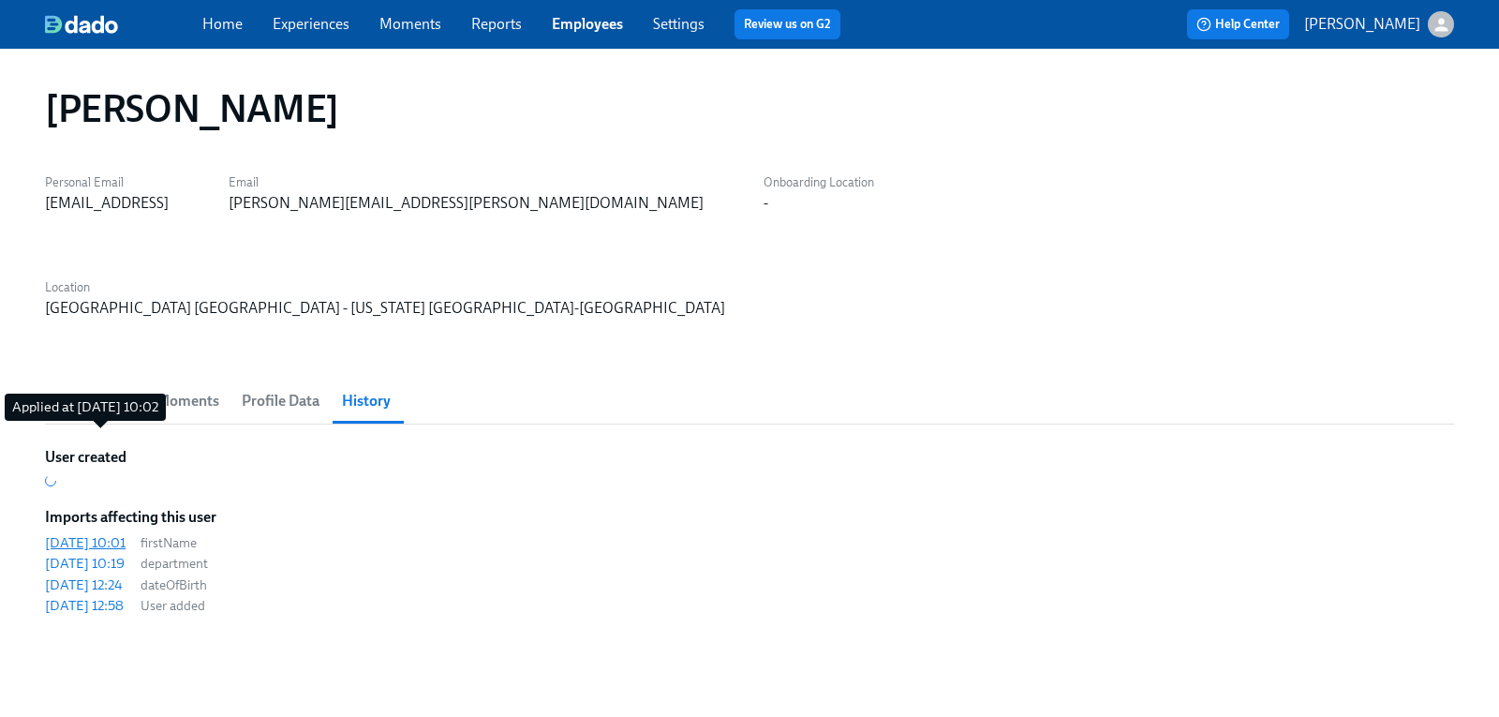
click at [91, 533] on div "[DATE] 10:01" at bounding box center [85, 542] width 81 height 19
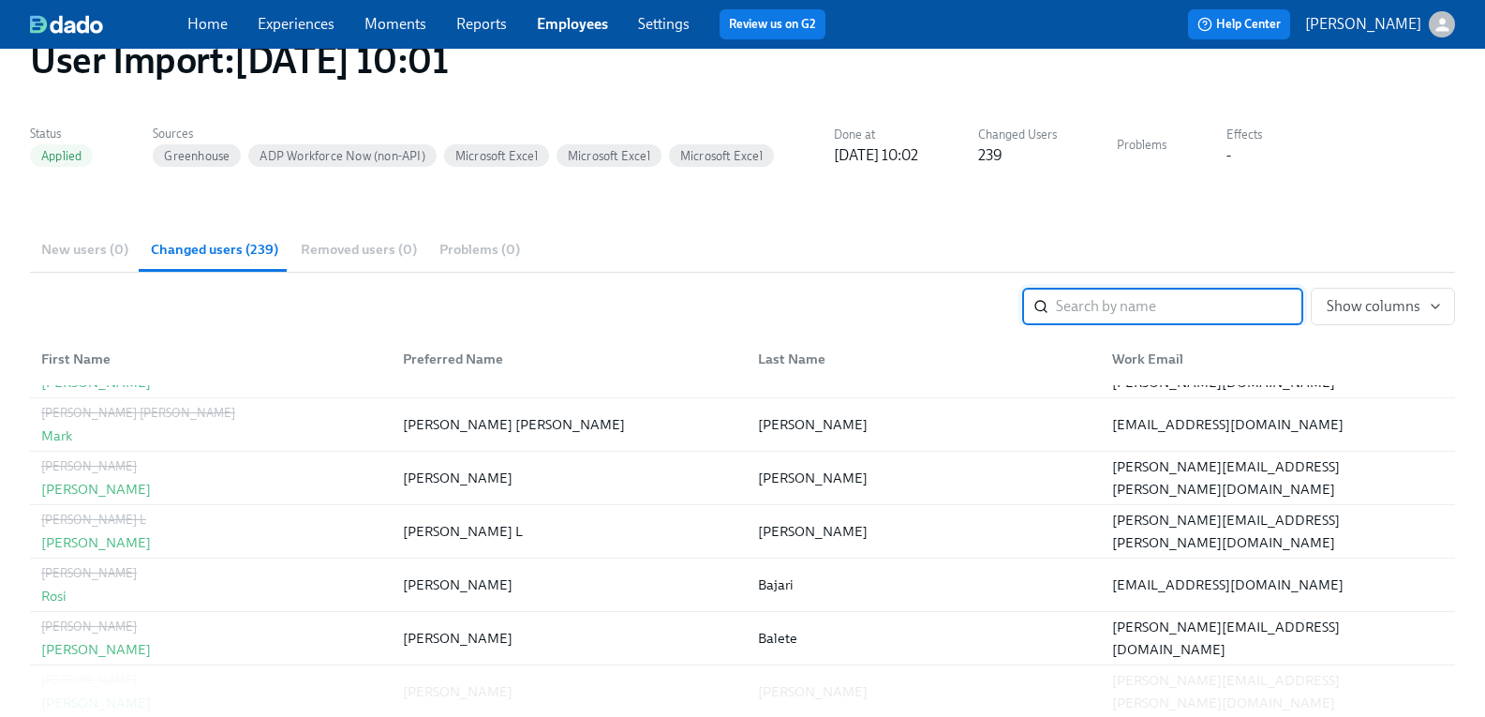
scroll to position [375, 0]
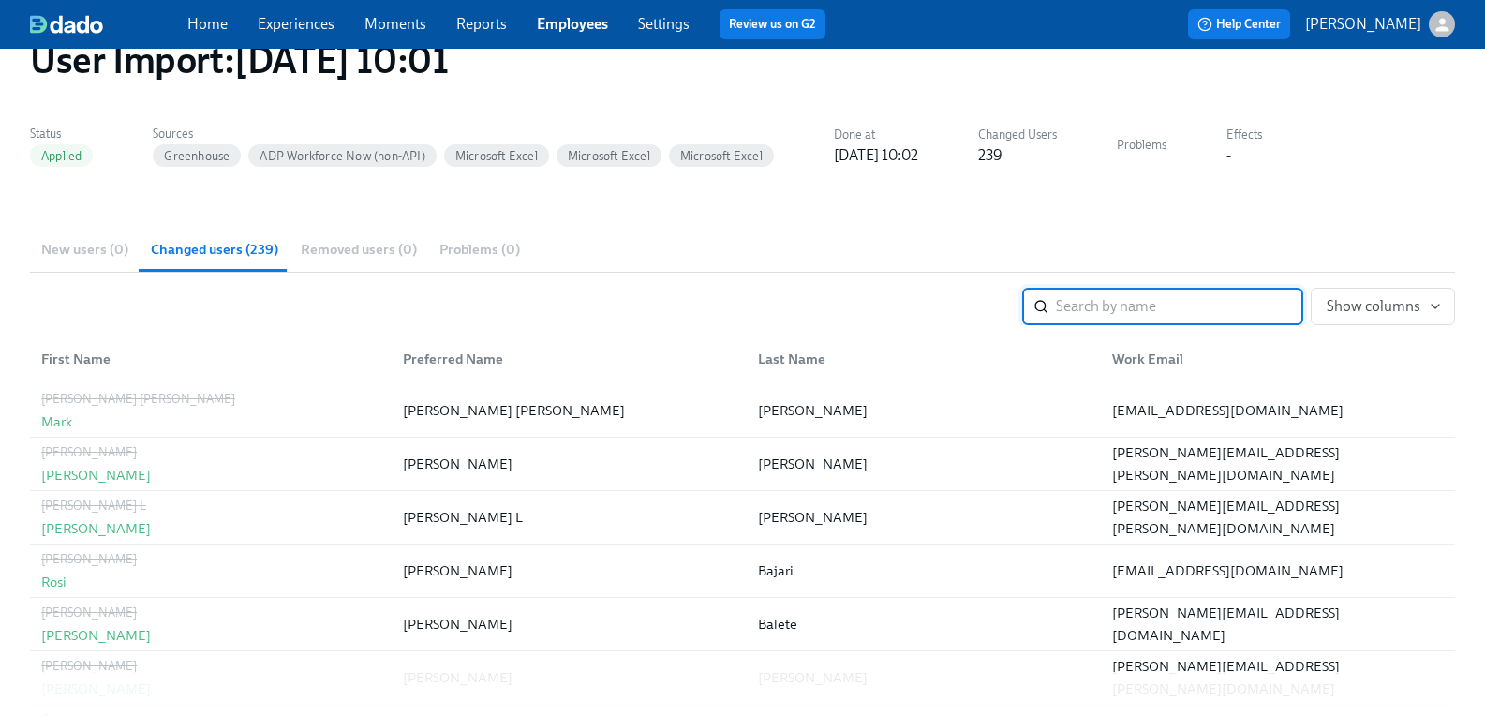
click at [1097, 307] on input "search" at bounding box center [1179, 306] width 247 height 37
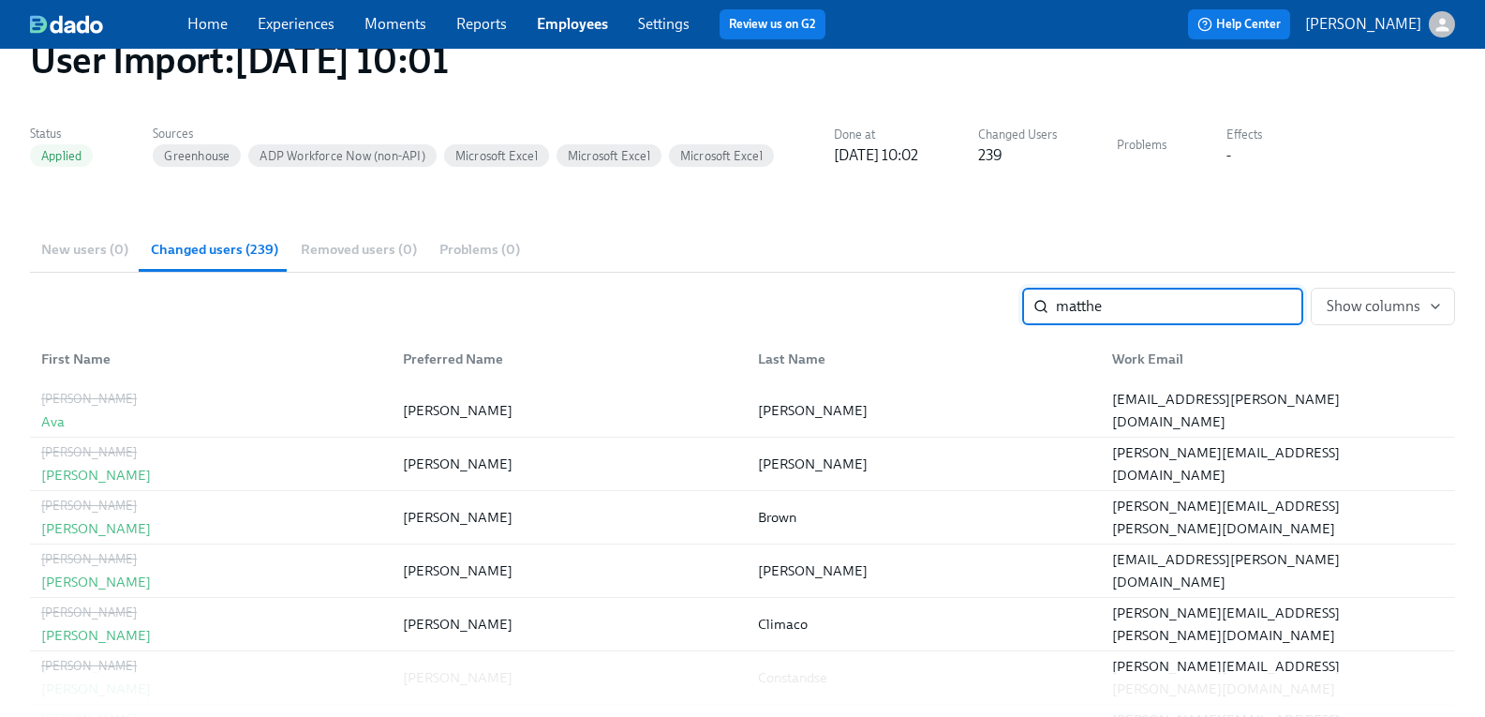
type input "[PERSON_NAME]"
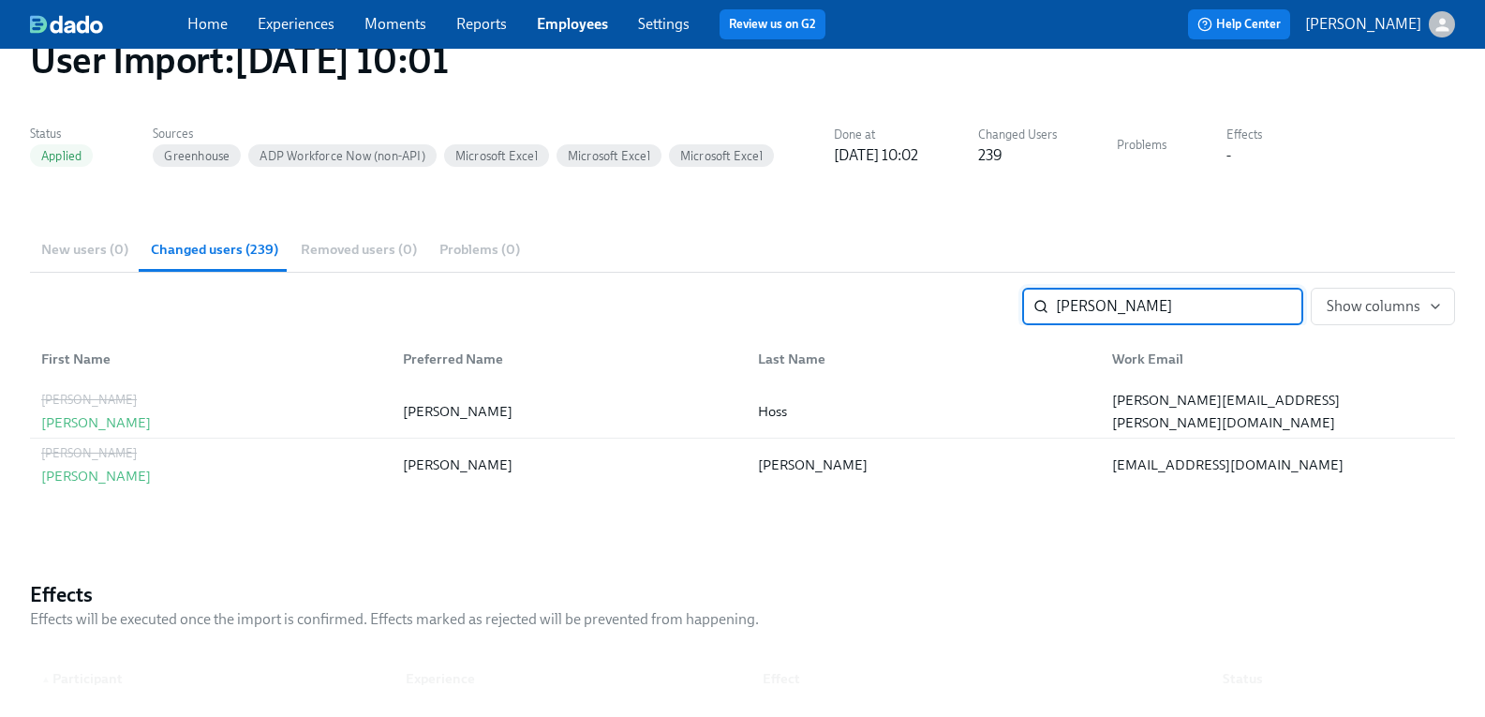
scroll to position [0, 0]
click at [1259, 306] on input "[PERSON_NAME]" at bounding box center [1179, 306] width 247 height 37
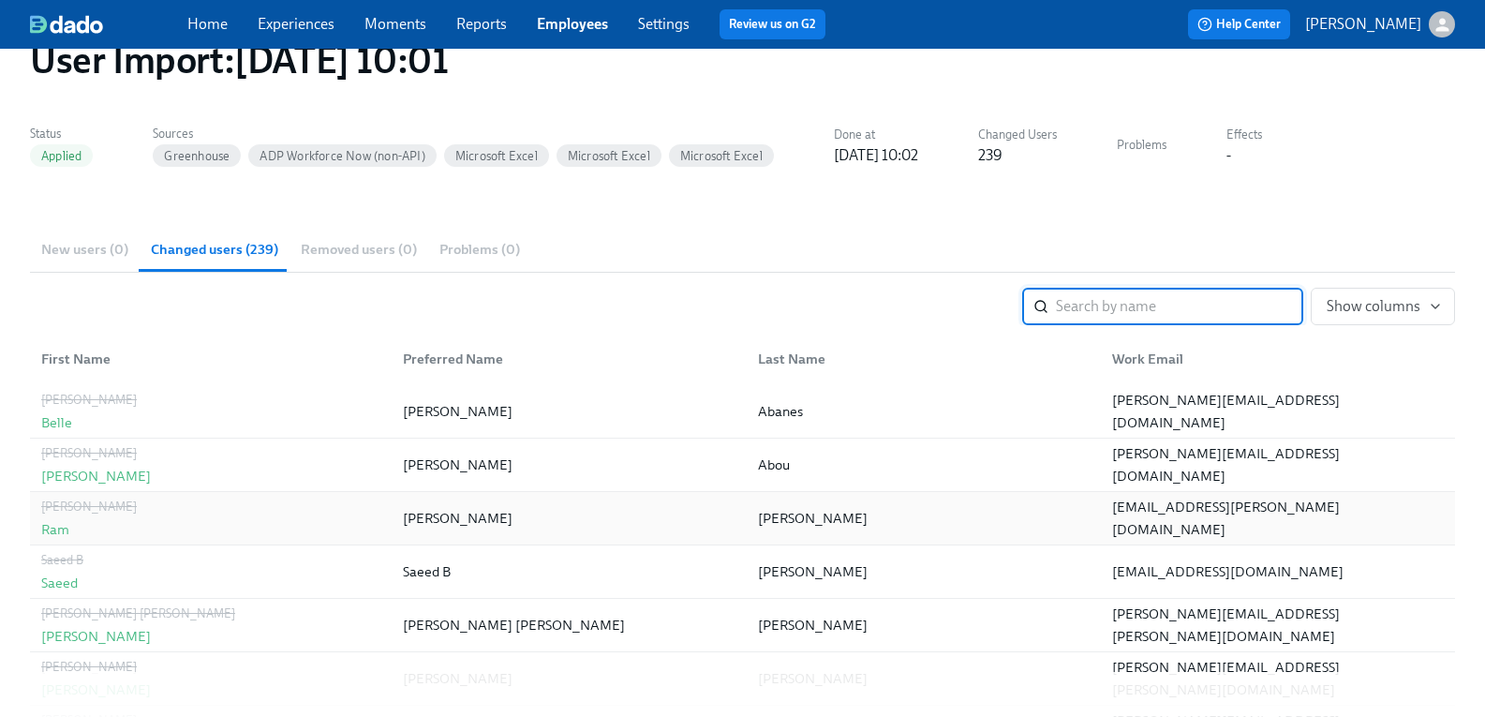
click at [73, 532] on div "Ram" at bounding box center [89, 529] width 96 height 22
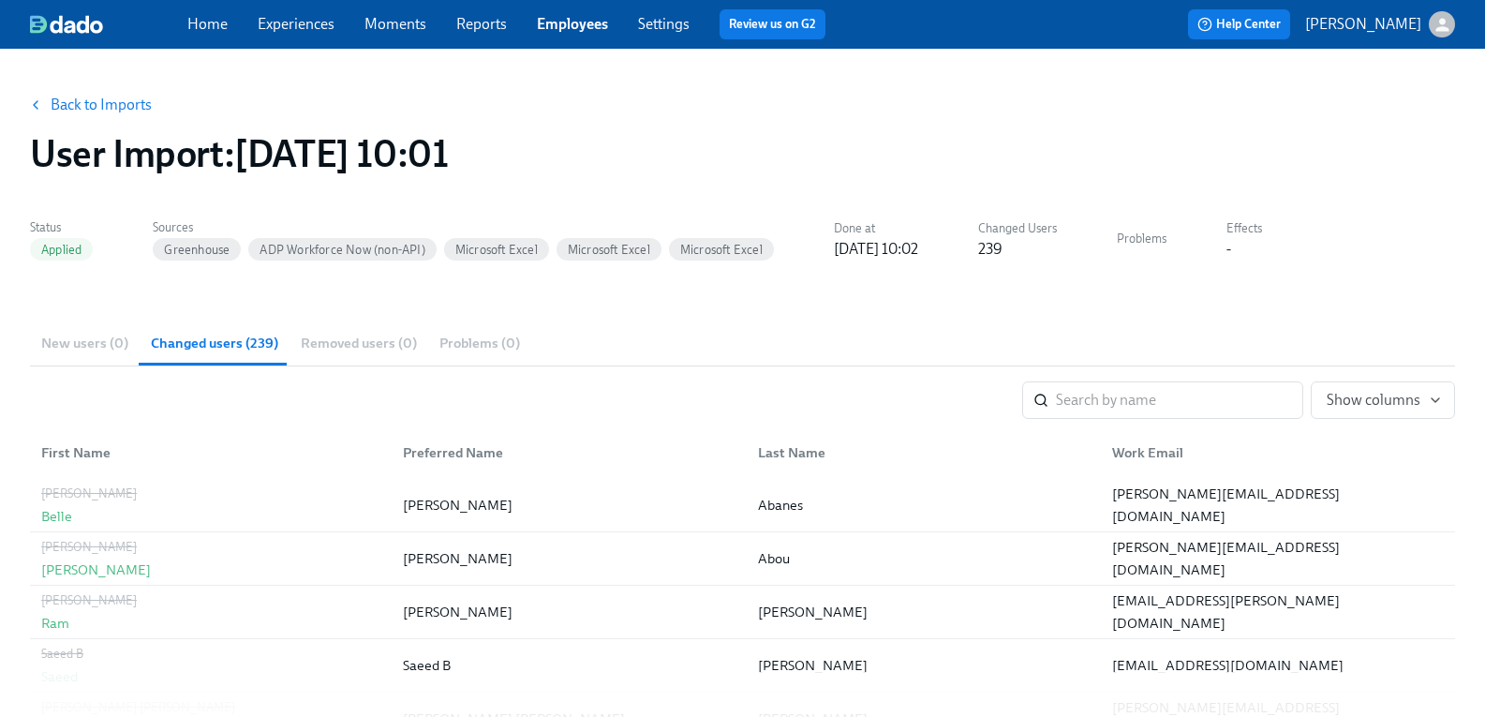
click at [123, 97] on link "Back to Imports" at bounding box center [101, 105] width 101 height 19
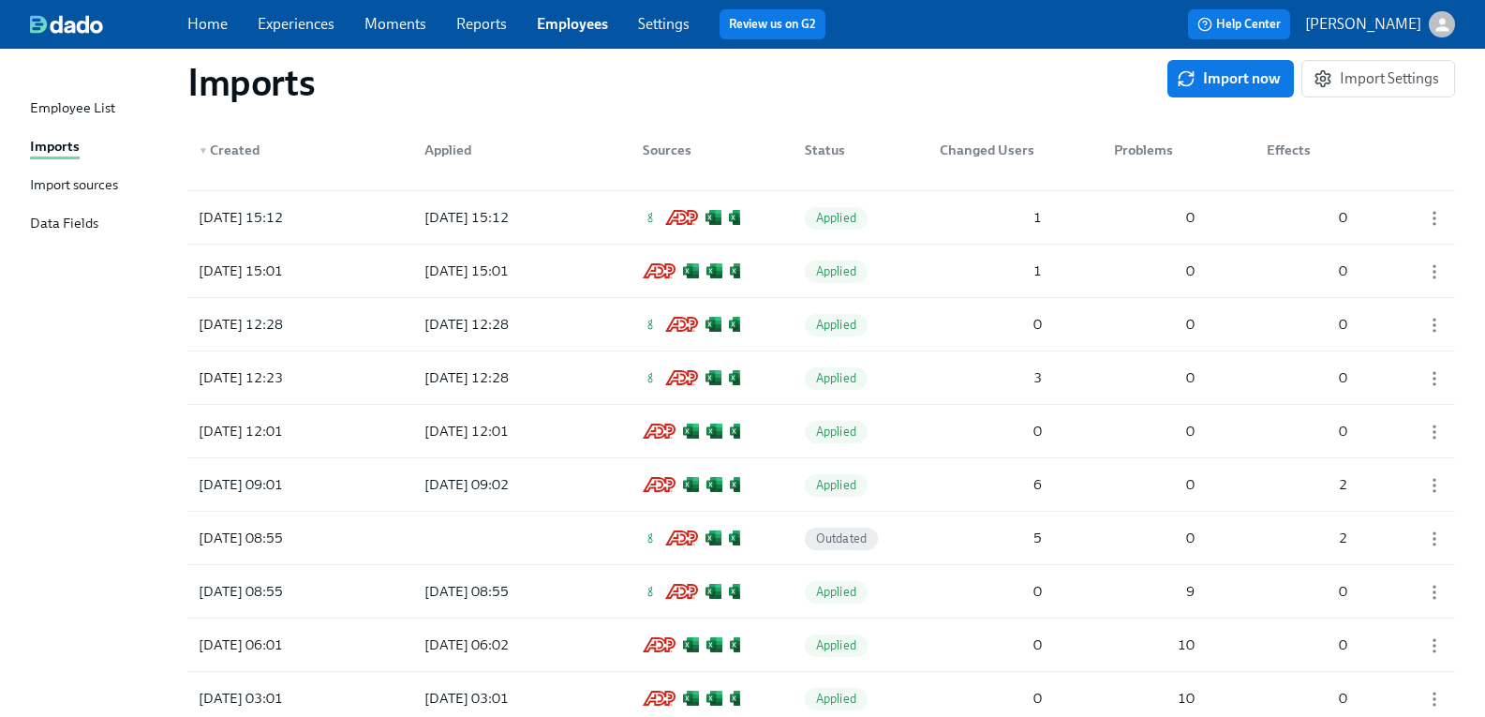
scroll to position [3374, 0]
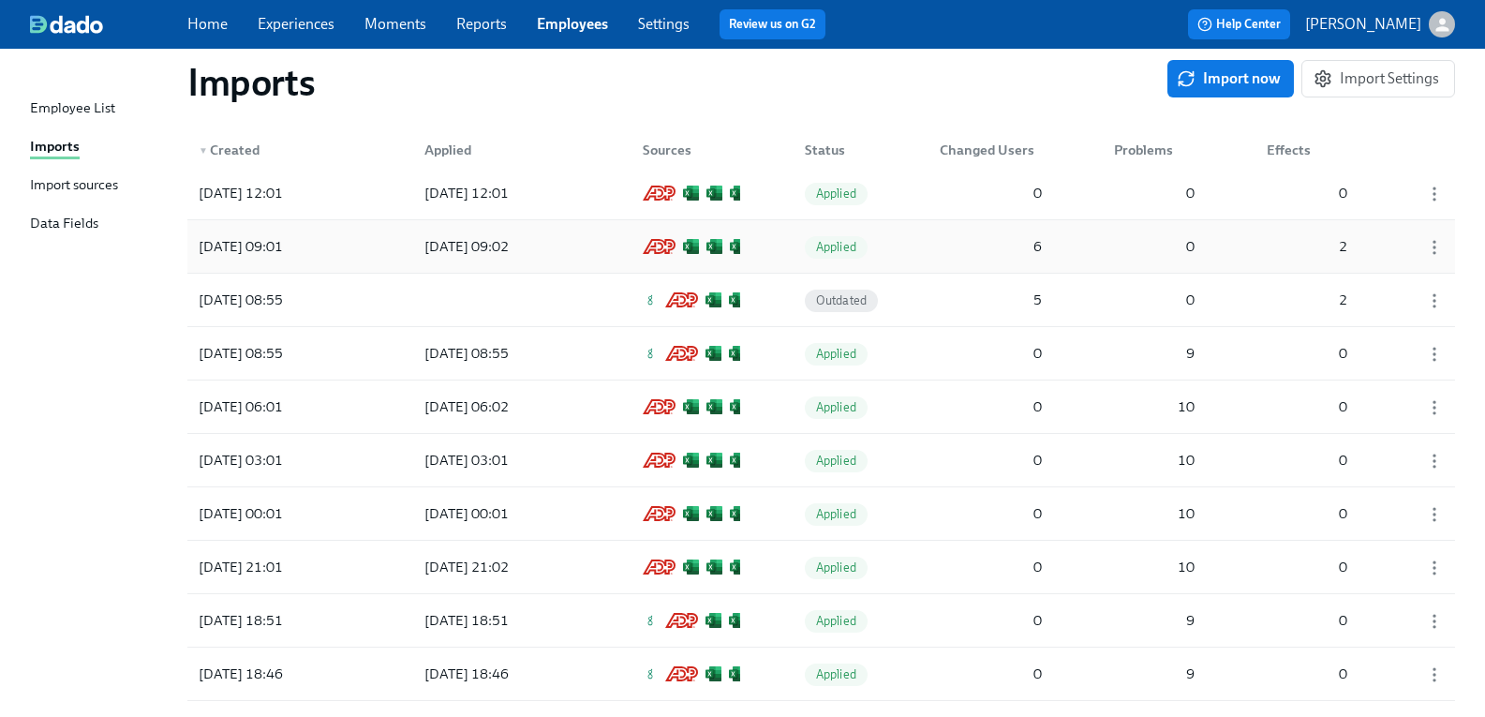
click at [276, 249] on div "[DATE] 09:01" at bounding box center [240, 246] width 99 height 22
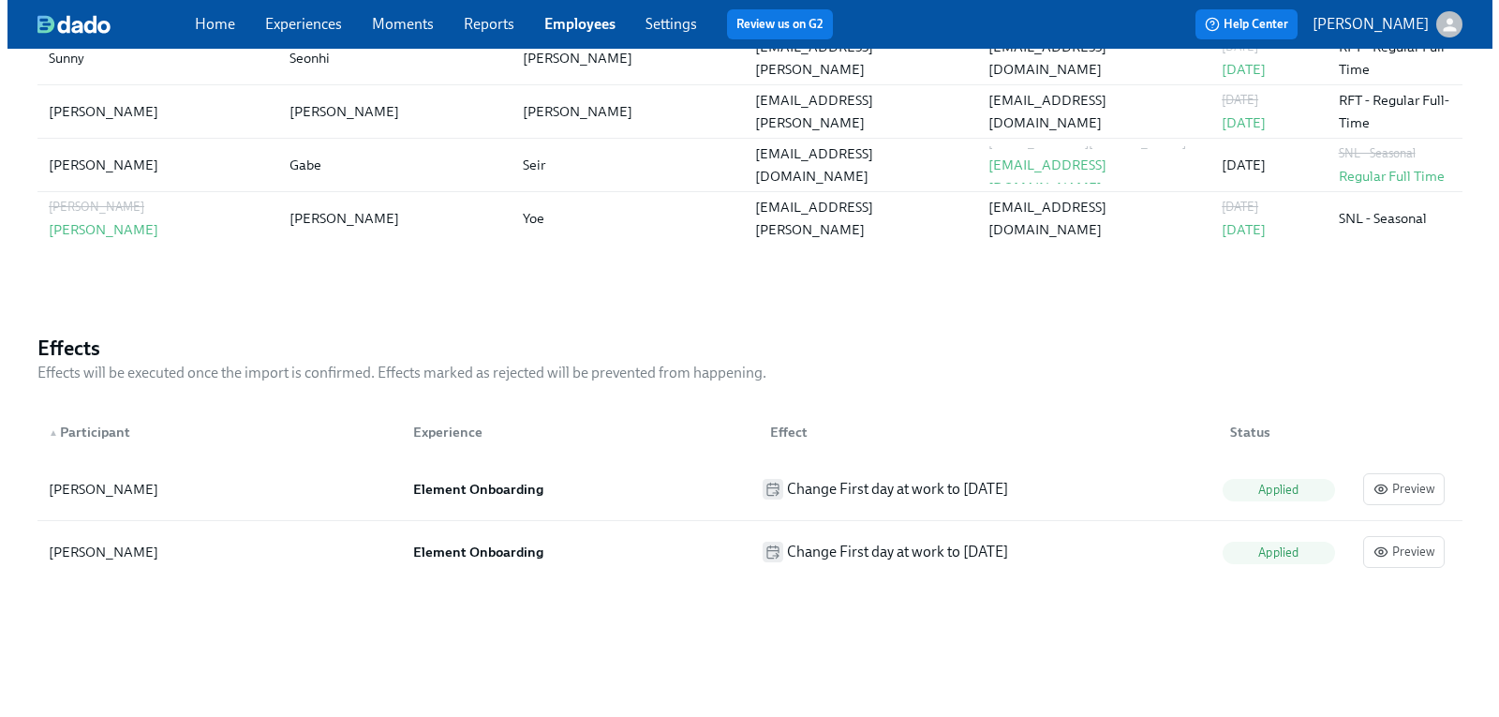
scroll to position [585, 0]
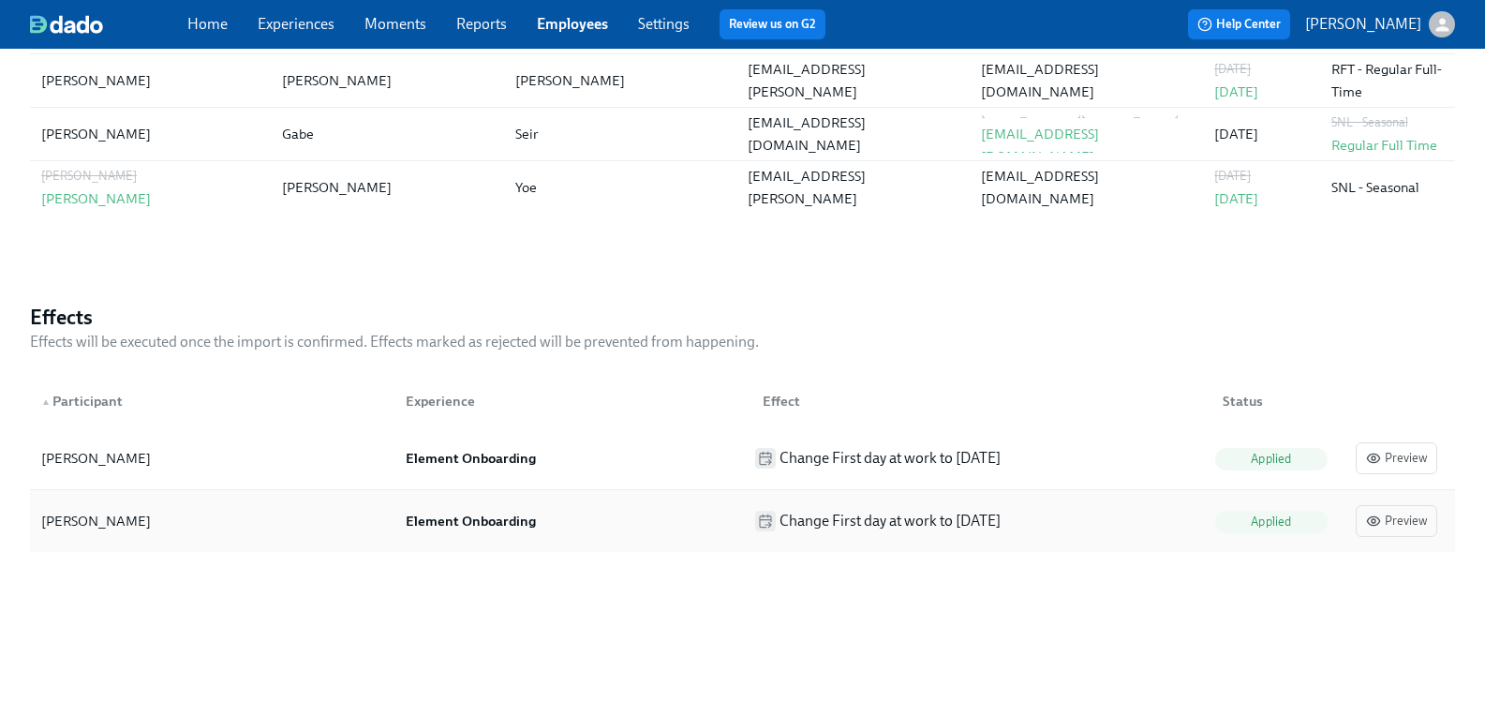
click at [90, 515] on div "[PERSON_NAME]" at bounding box center [96, 521] width 110 height 22
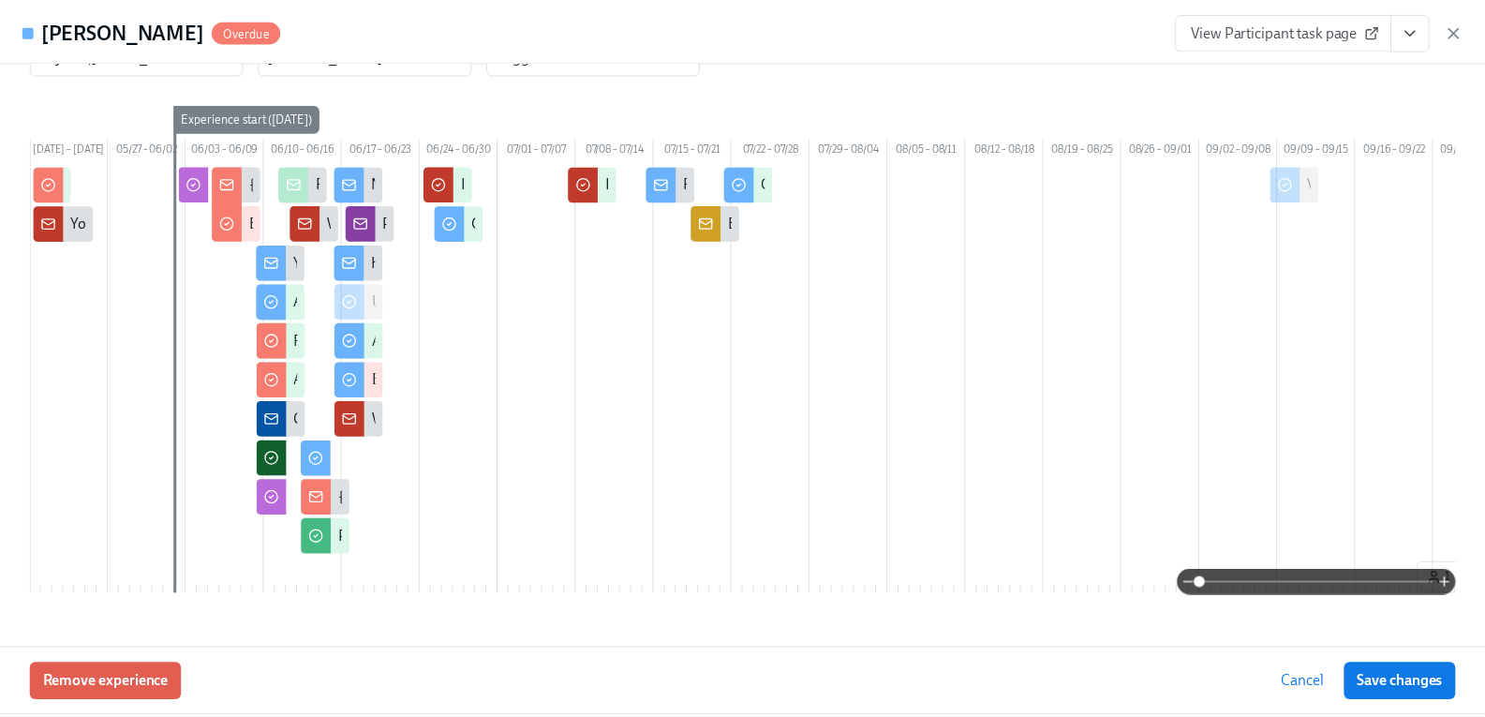
scroll to position [0, 0]
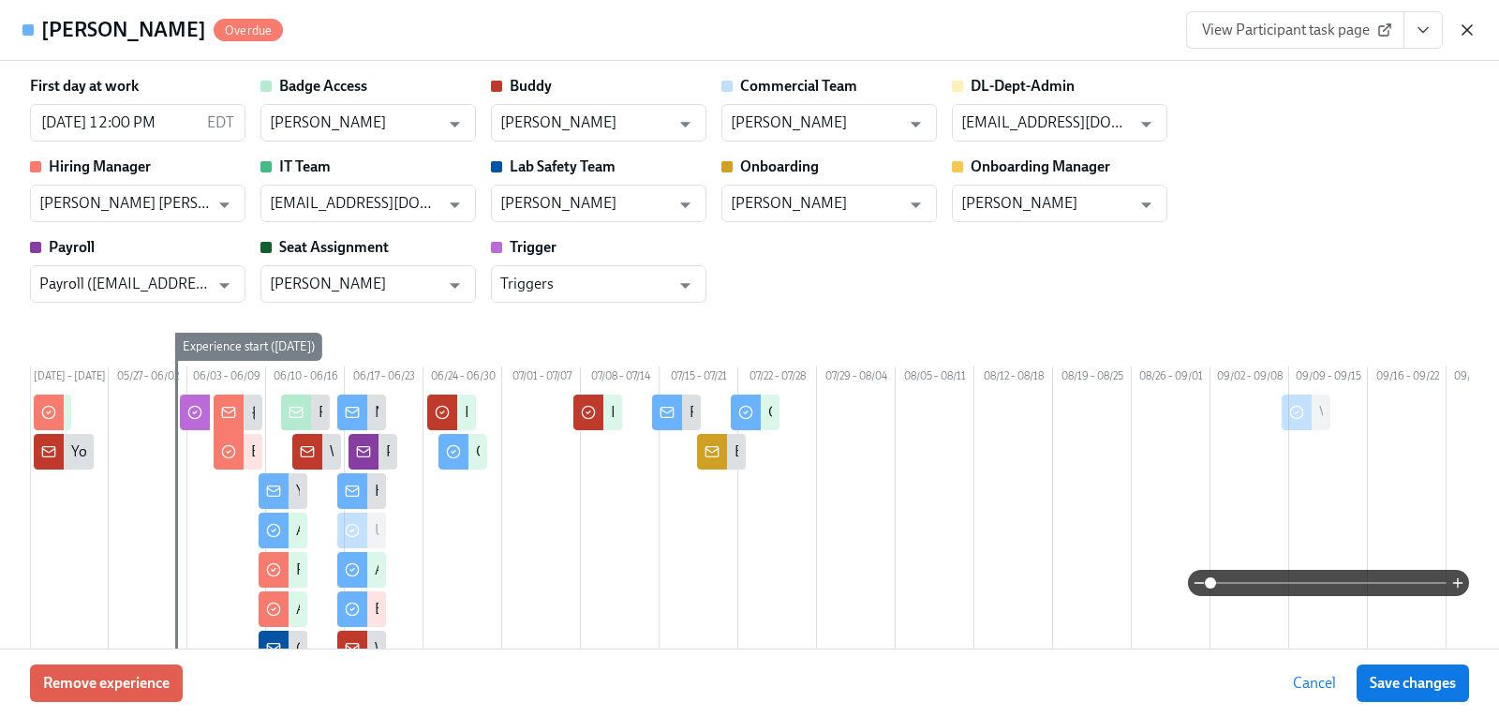
click at [1466, 23] on icon "button" at bounding box center [1467, 30] width 19 height 19
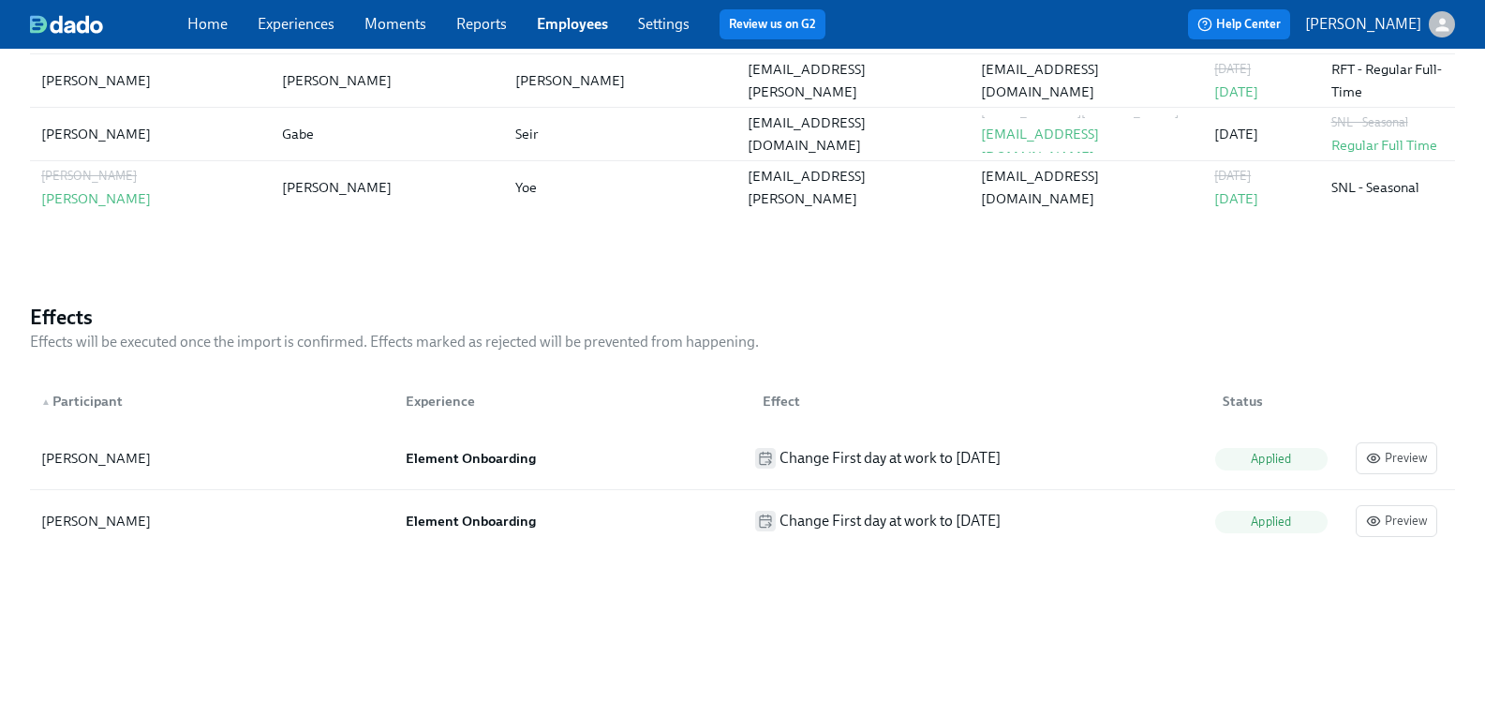
click at [570, 24] on link "Employees" at bounding box center [572, 24] width 71 height 18
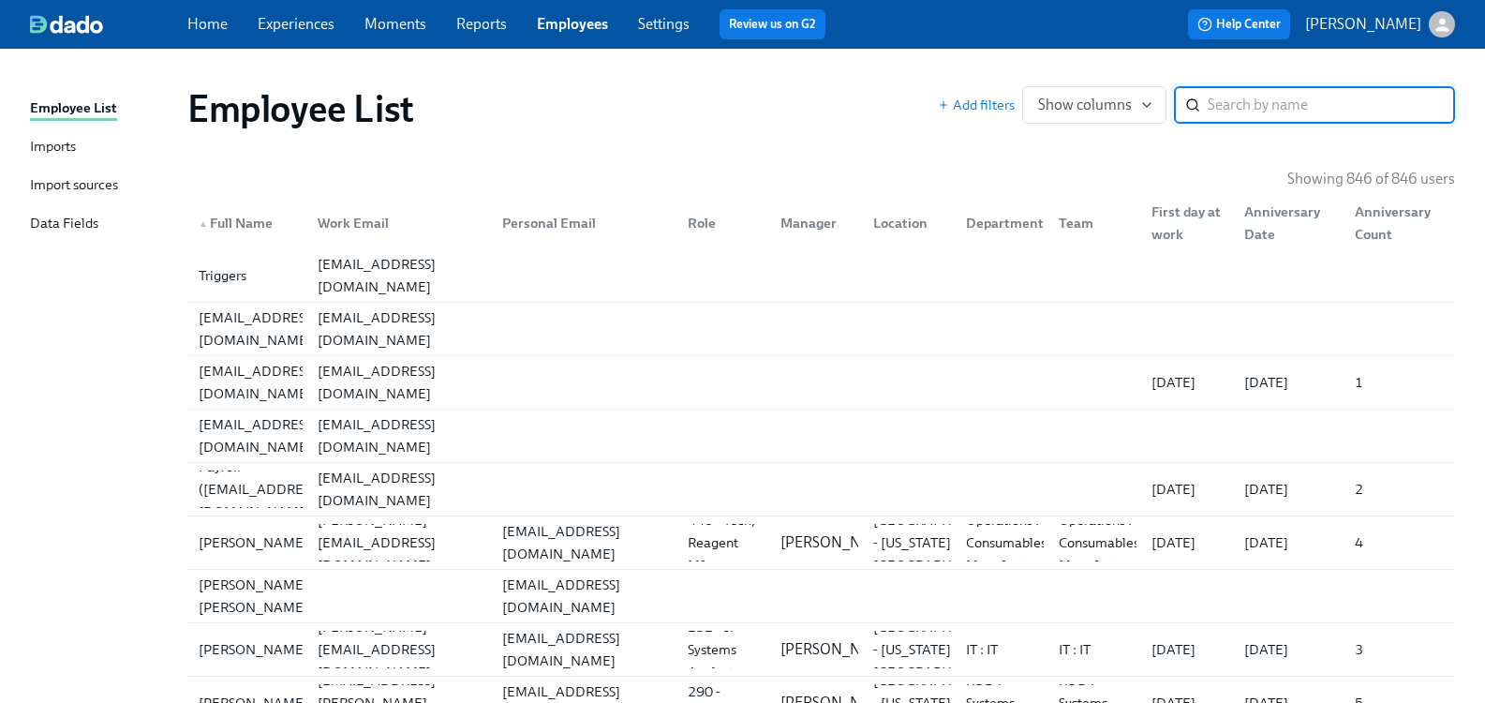
click at [1257, 102] on input "search" at bounding box center [1331, 104] width 247 height 37
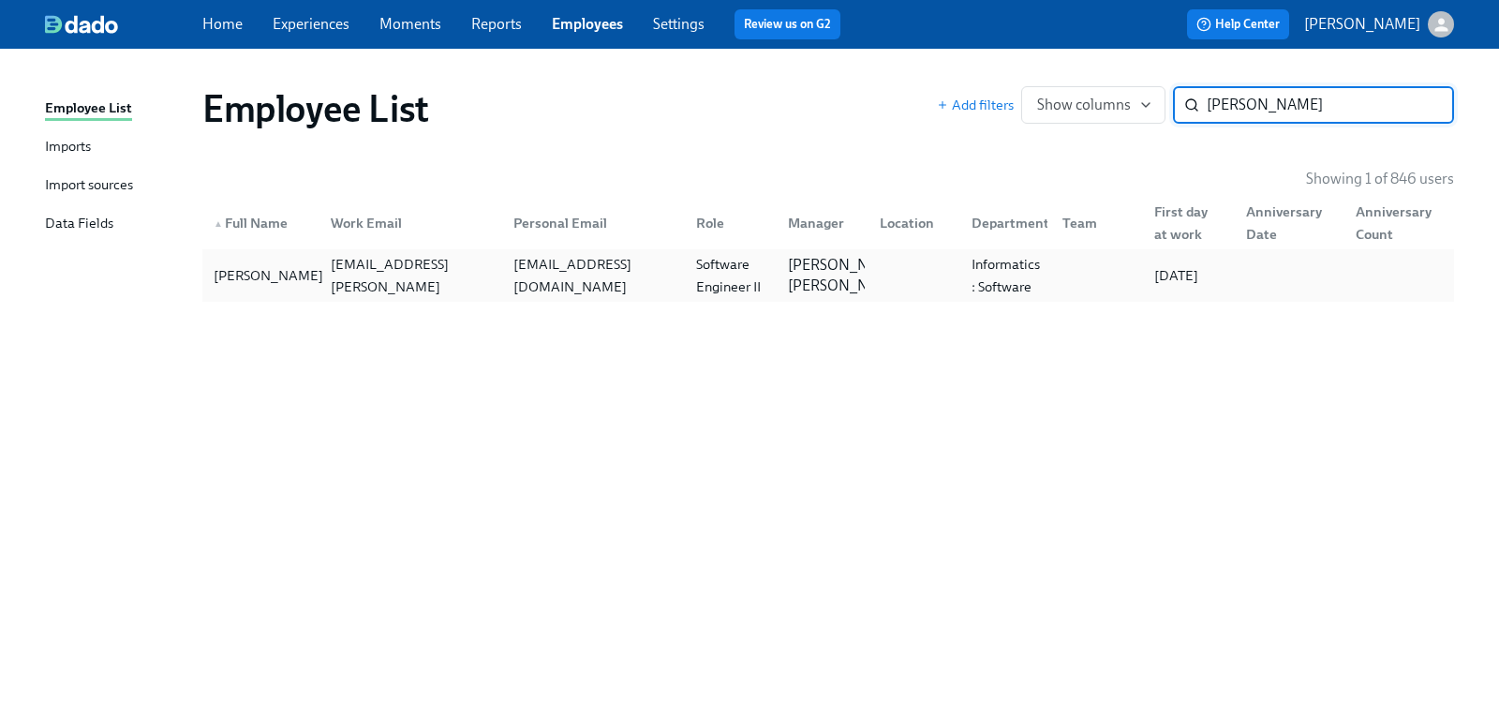
type input "[PERSON_NAME]"
click at [248, 271] on div "[PERSON_NAME]" at bounding box center [268, 275] width 125 height 22
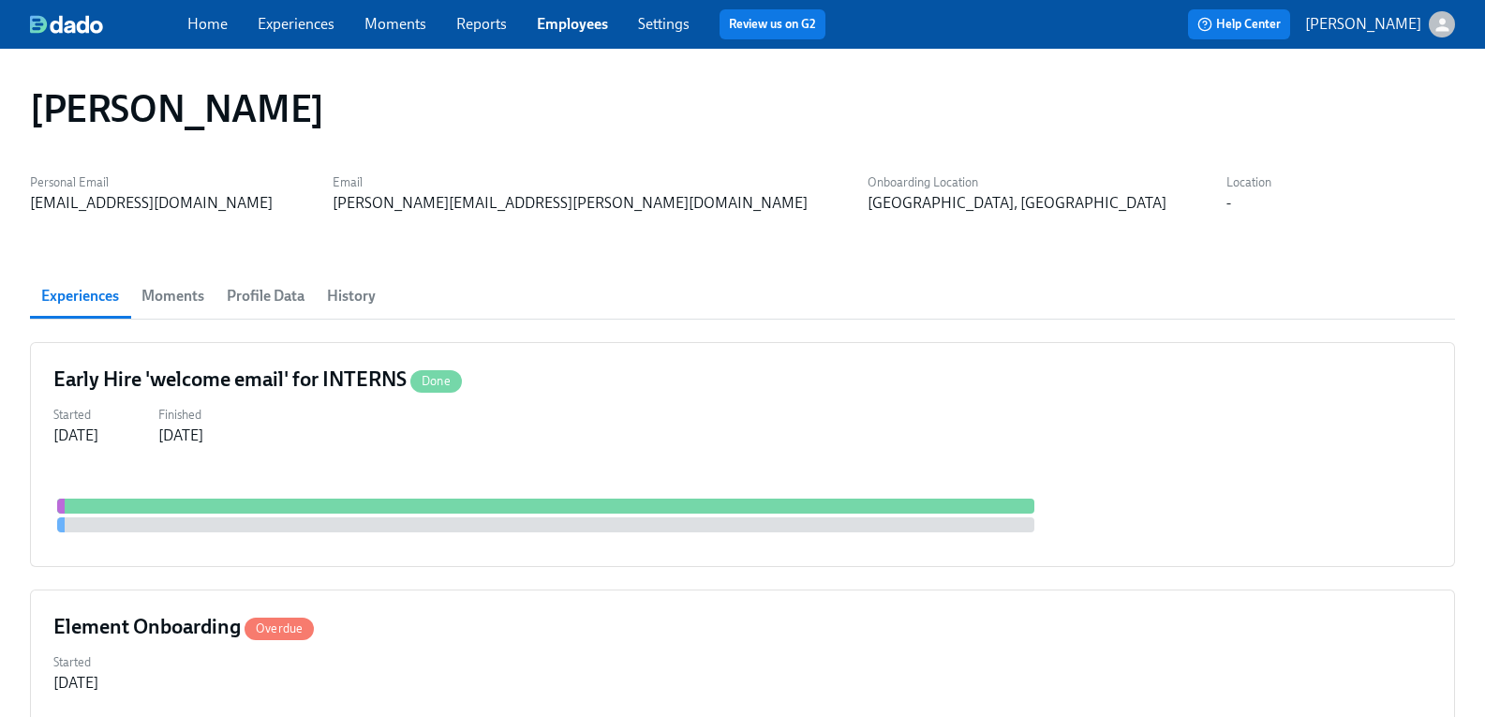
click at [304, 299] on span "Profile Data" at bounding box center [266, 296] width 78 height 26
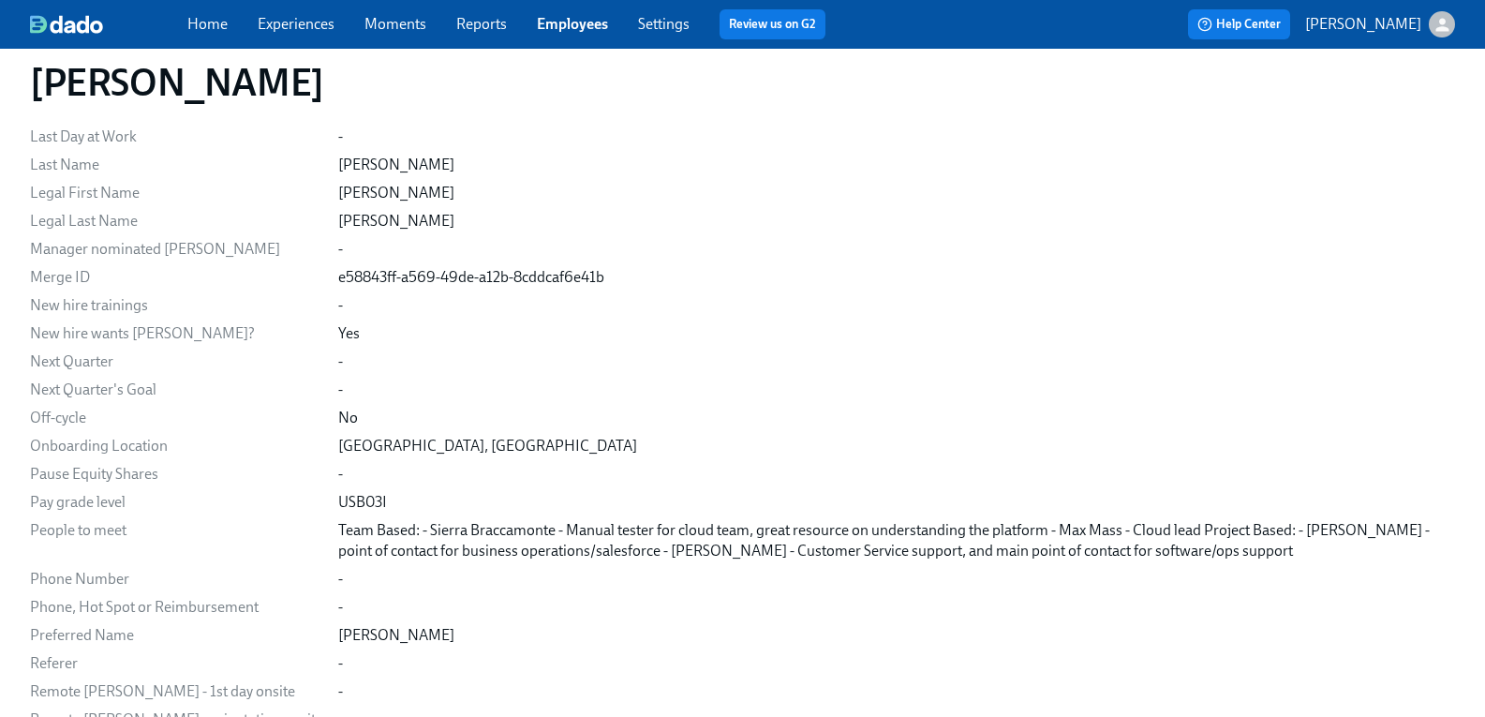
scroll to position [1499, 0]
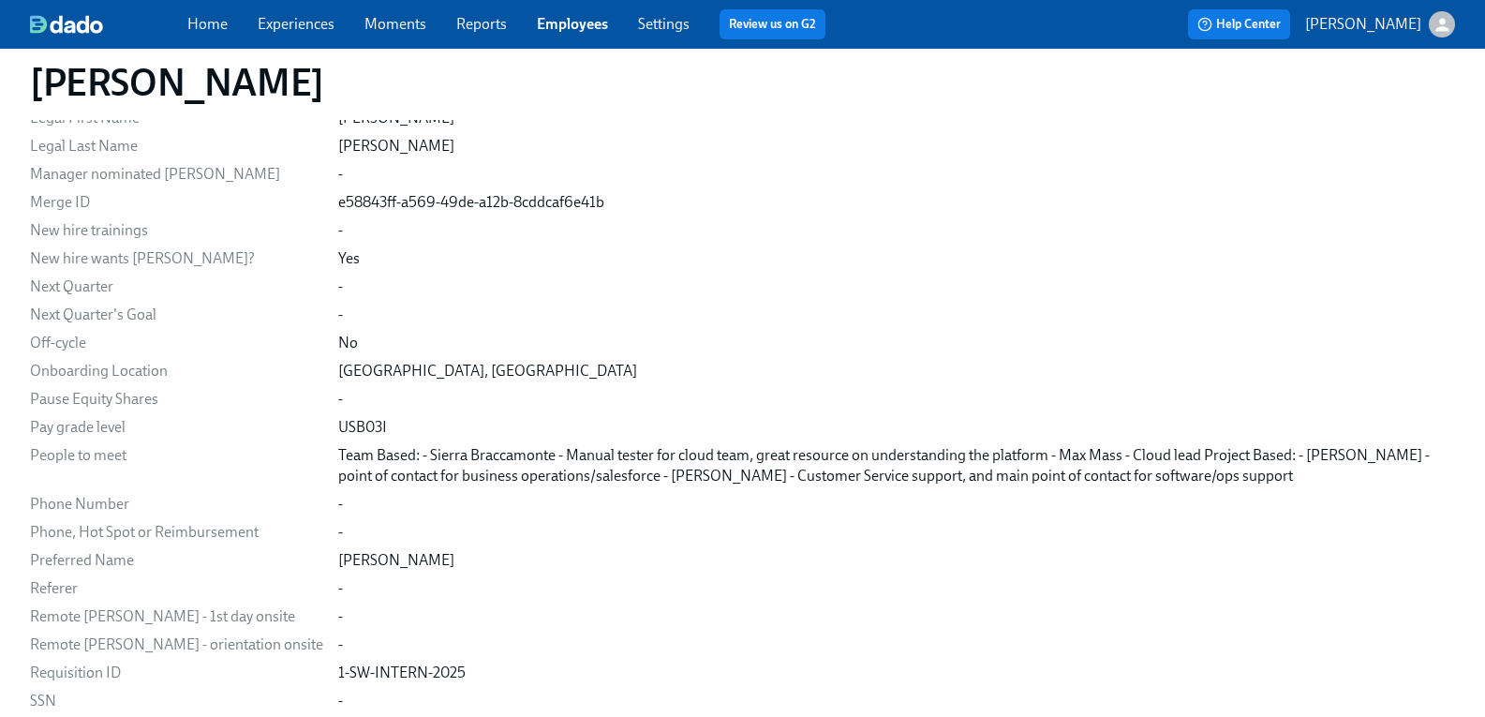
click at [590, 29] on link "Employees" at bounding box center [572, 24] width 71 height 18
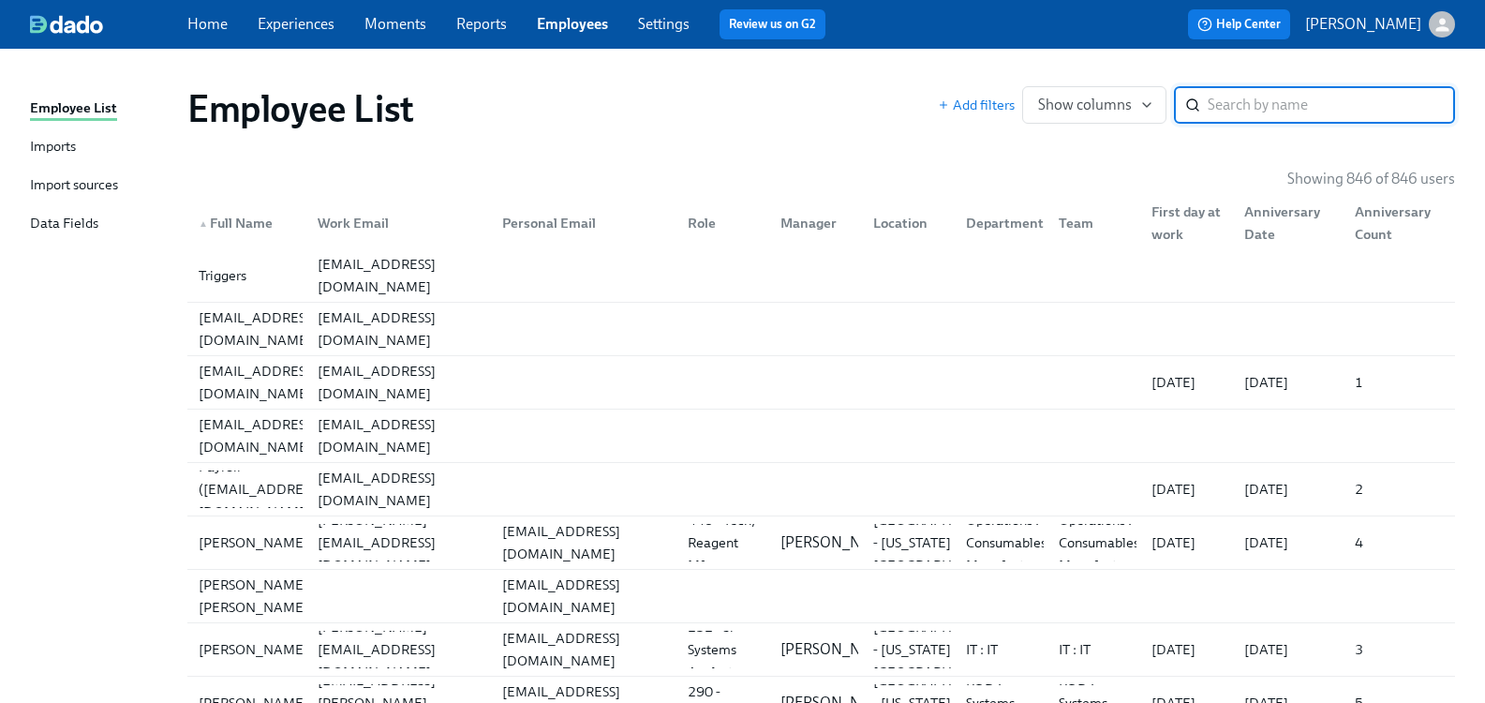
click at [1285, 99] on input "search" at bounding box center [1331, 104] width 247 height 37
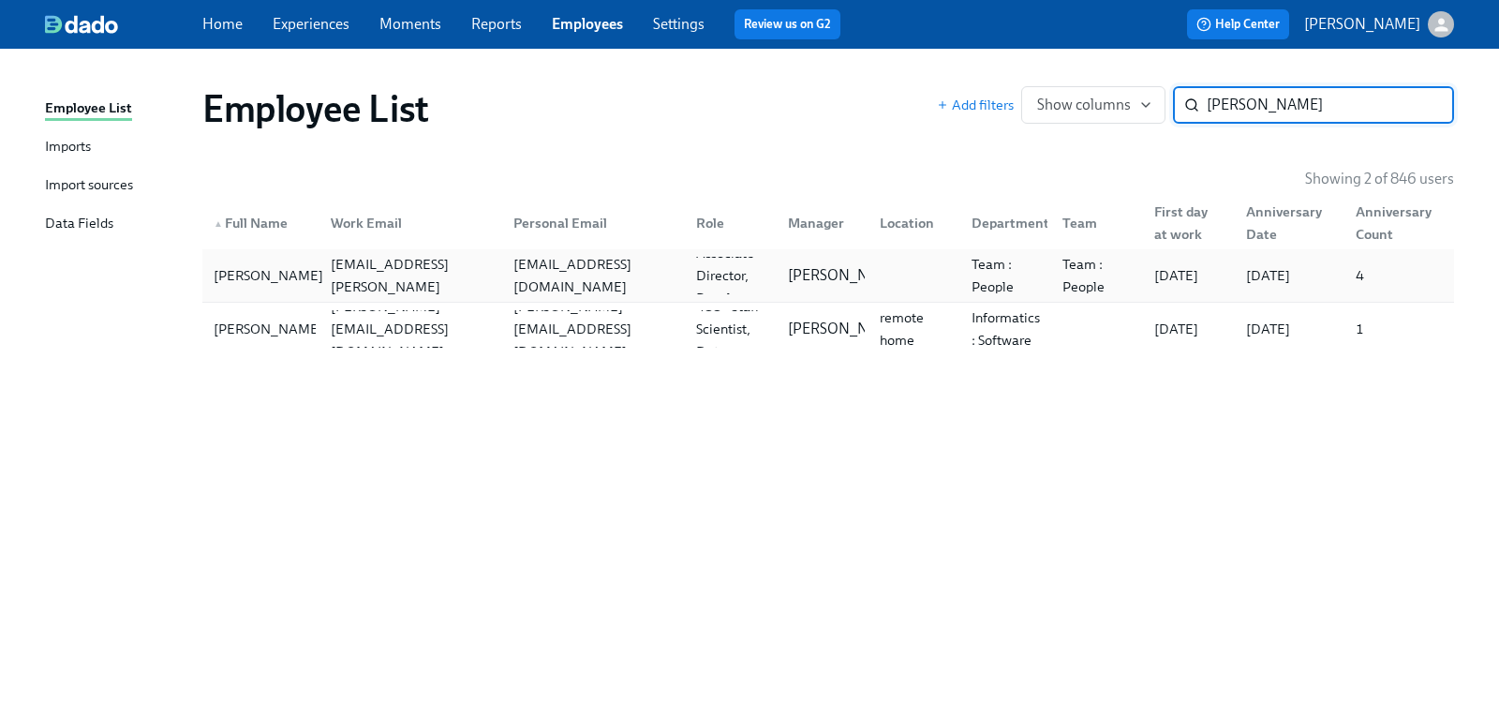
type input "[PERSON_NAME]"
click at [232, 264] on div "[PERSON_NAME]" at bounding box center [268, 275] width 125 height 22
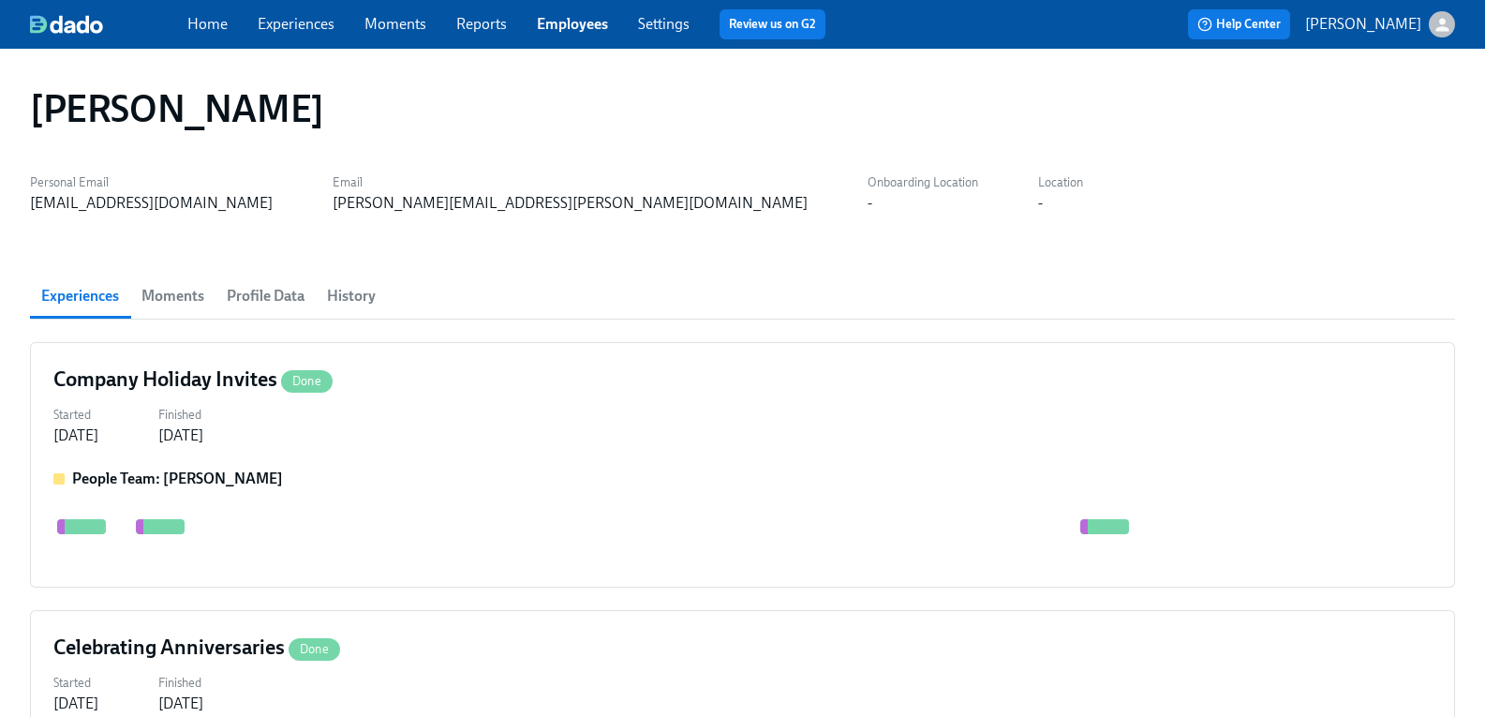
scroll to position [0, 42]
click at [305, 296] on span "Profile Data" at bounding box center [266, 296] width 78 height 26
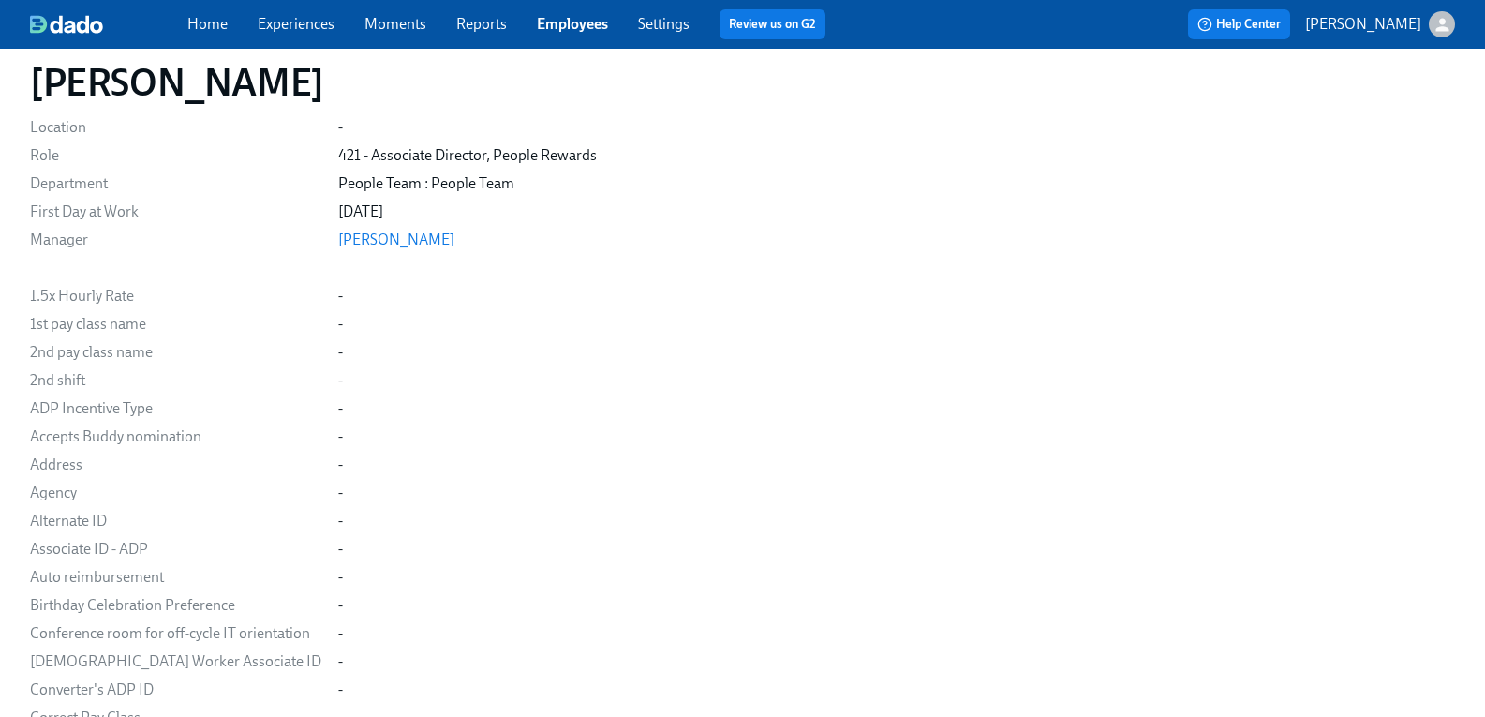
scroll to position [1259, 0]
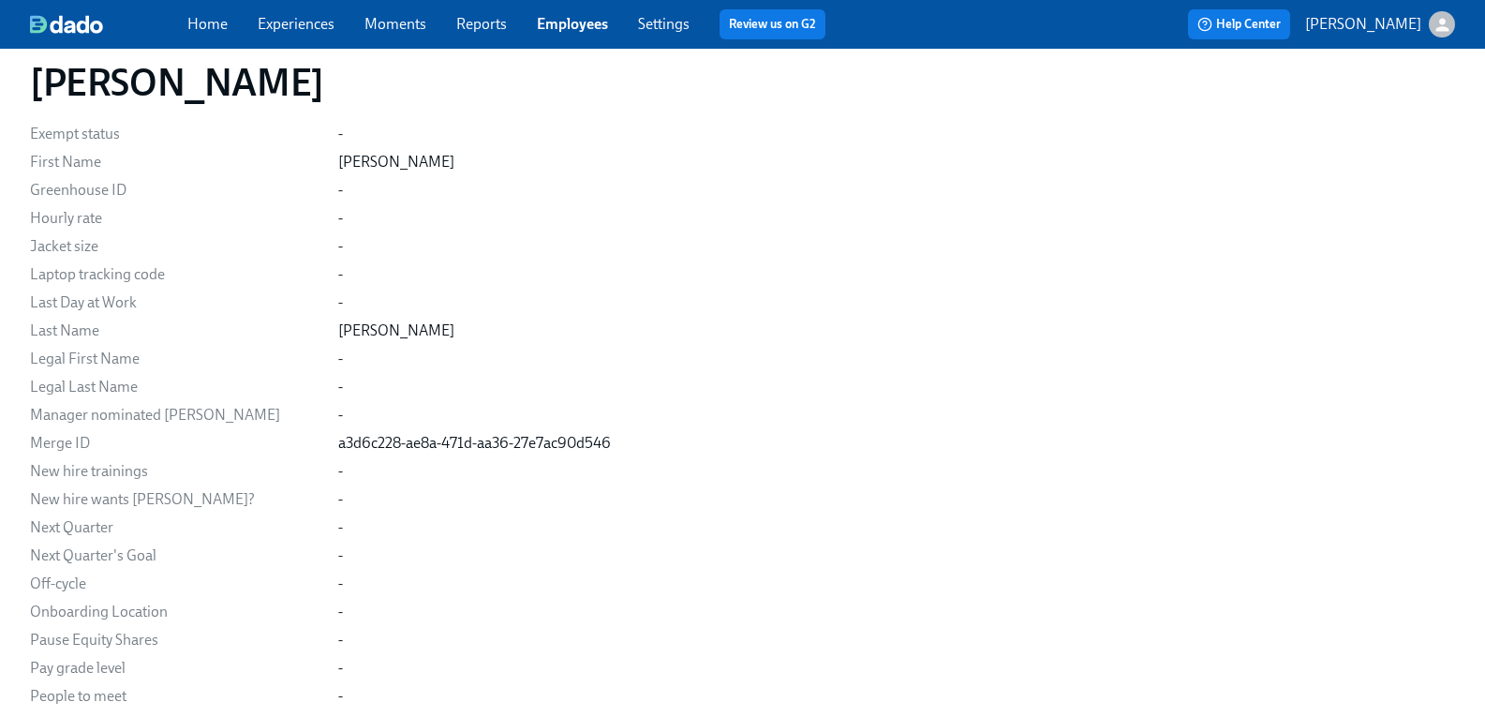
click at [126, 377] on div "Legal Last Name" at bounding box center [176, 387] width 293 height 21
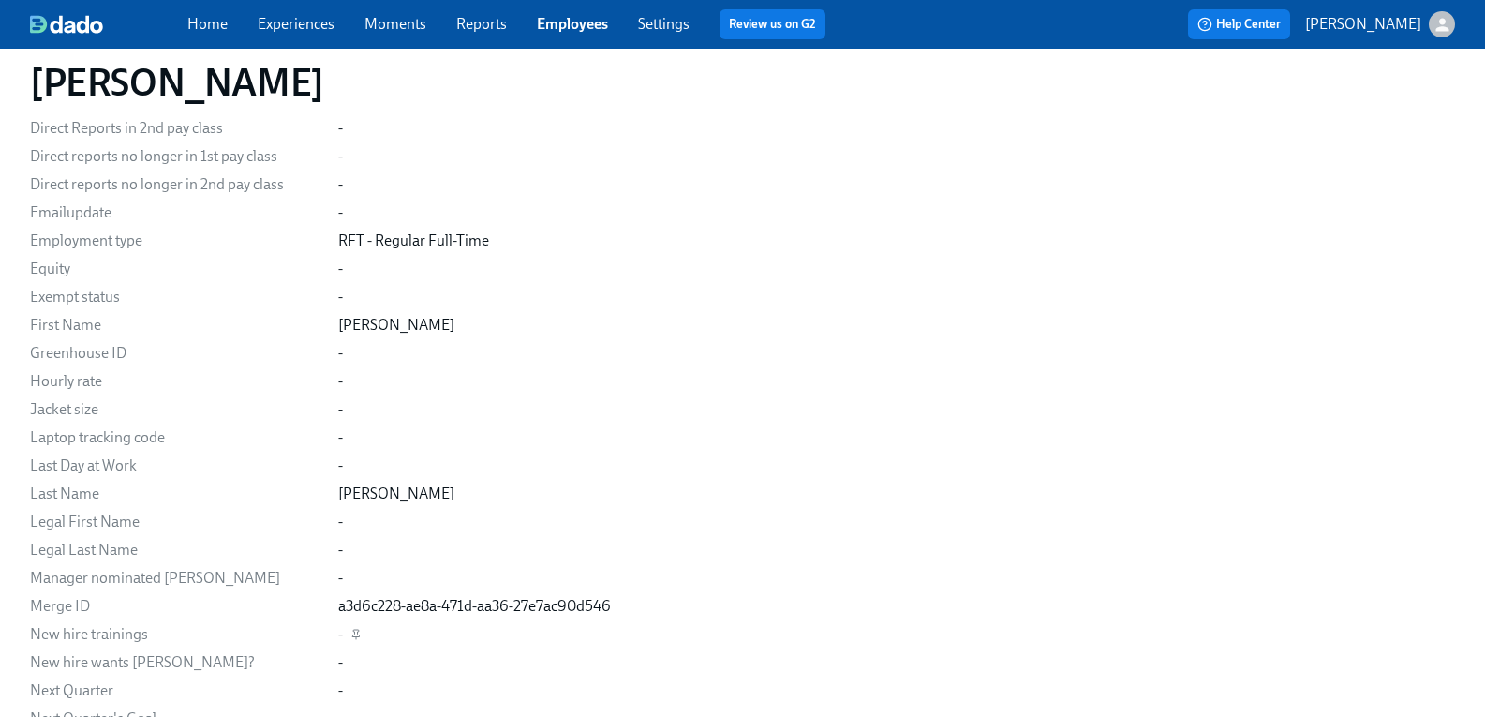
scroll to position [1063, 0]
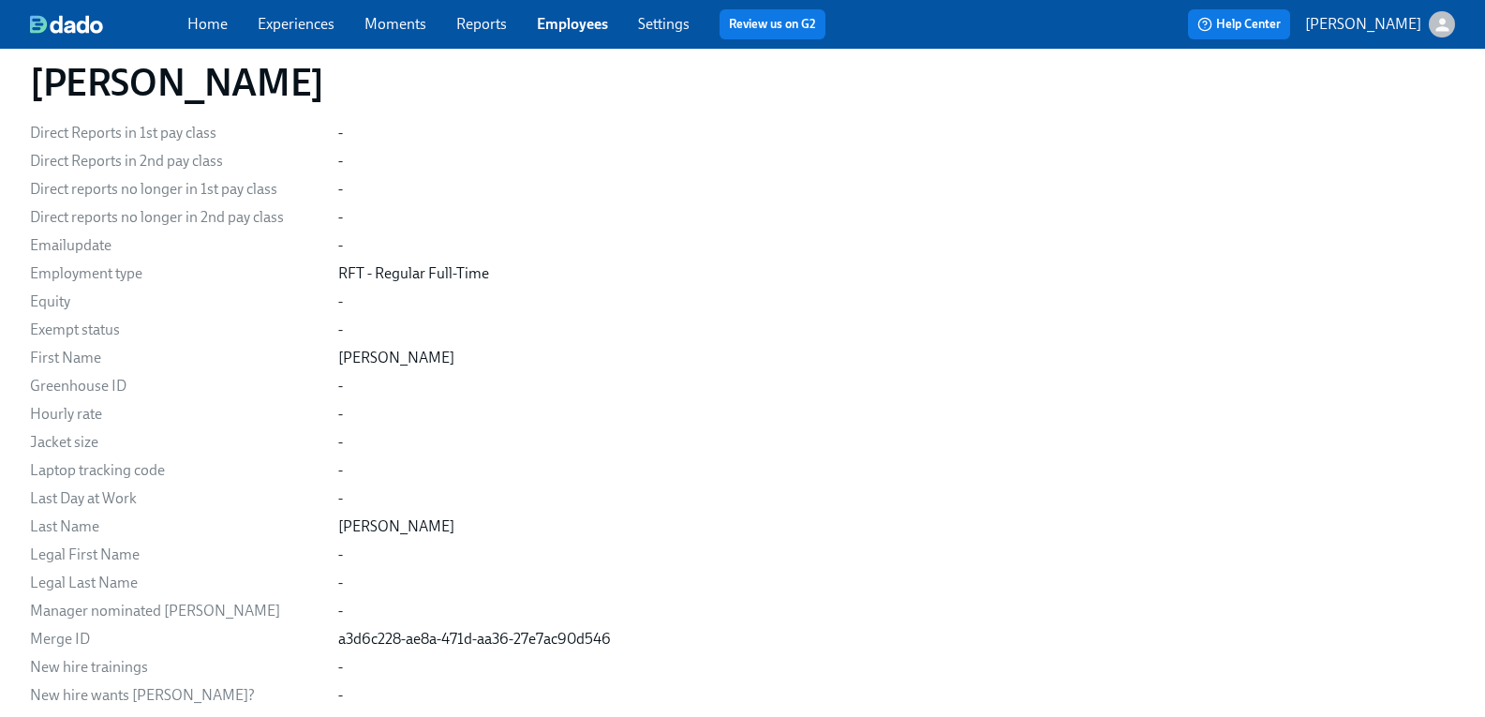
click at [321, 25] on link "Experiences" at bounding box center [296, 24] width 77 height 18
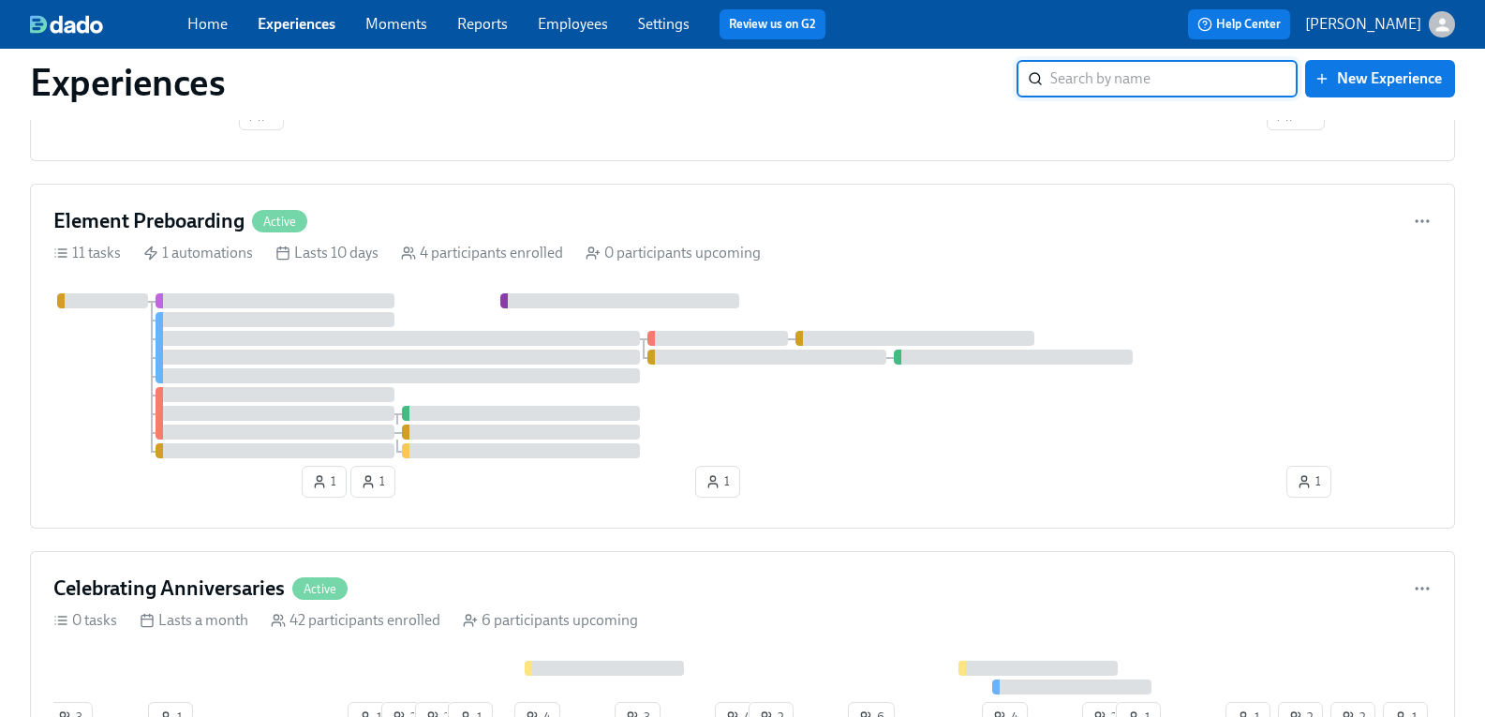
scroll to position [1312, 0]
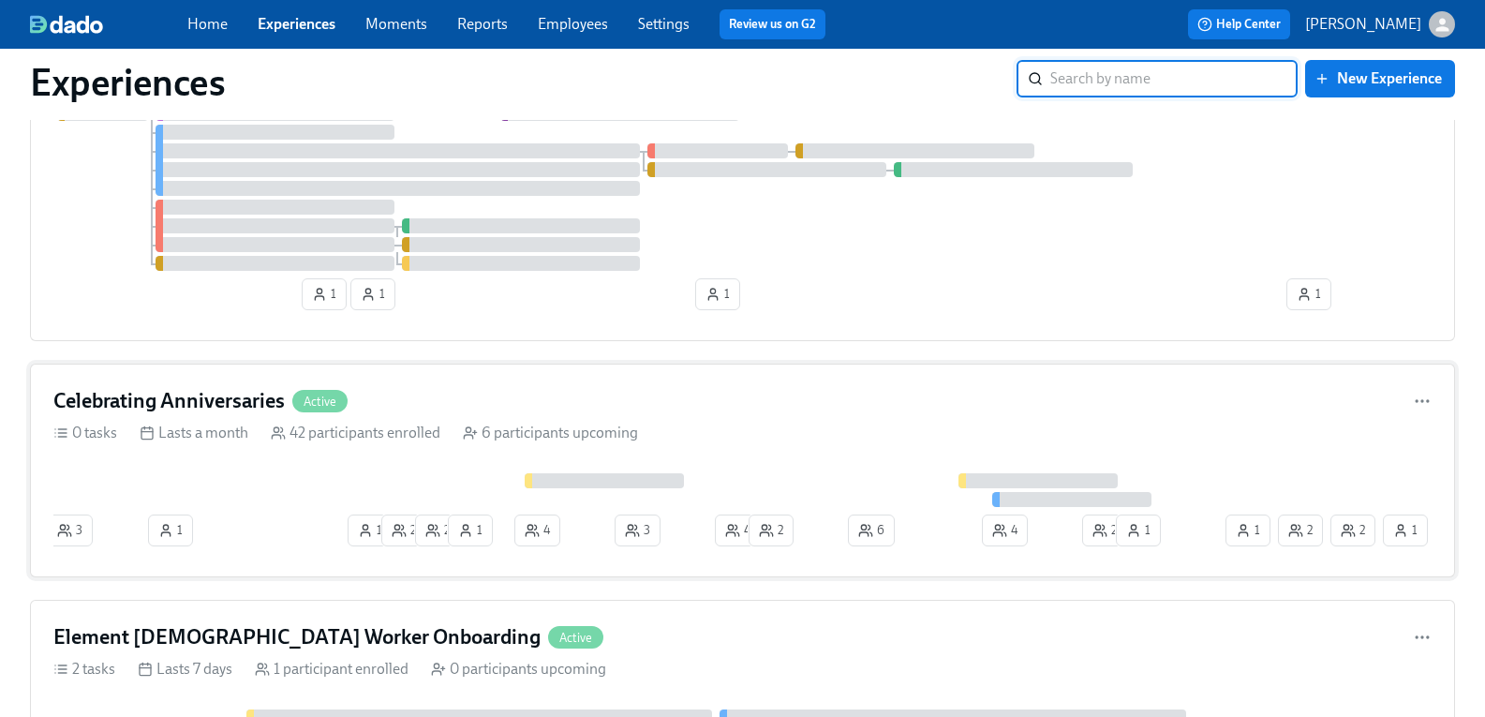
click at [246, 408] on h4 "Celebrating Anniversaries" at bounding box center [168, 401] width 231 height 28
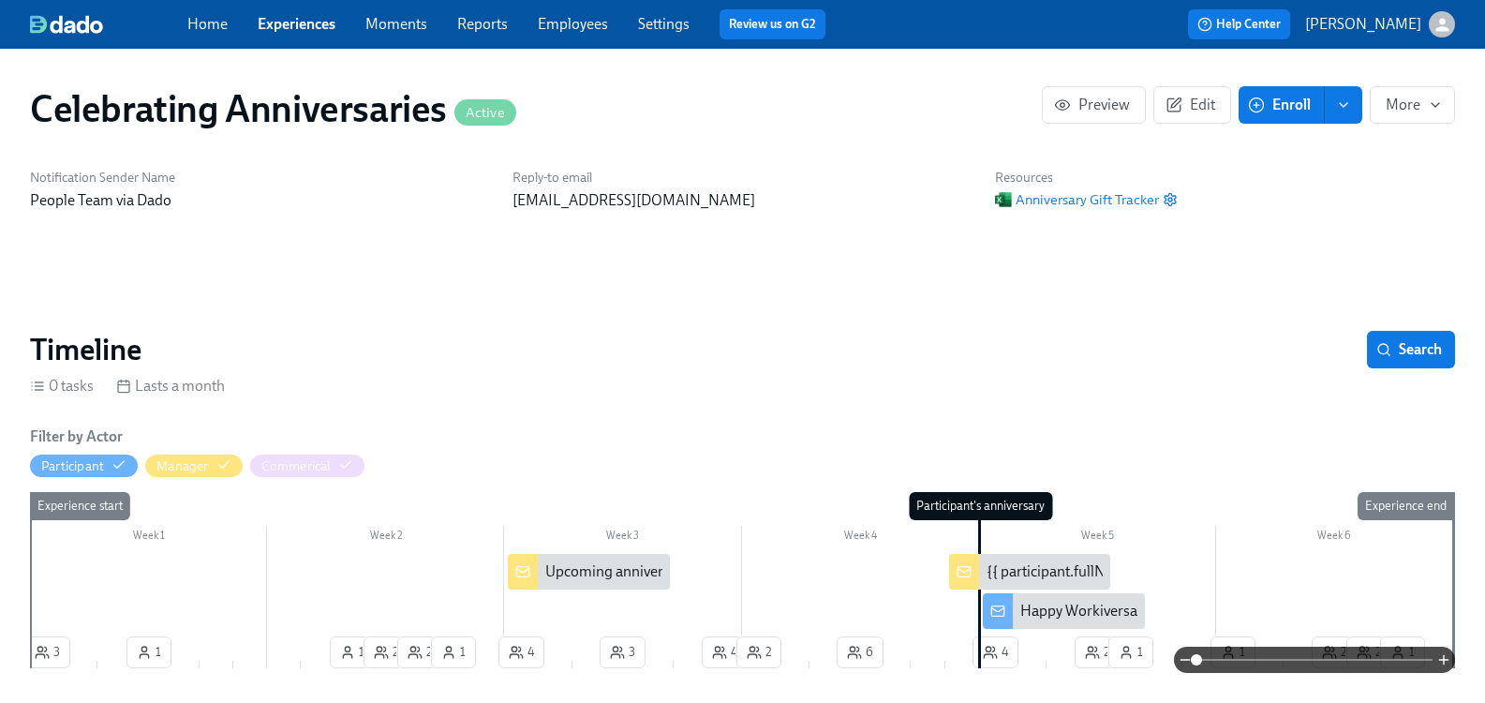
click at [1042, 617] on div "Happy Workiversary {{ participant.firstName }}!!" at bounding box center [1174, 611] width 307 height 21
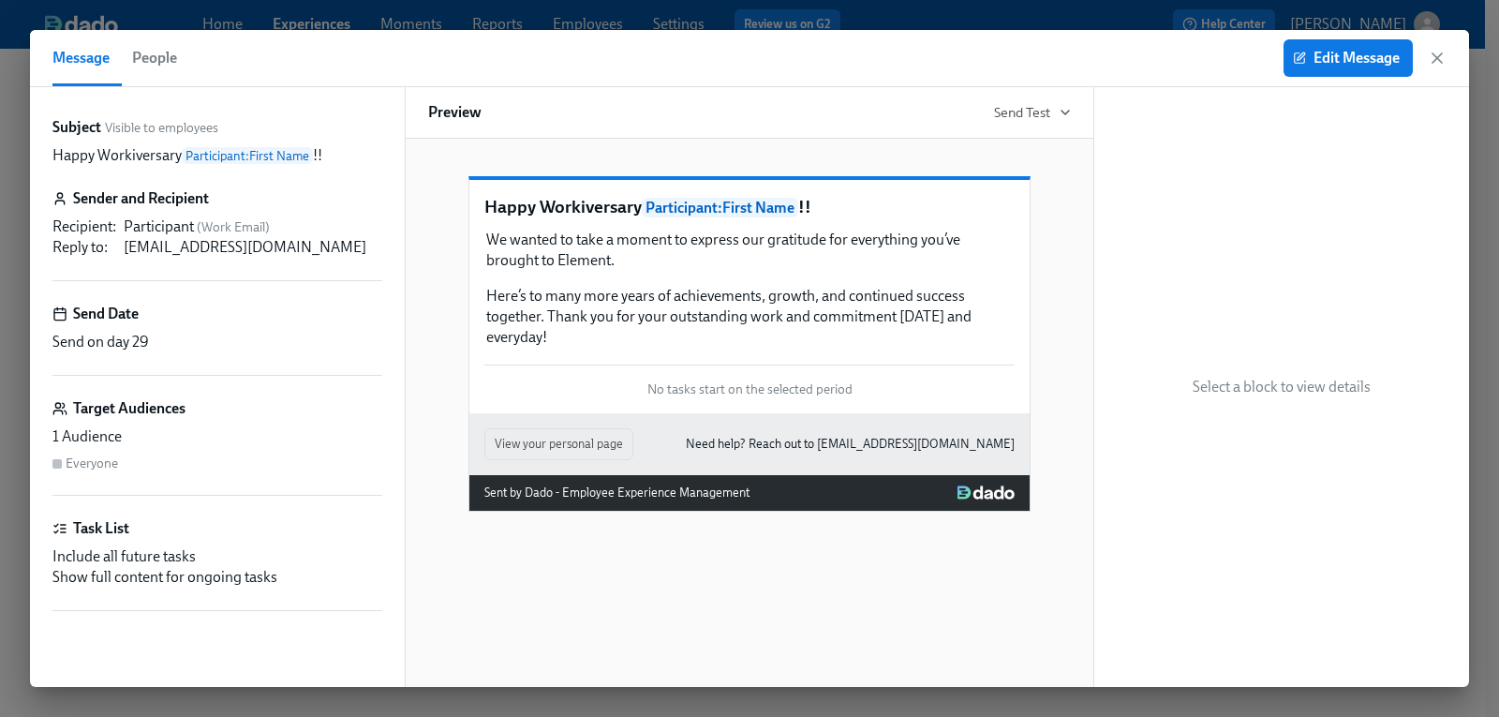
click at [159, 60] on span "People" at bounding box center [154, 58] width 45 height 26
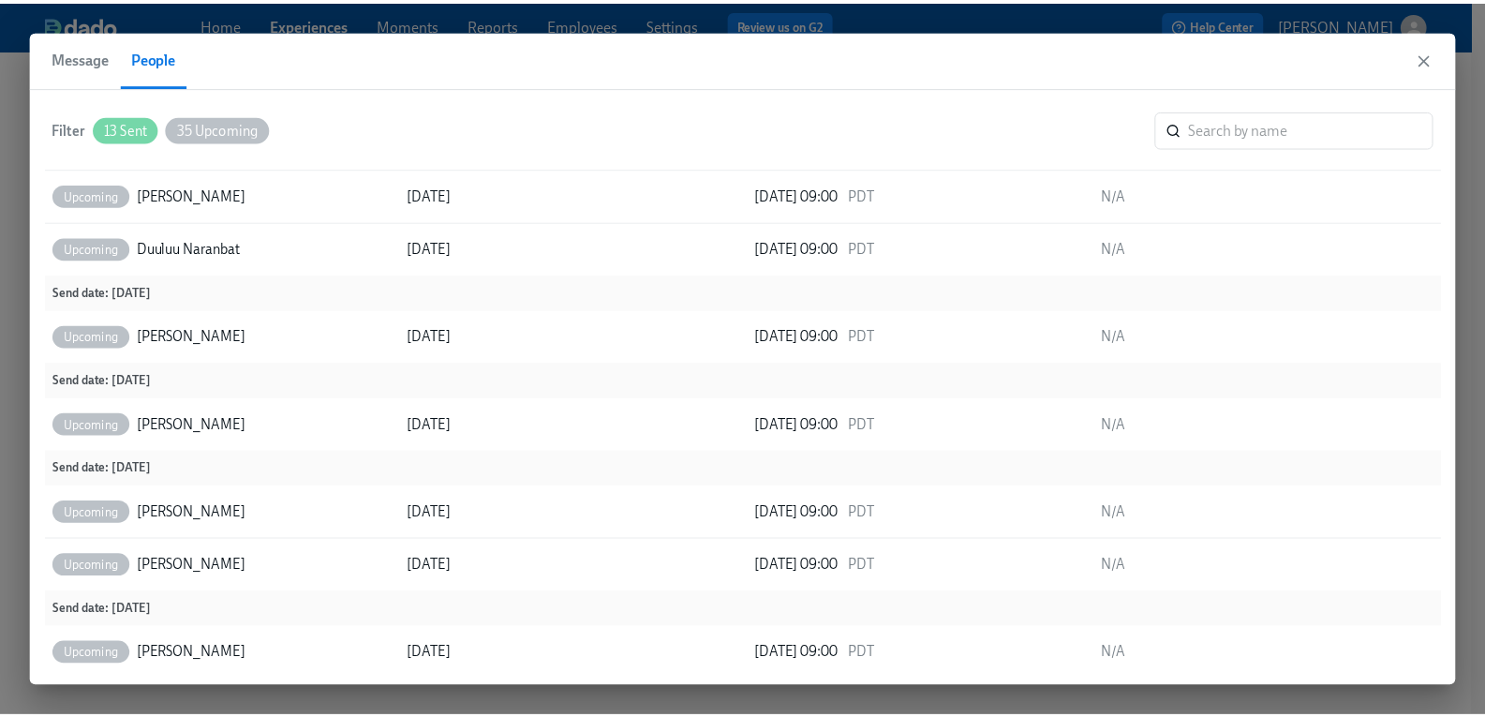
scroll to position [527, 0]
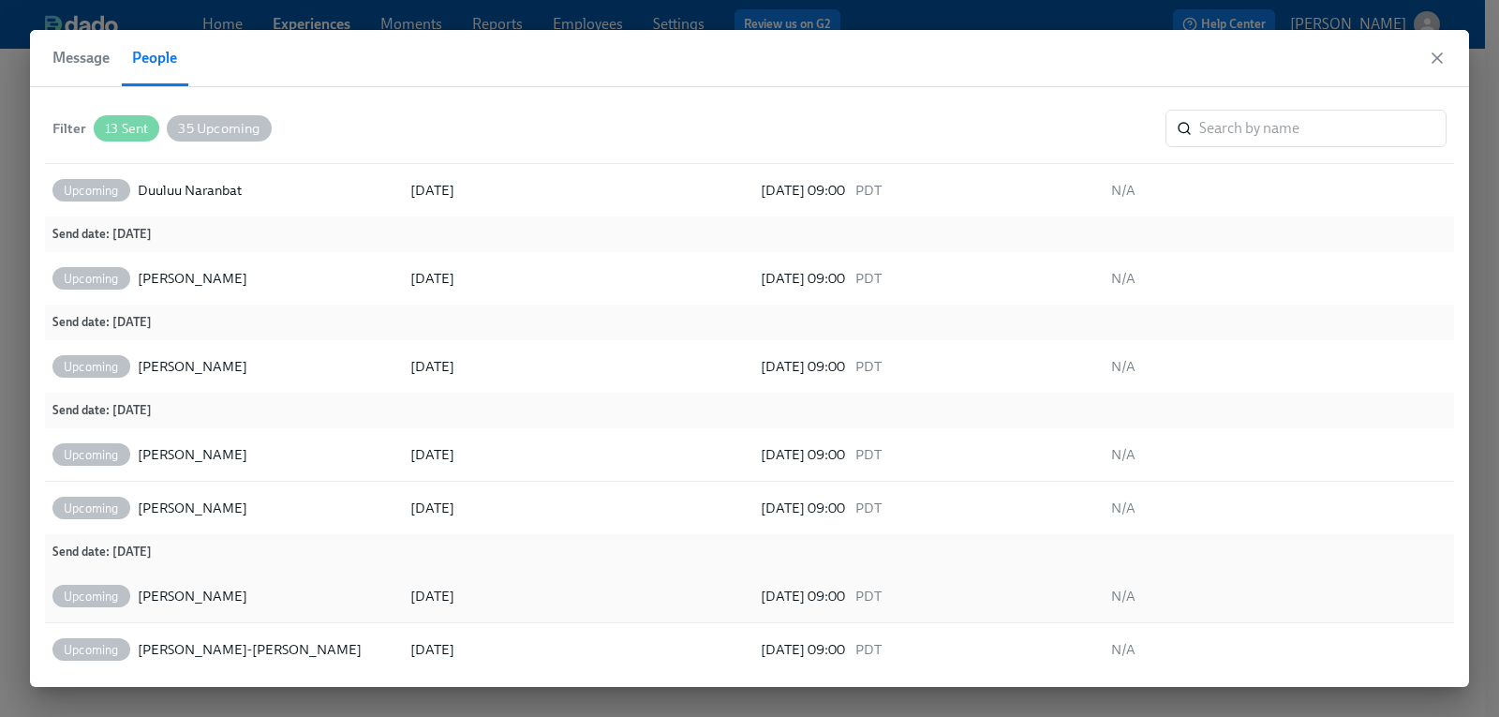
drag, startPoint x: 169, startPoint y: 509, endPoint x: 316, endPoint y: 588, distance: 166.9
click at [316, 588] on div "Upcoming [PERSON_NAME]" at bounding box center [224, 595] width 350 height 37
click at [1436, 66] on icon "button" at bounding box center [1437, 58] width 19 height 19
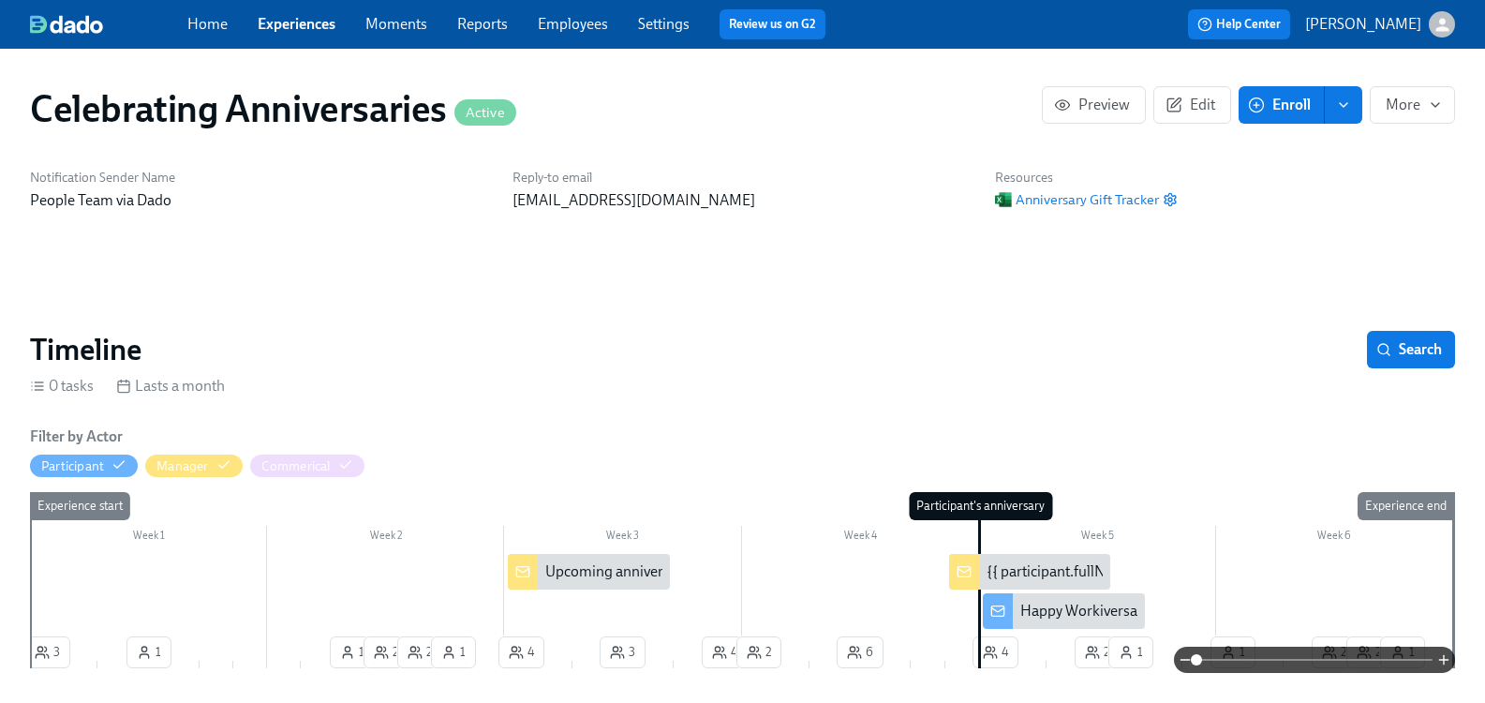
click at [586, 22] on link "Employees" at bounding box center [573, 24] width 70 height 18
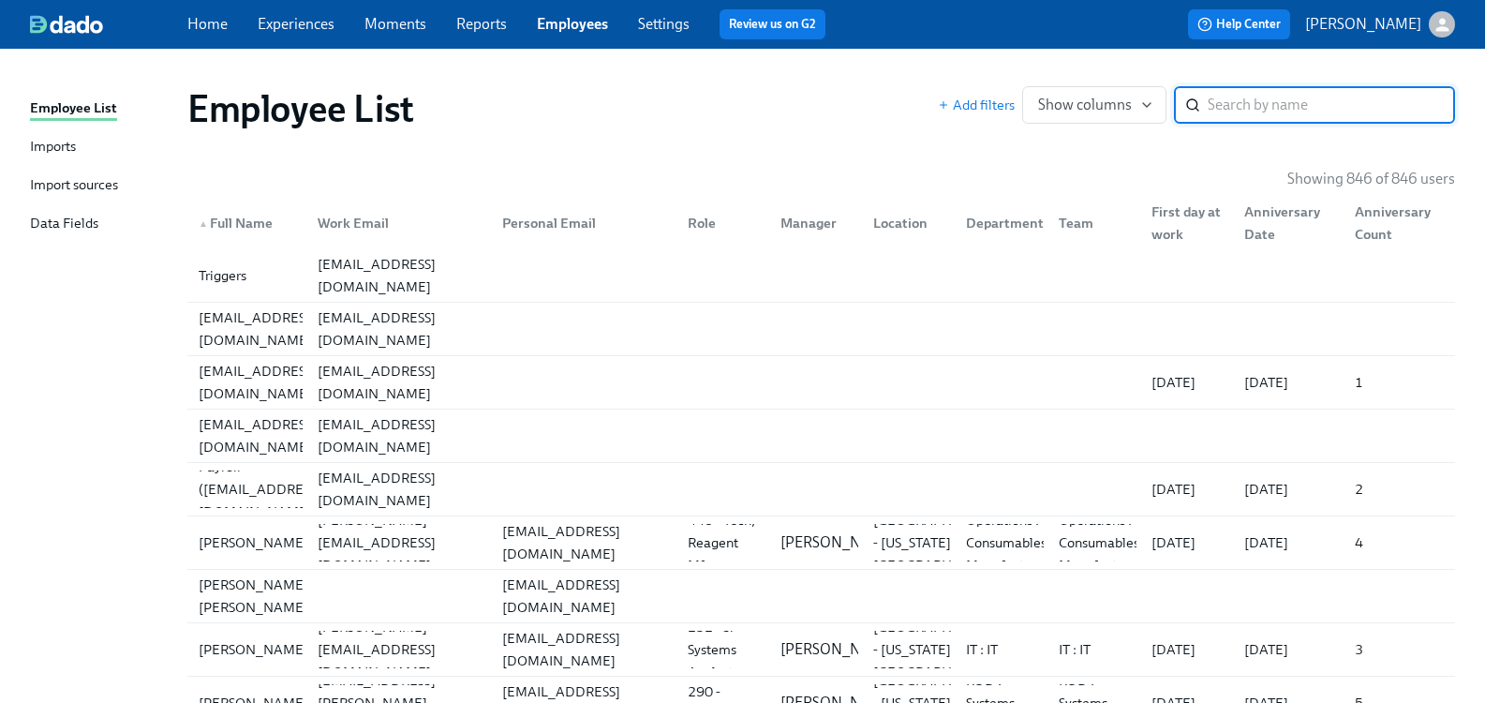
click at [1267, 96] on input "search" at bounding box center [1331, 104] width 247 height 37
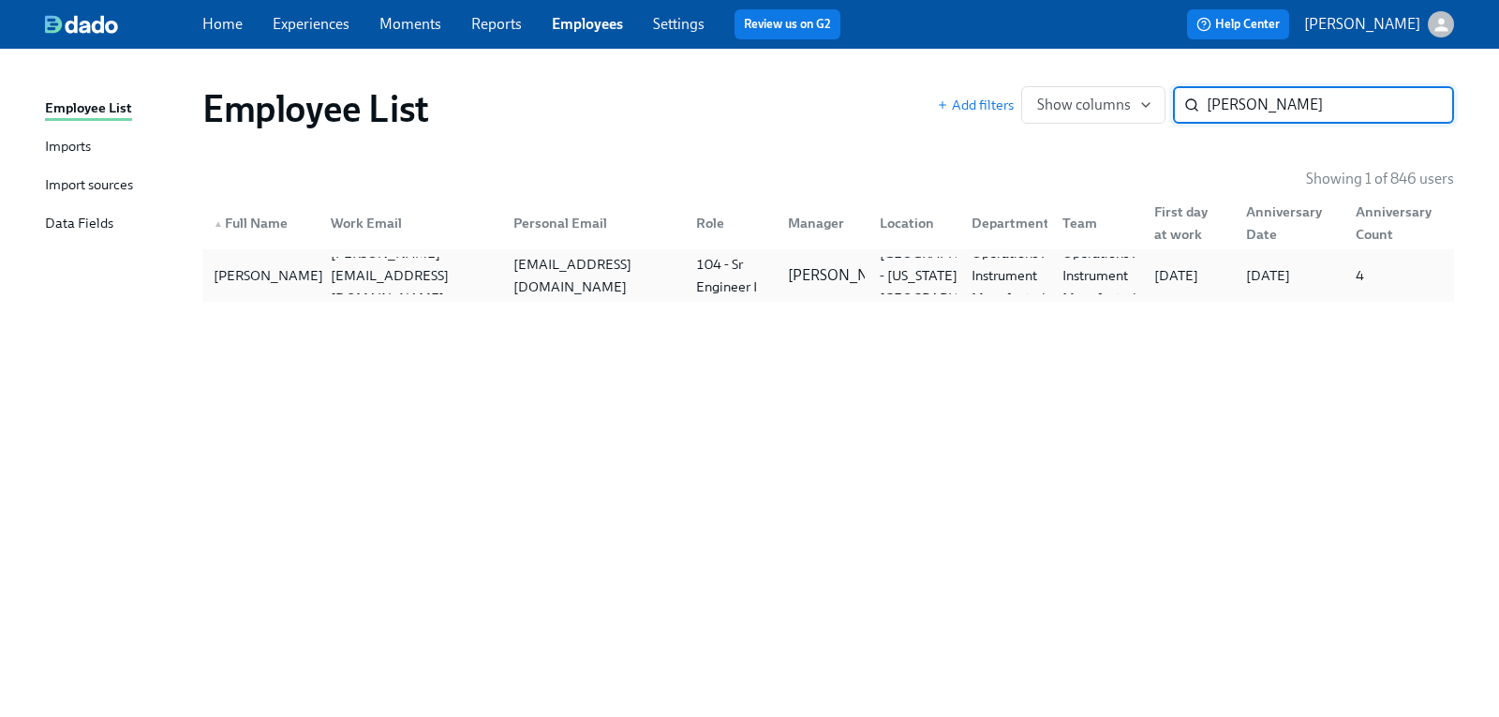
type input "[PERSON_NAME]"
click at [259, 270] on div "[PERSON_NAME]" at bounding box center [268, 275] width 125 height 22
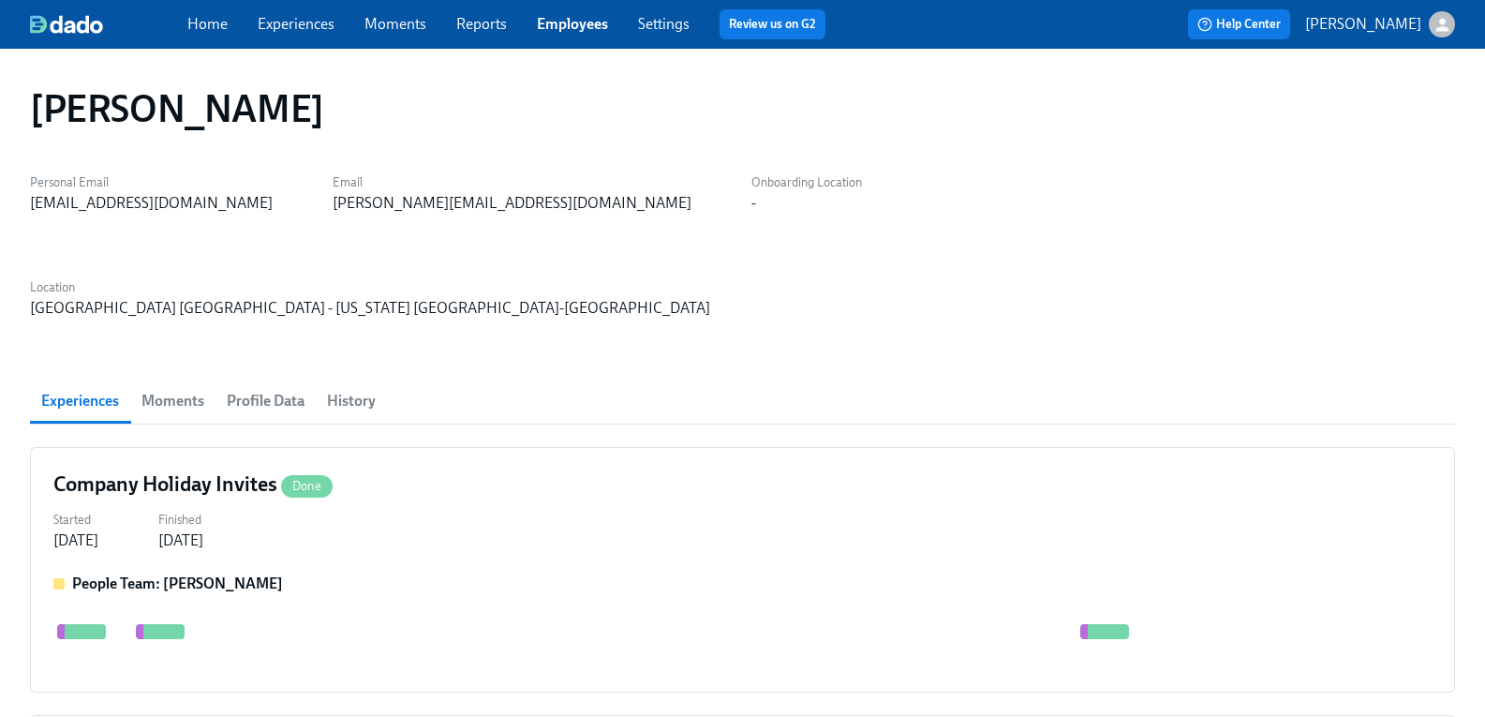
scroll to position [0, 147]
click at [367, 388] on span "History" at bounding box center [351, 401] width 49 height 26
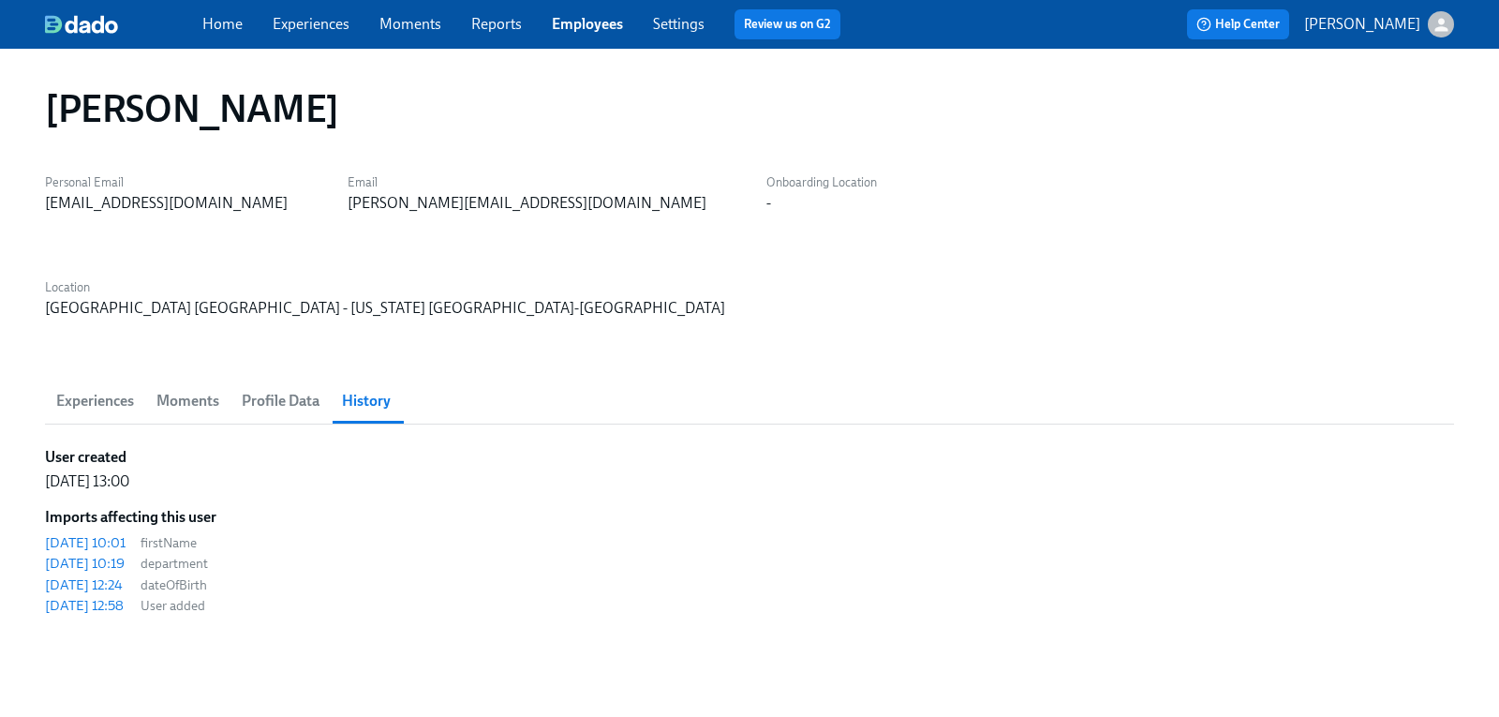
click at [293, 388] on span "Profile Data" at bounding box center [281, 401] width 78 height 26
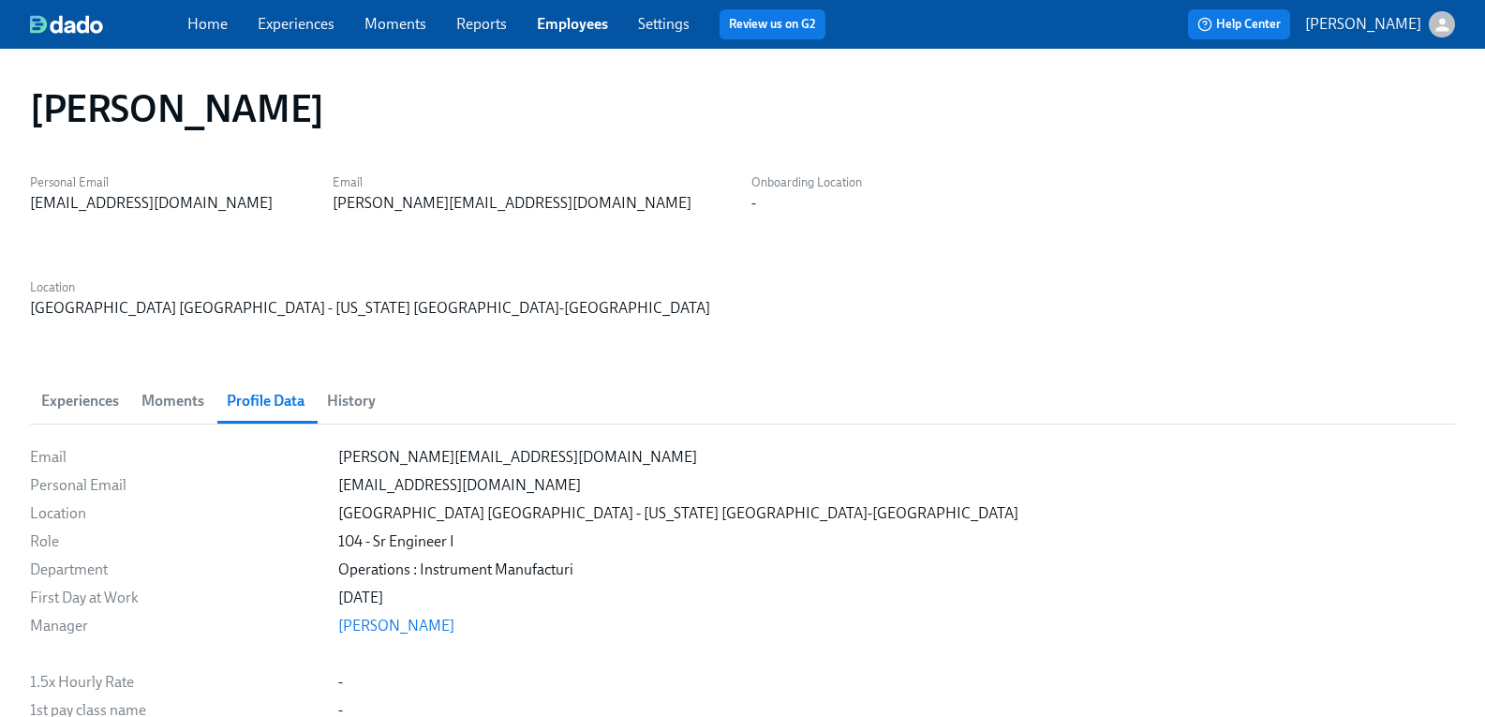
click at [354, 388] on span "History" at bounding box center [351, 401] width 49 height 26
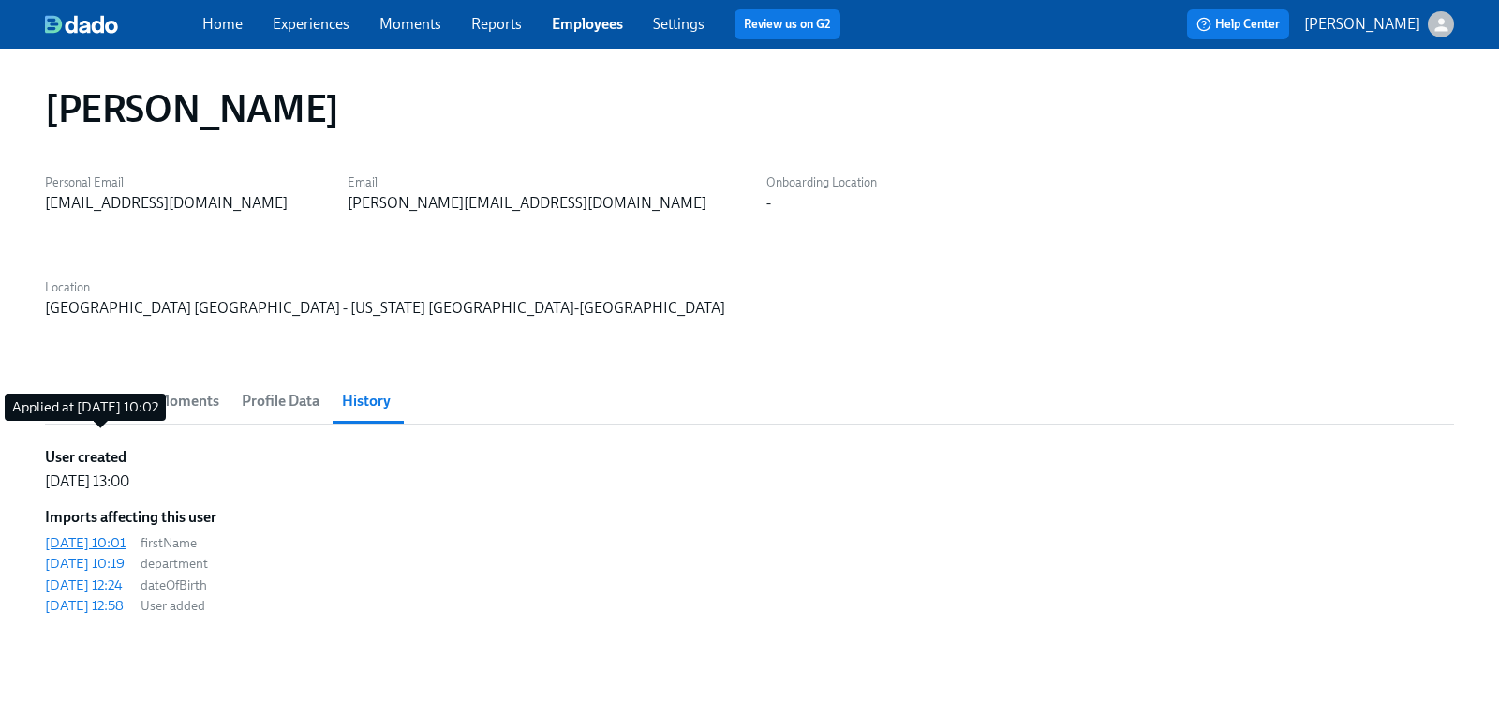
click at [80, 533] on div "[DATE] 10:01" at bounding box center [85, 542] width 81 height 19
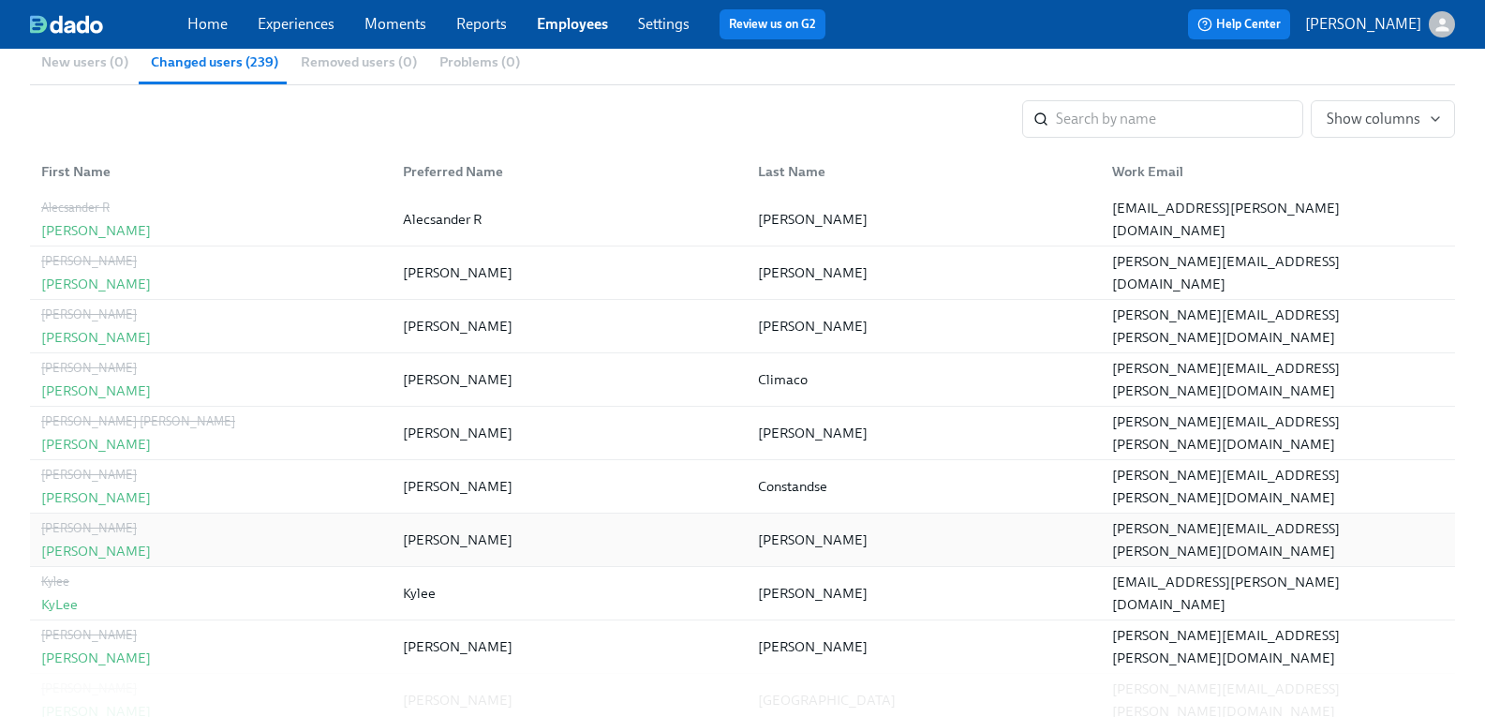
scroll to position [1499, 0]
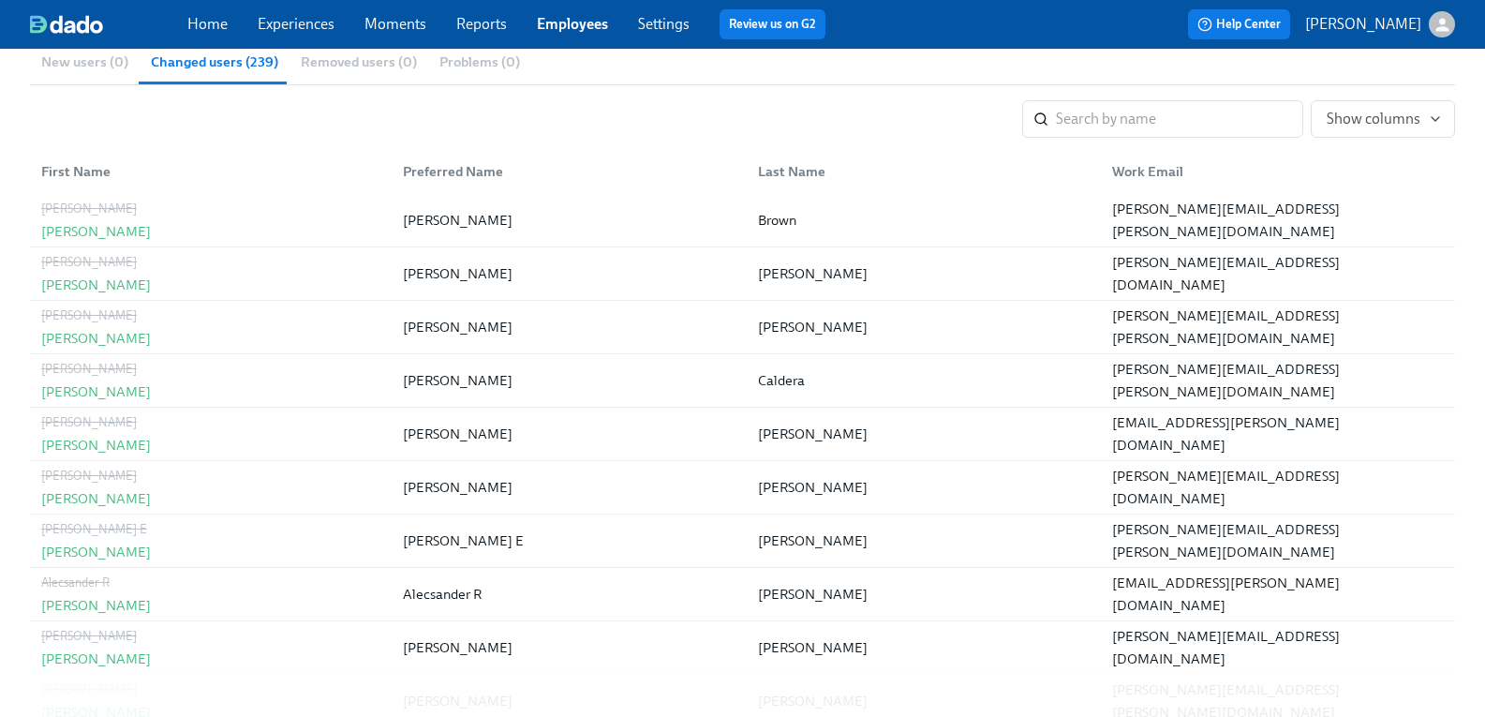
click at [313, 7] on div "Home Experiences Moments Reports Employees Settings Review us on G2 Help Center…" at bounding box center [742, 24] width 1485 height 49
click at [306, 16] on link "Experiences" at bounding box center [296, 24] width 77 height 18
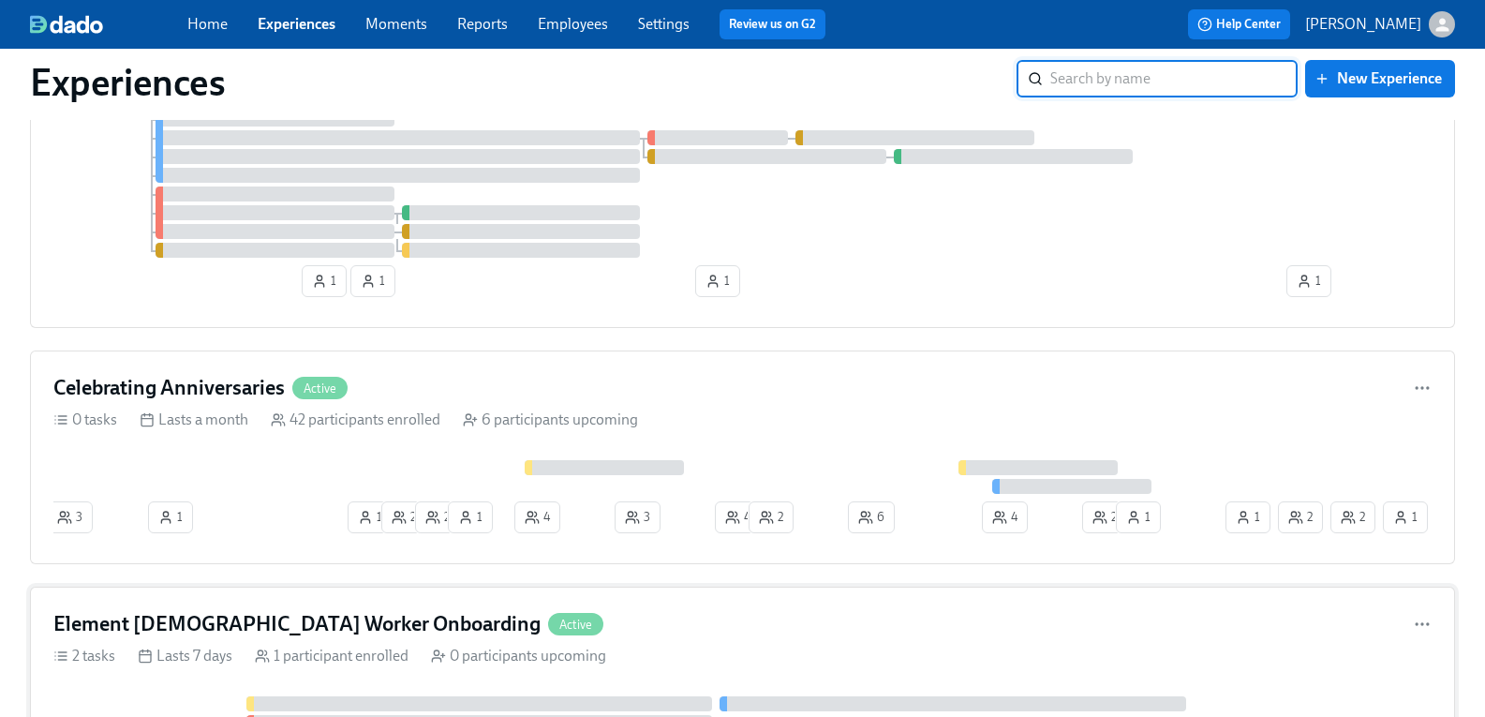
scroll to position [1324, 0]
click at [227, 392] on h4 "Celebrating Anniversaries" at bounding box center [168, 389] width 231 height 28
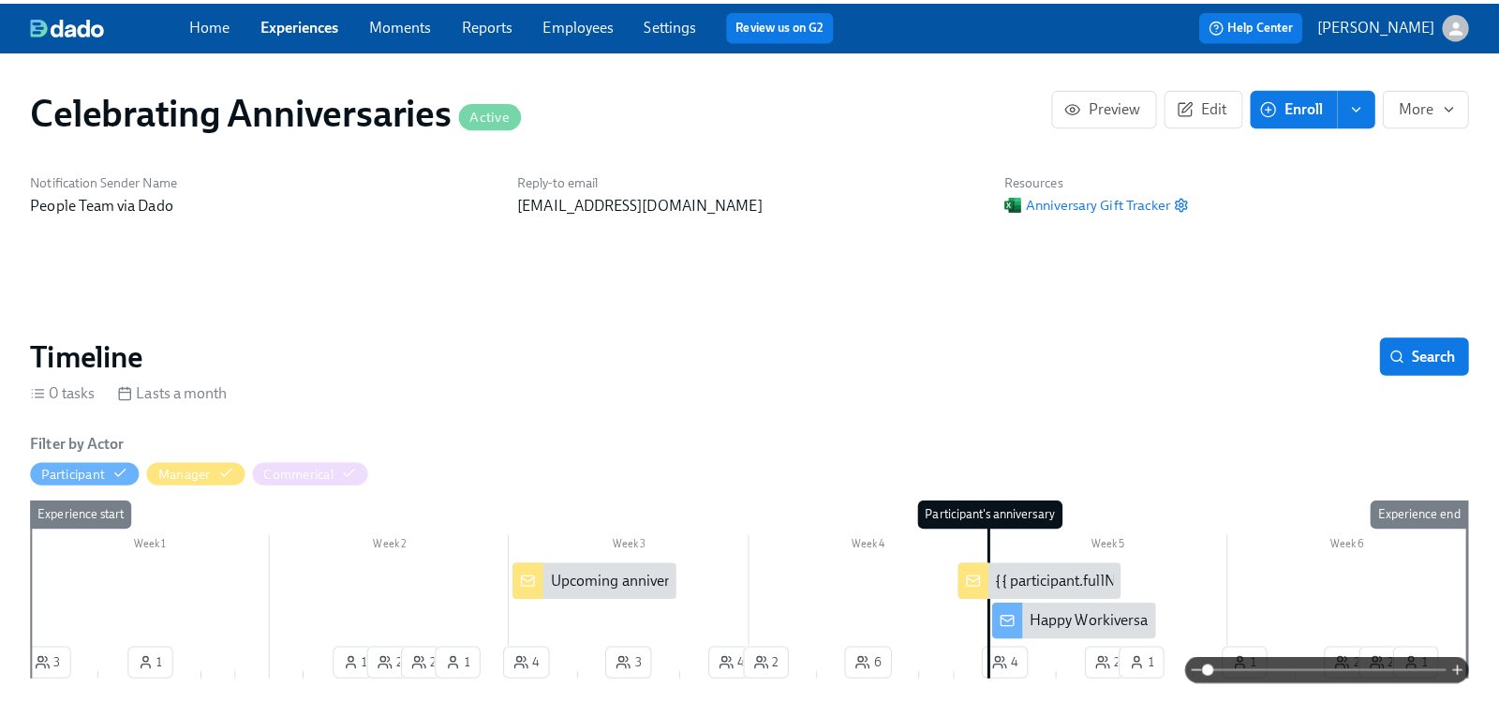
scroll to position [0, 5323]
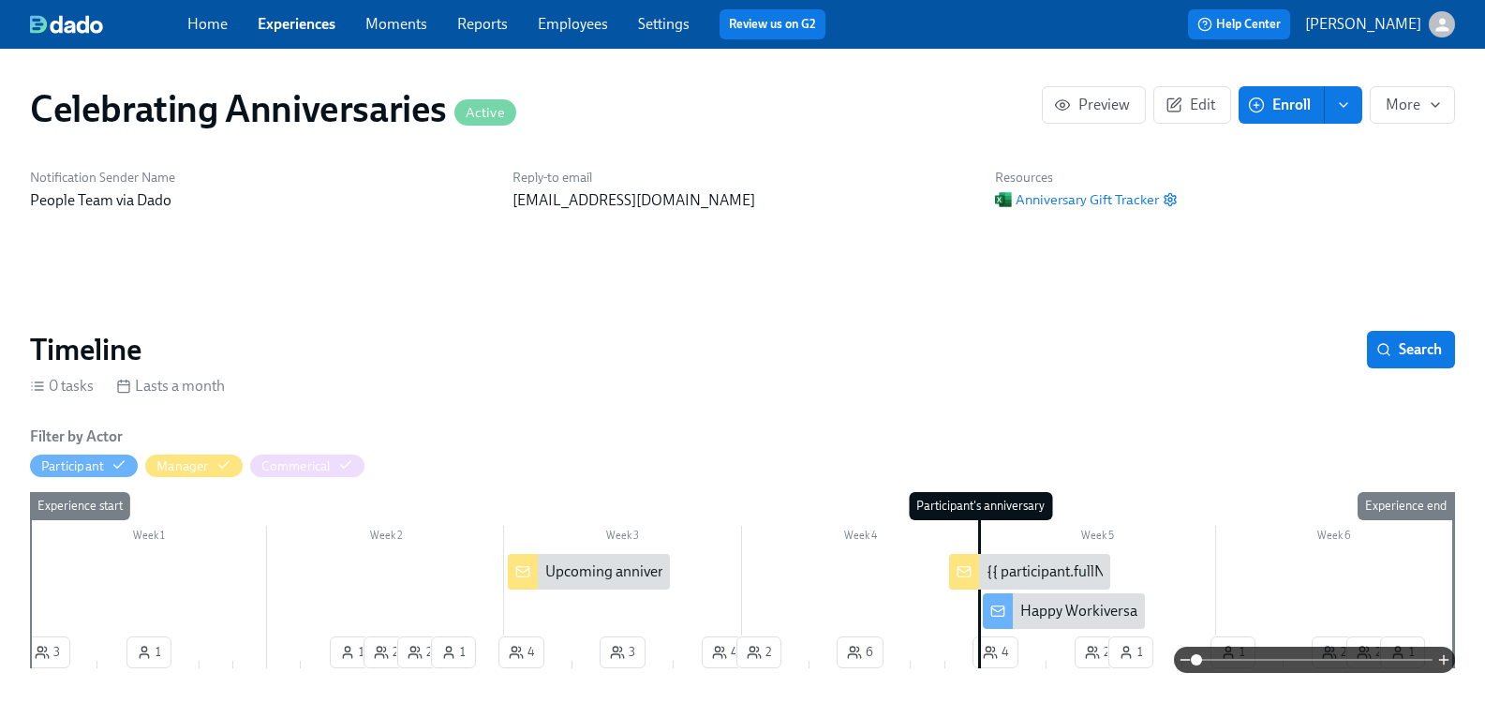
click at [1050, 605] on div "Happy Workiversary {{ participant.firstName }}!!" at bounding box center [1174, 611] width 307 height 21
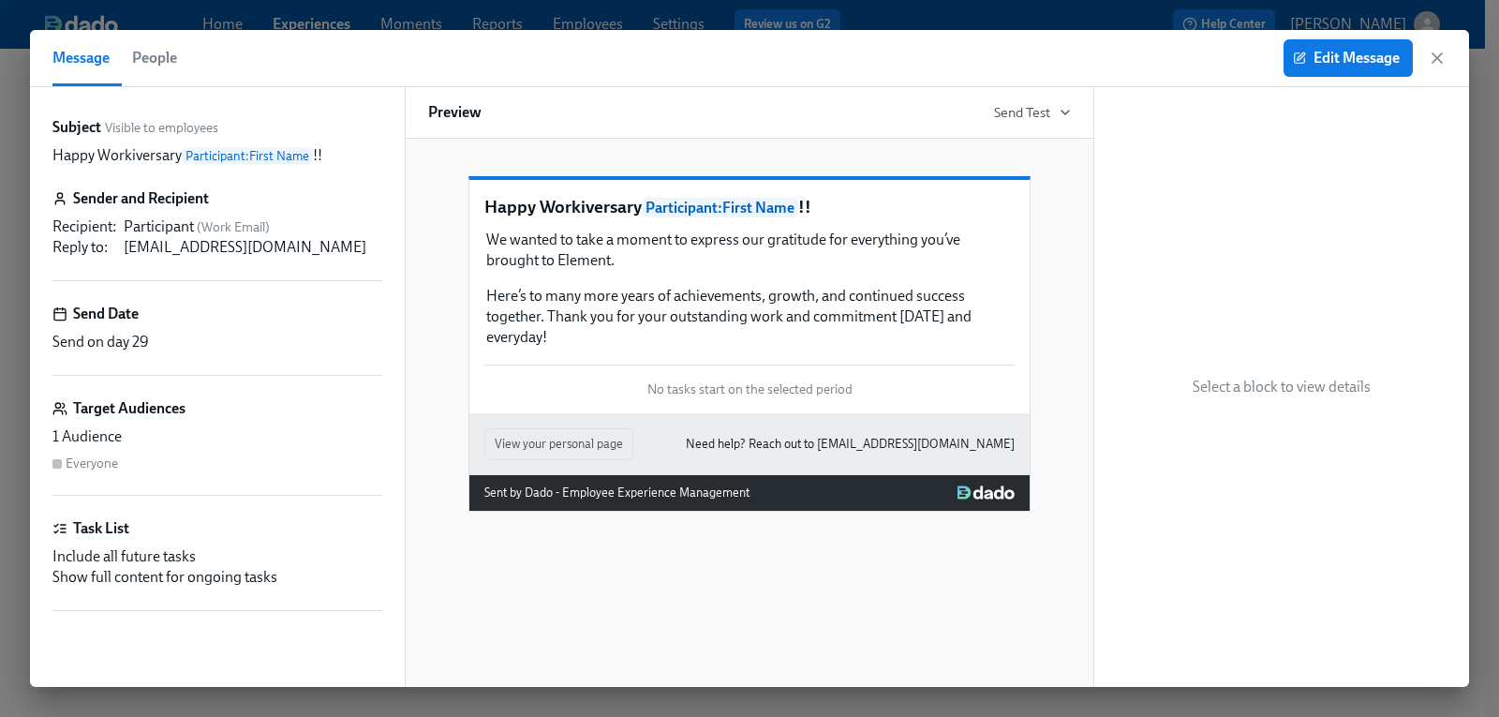
click at [231, 156] on span "Participant : First Name" at bounding box center [247, 155] width 131 height 17
click at [1334, 67] on span "Edit Message" at bounding box center [1348, 58] width 103 height 19
